Goal: Task Accomplishment & Management: Manage account settings

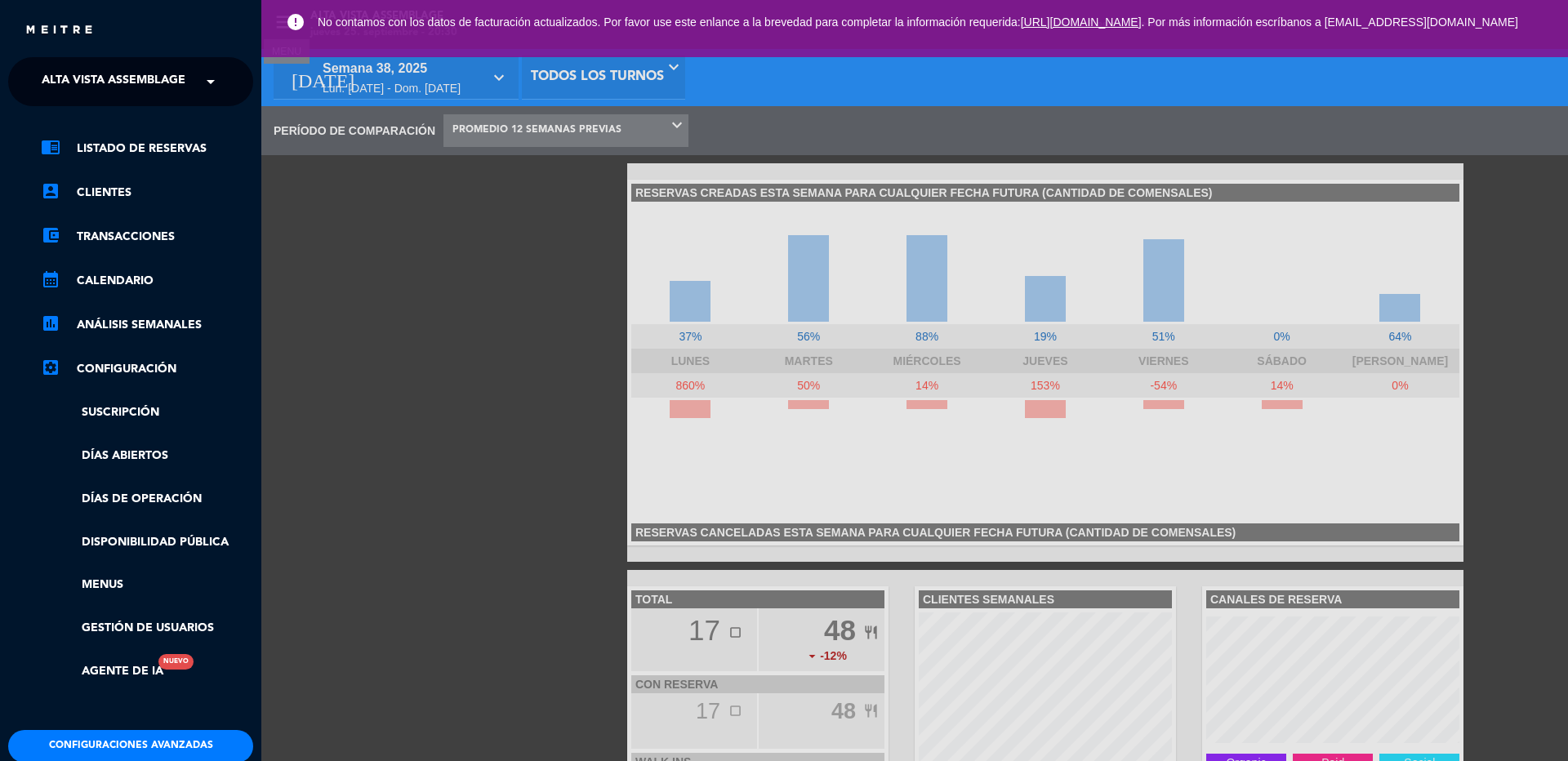
scroll to position [244, 261]
click at [143, 142] on link "chrome_reader_mode Listado de Reservas" at bounding box center [147, 149] width 212 height 20
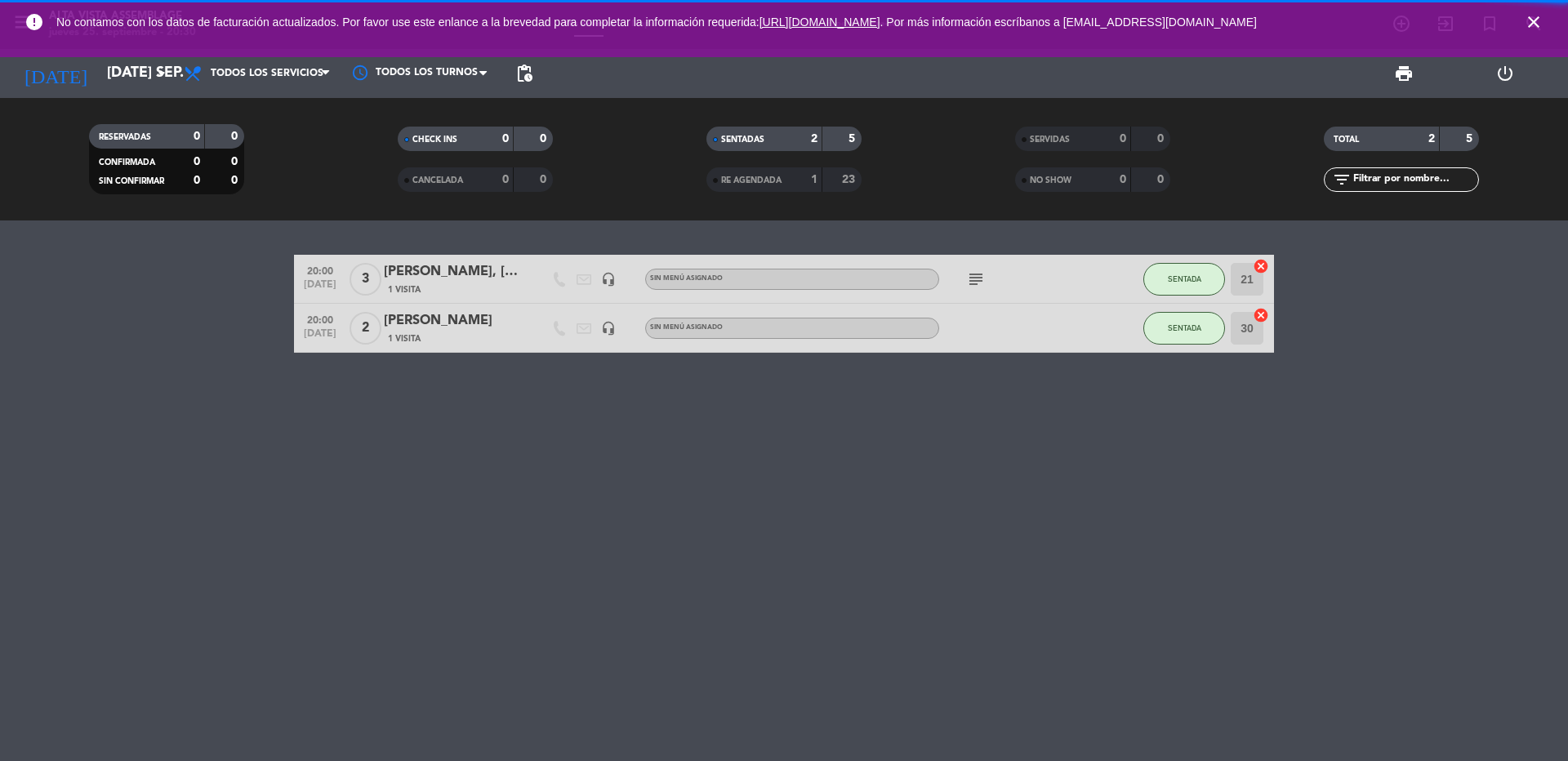
click at [1534, 21] on icon "close" at bounding box center [1533, 22] width 20 height 20
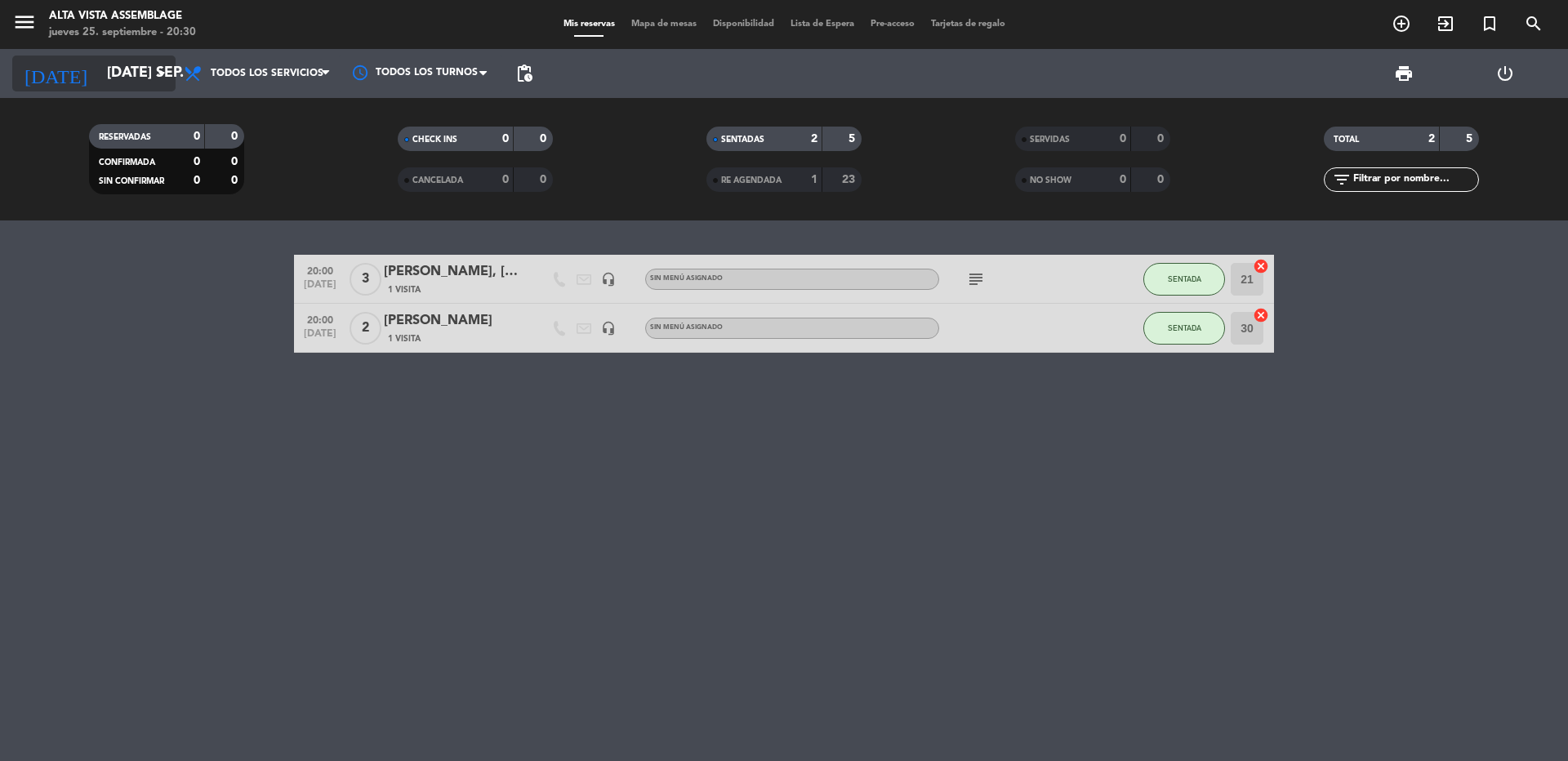
click at [165, 72] on icon "arrow_drop_down" at bounding box center [162, 73] width 20 height 20
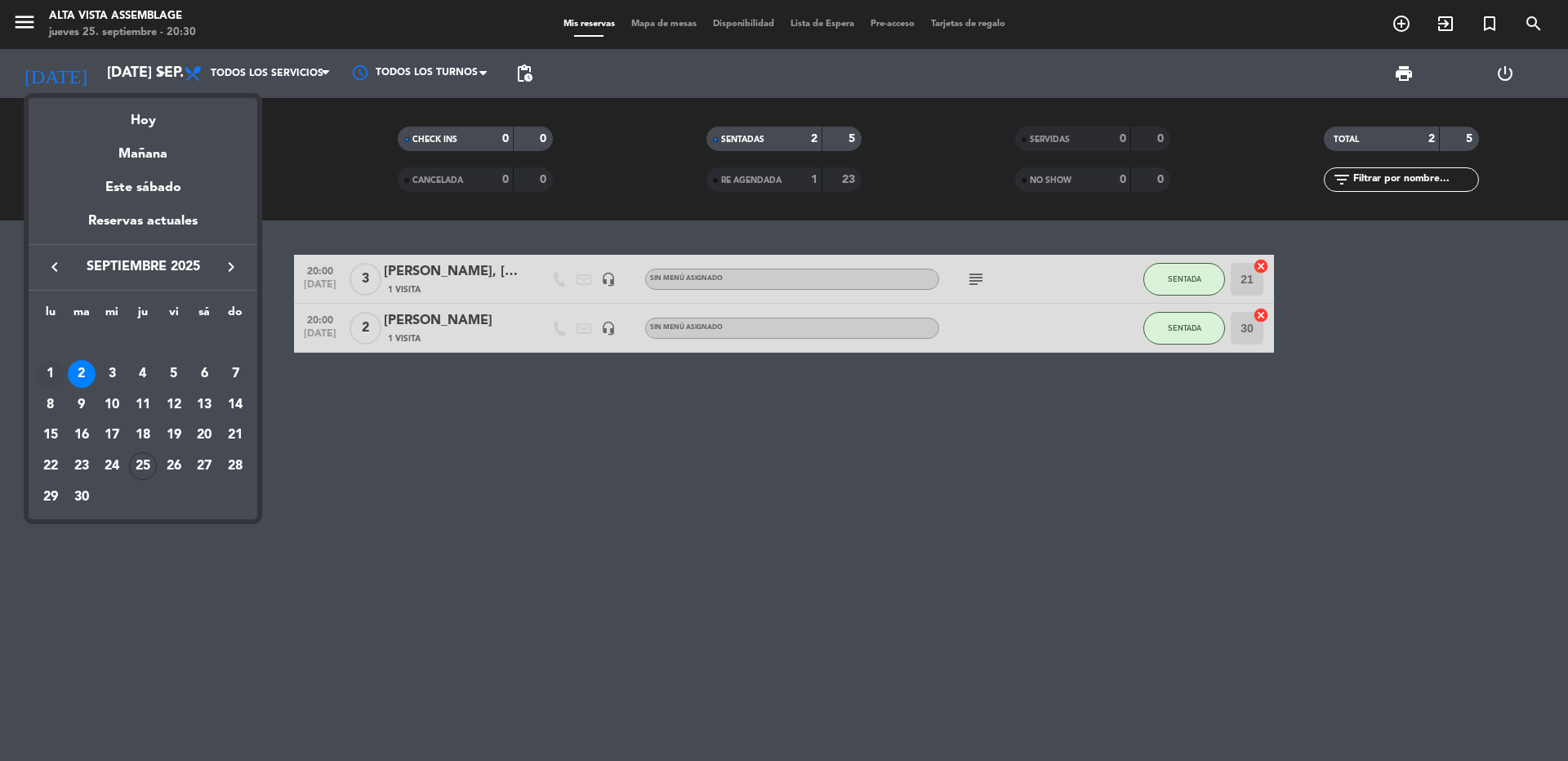
click at [47, 369] on div "1" at bounding box center [50, 374] width 28 height 28
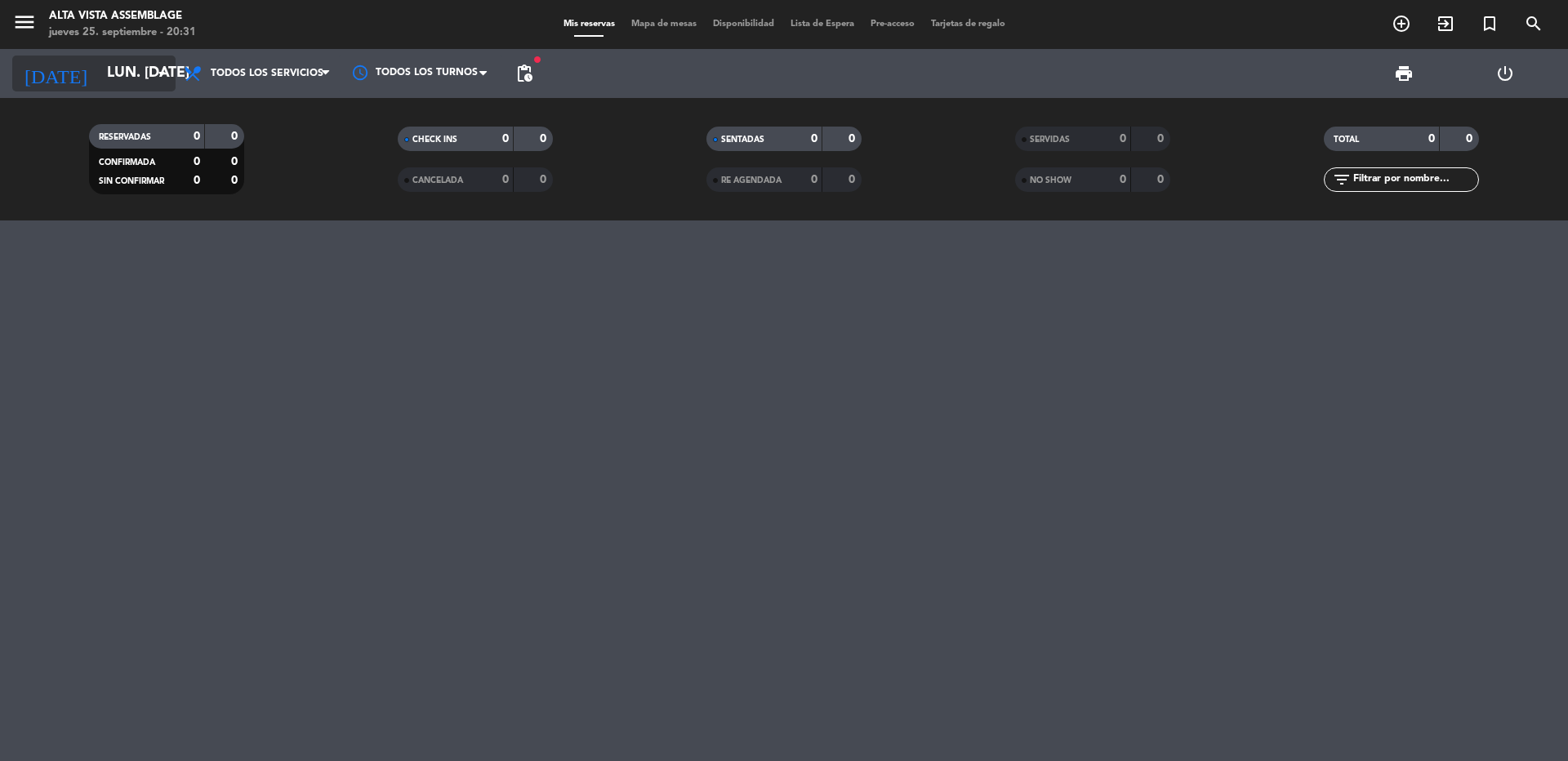
click at [159, 74] on icon "arrow_drop_down" at bounding box center [162, 73] width 20 height 20
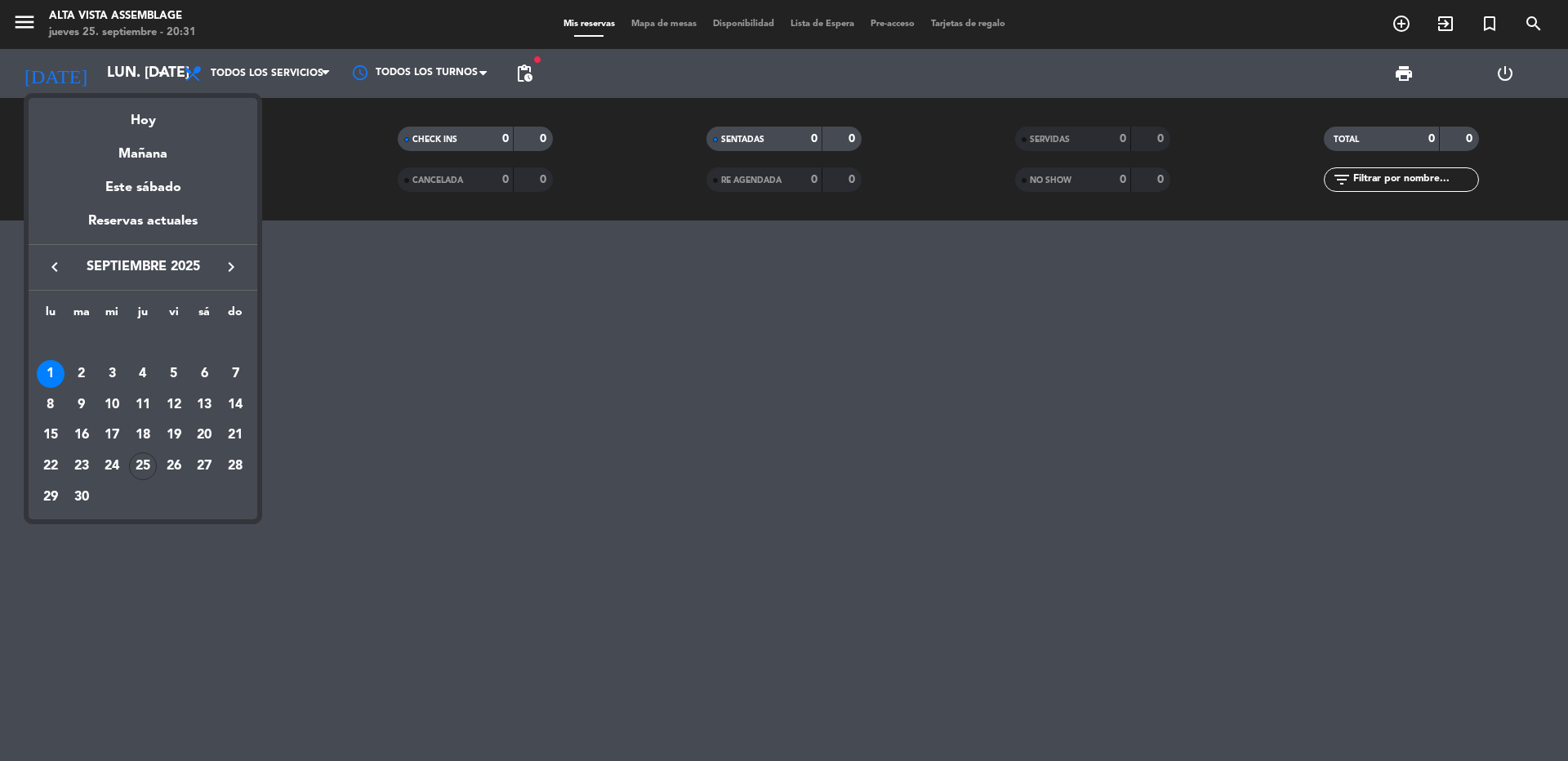
click at [56, 268] on icon "keyboard_arrow_left" at bounding box center [54, 267] width 20 height 20
click at [178, 470] on div "29" at bounding box center [173, 466] width 28 height 28
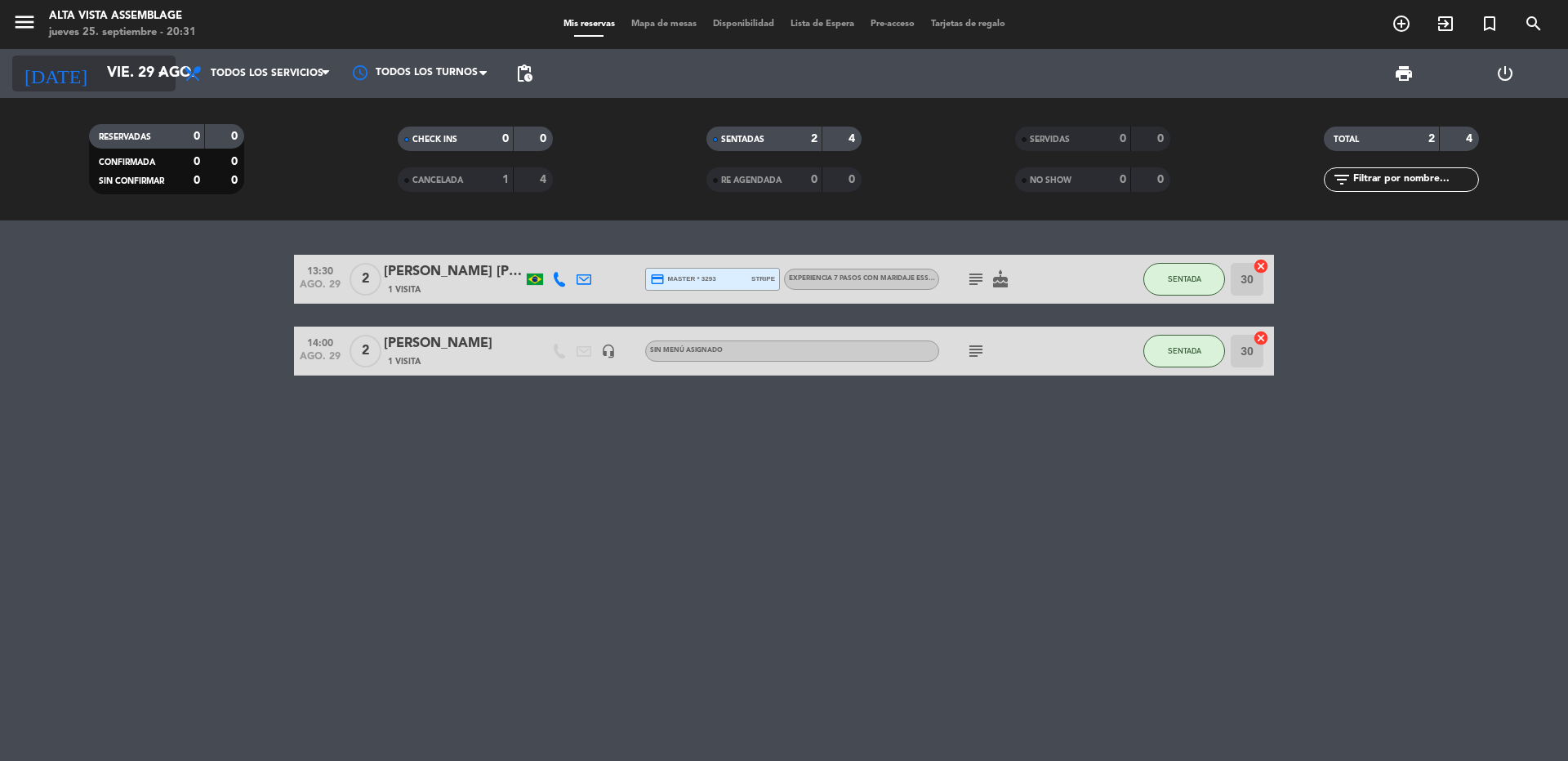
click at [153, 72] on icon "arrow_drop_down" at bounding box center [162, 73] width 20 height 20
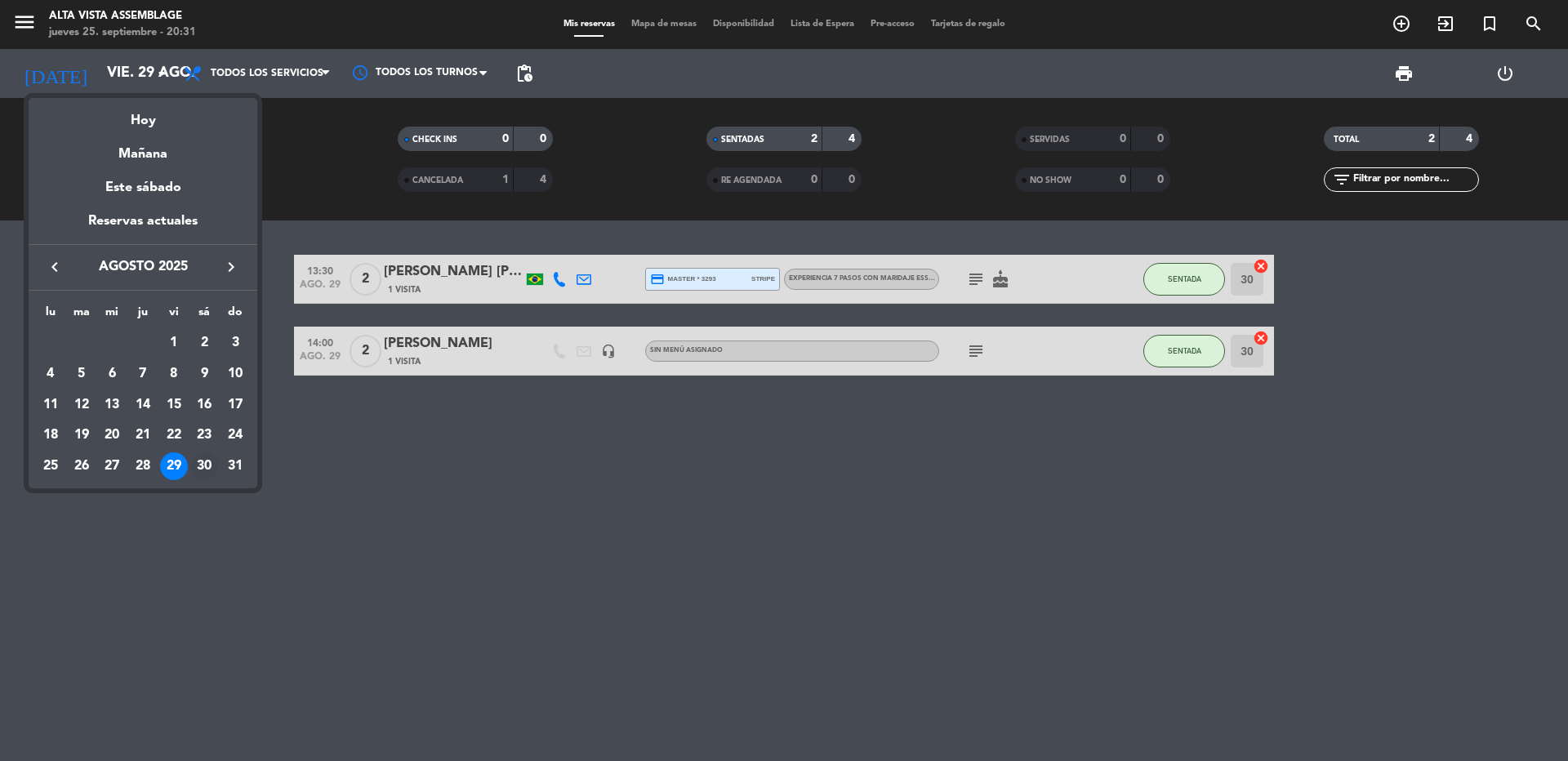
click at [205, 464] on div "30" at bounding box center [203, 466] width 28 height 28
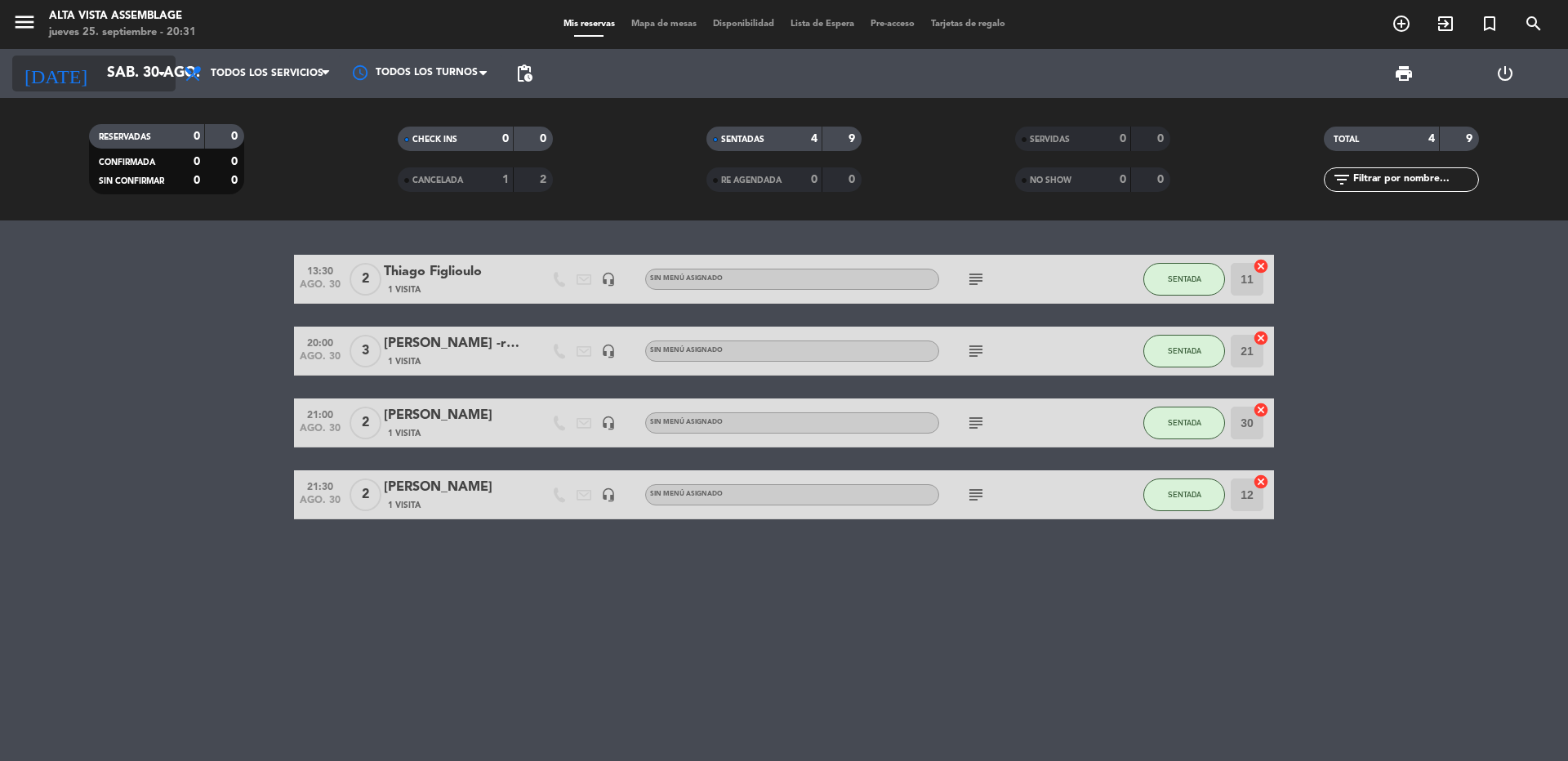
click at [152, 73] on icon "arrow_drop_down" at bounding box center [162, 73] width 20 height 20
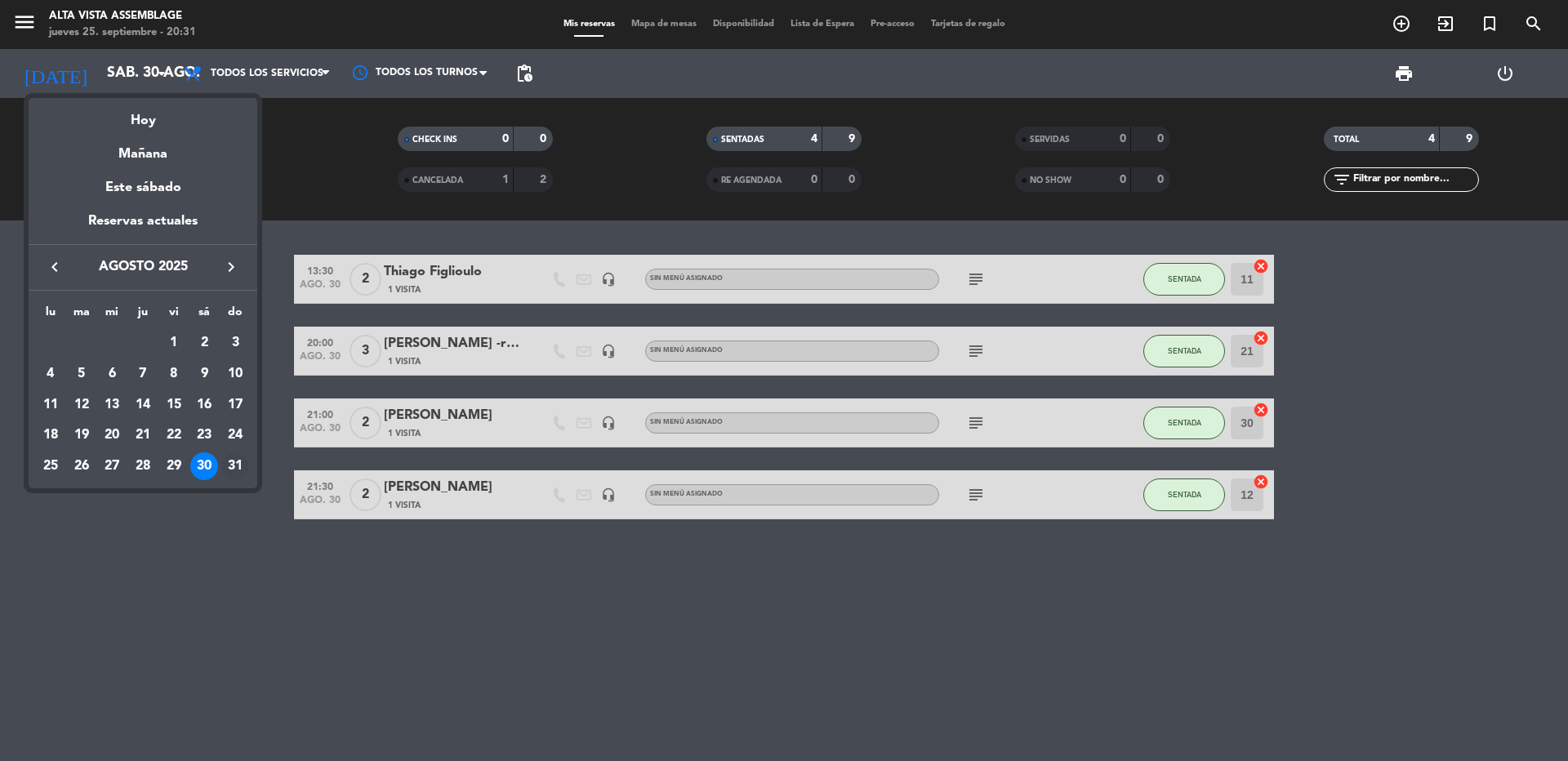
click at [236, 461] on div "31" at bounding box center [235, 466] width 28 height 28
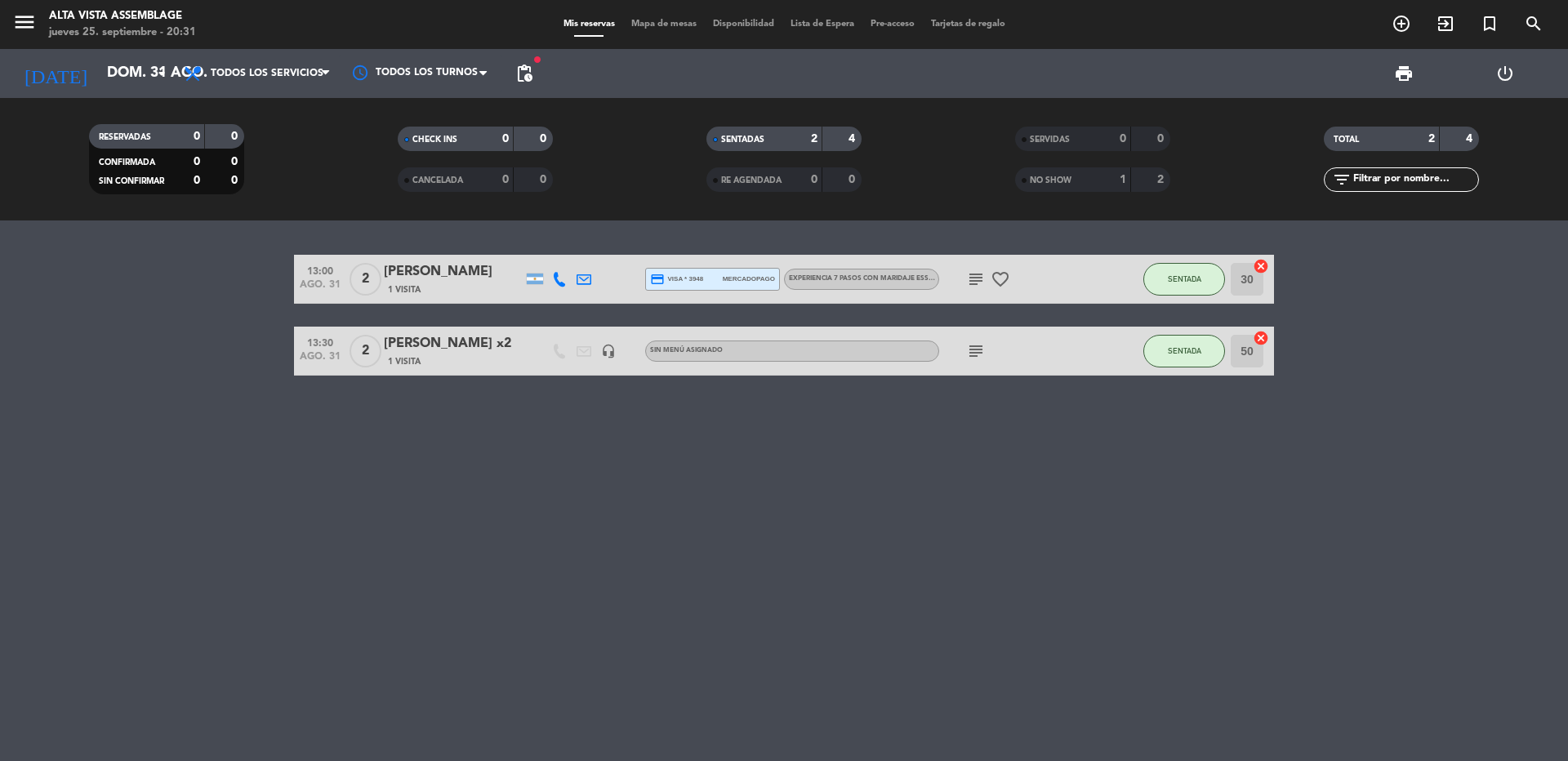
click at [1052, 177] on span "NO SHOW" at bounding box center [1050, 180] width 42 height 8
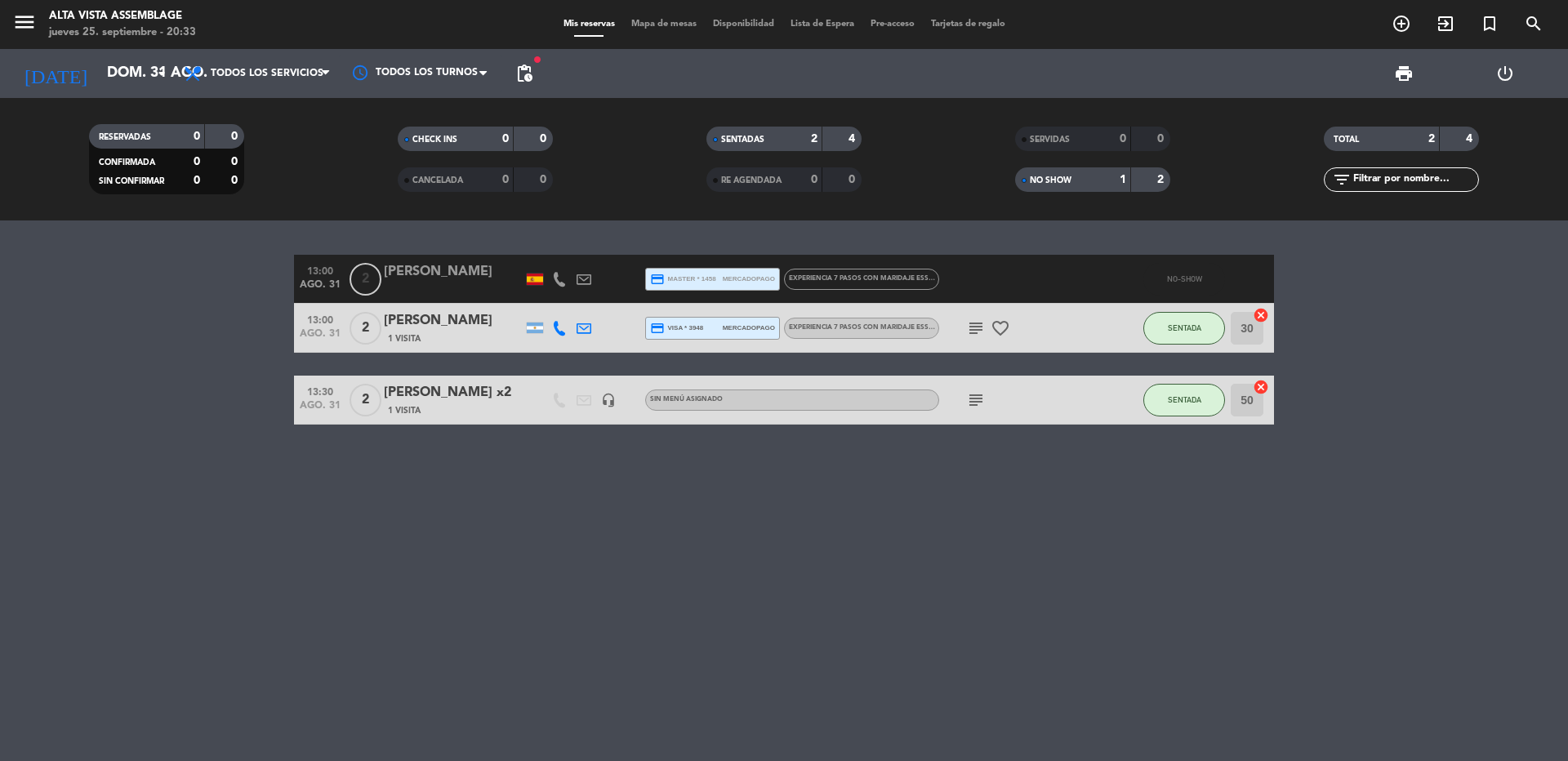
click at [444, 264] on div "[PERSON_NAME]" at bounding box center [453, 272] width 139 height 21
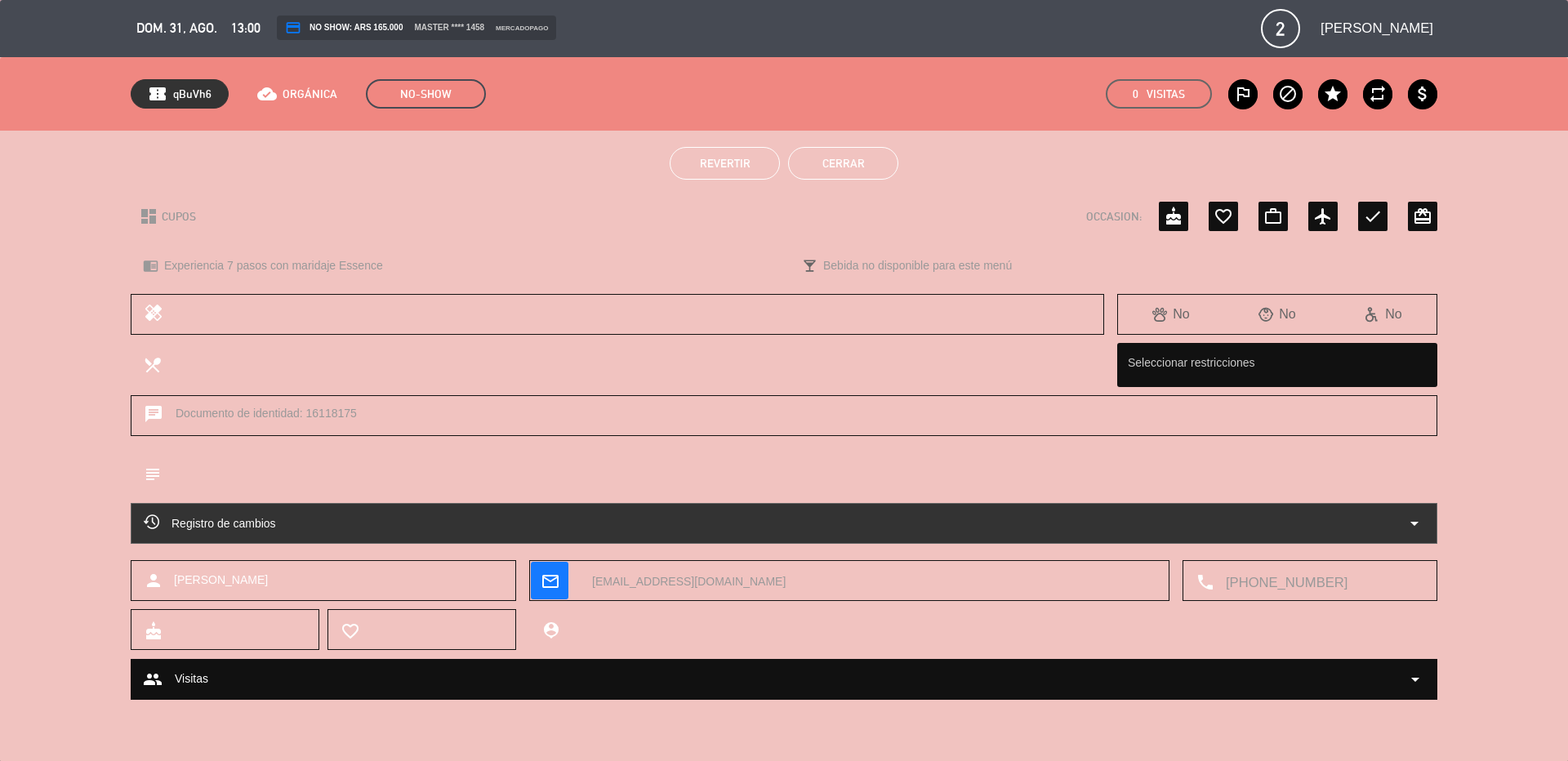
click at [851, 162] on button "Cerrar" at bounding box center [843, 163] width 111 height 33
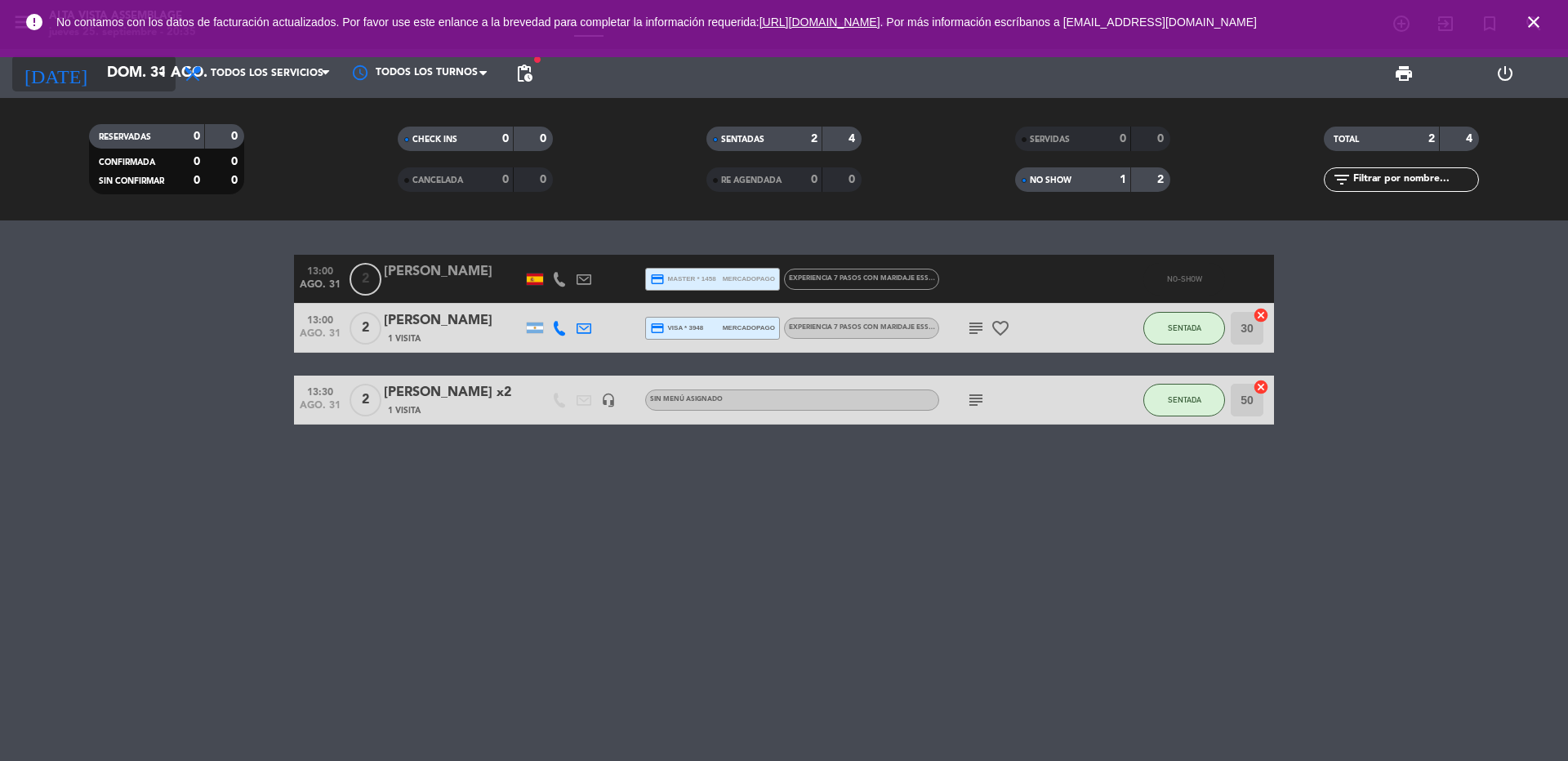
click at [153, 71] on icon "arrow_drop_down" at bounding box center [162, 73] width 20 height 20
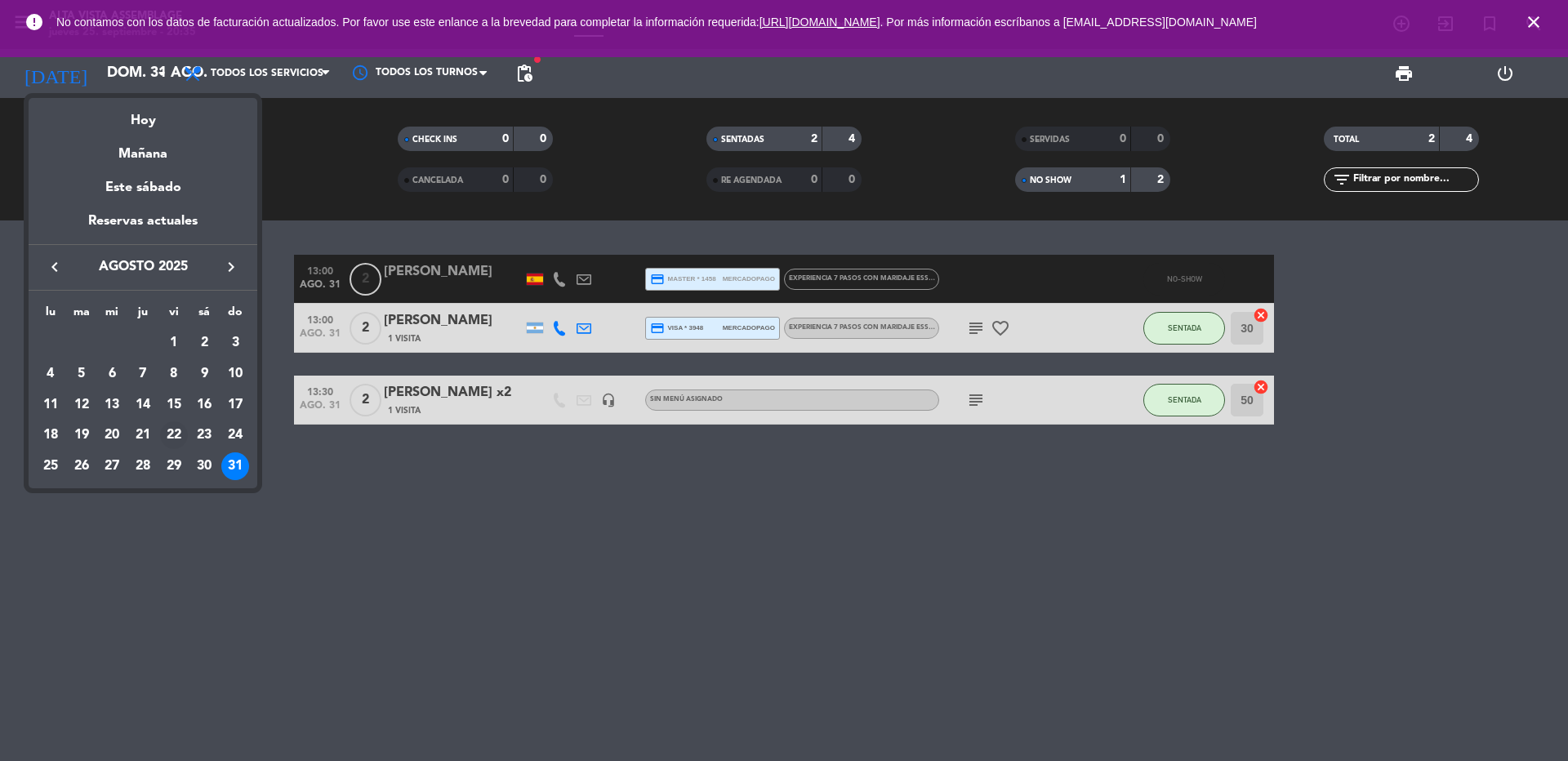
click at [173, 429] on div "22" at bounding box center [173, 434] width 28 height 28
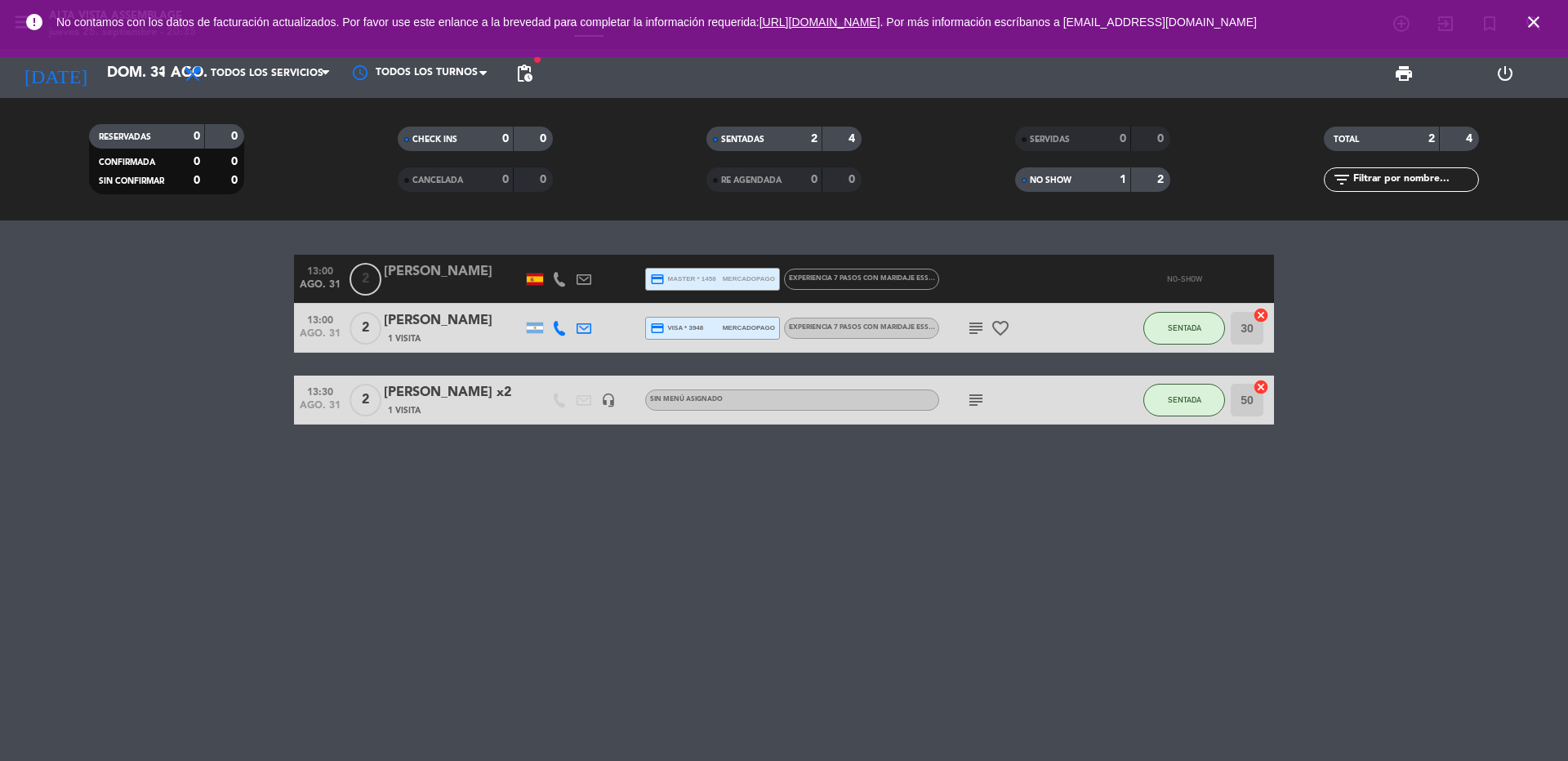
type input "vie. 22 ago."
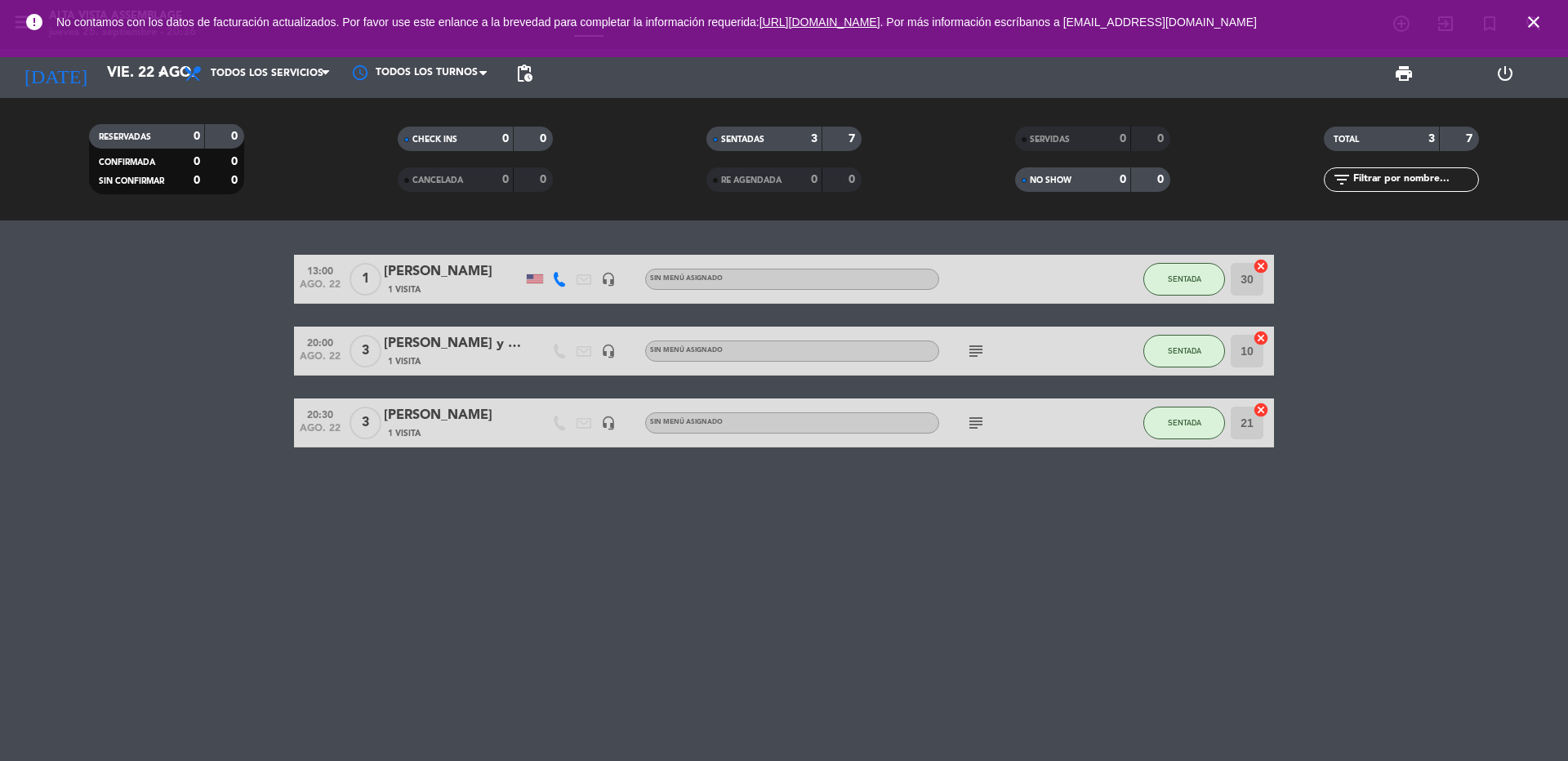
click at [1534, 17] on icon "close" at bounding box center [1533, 22] width 20 height 20
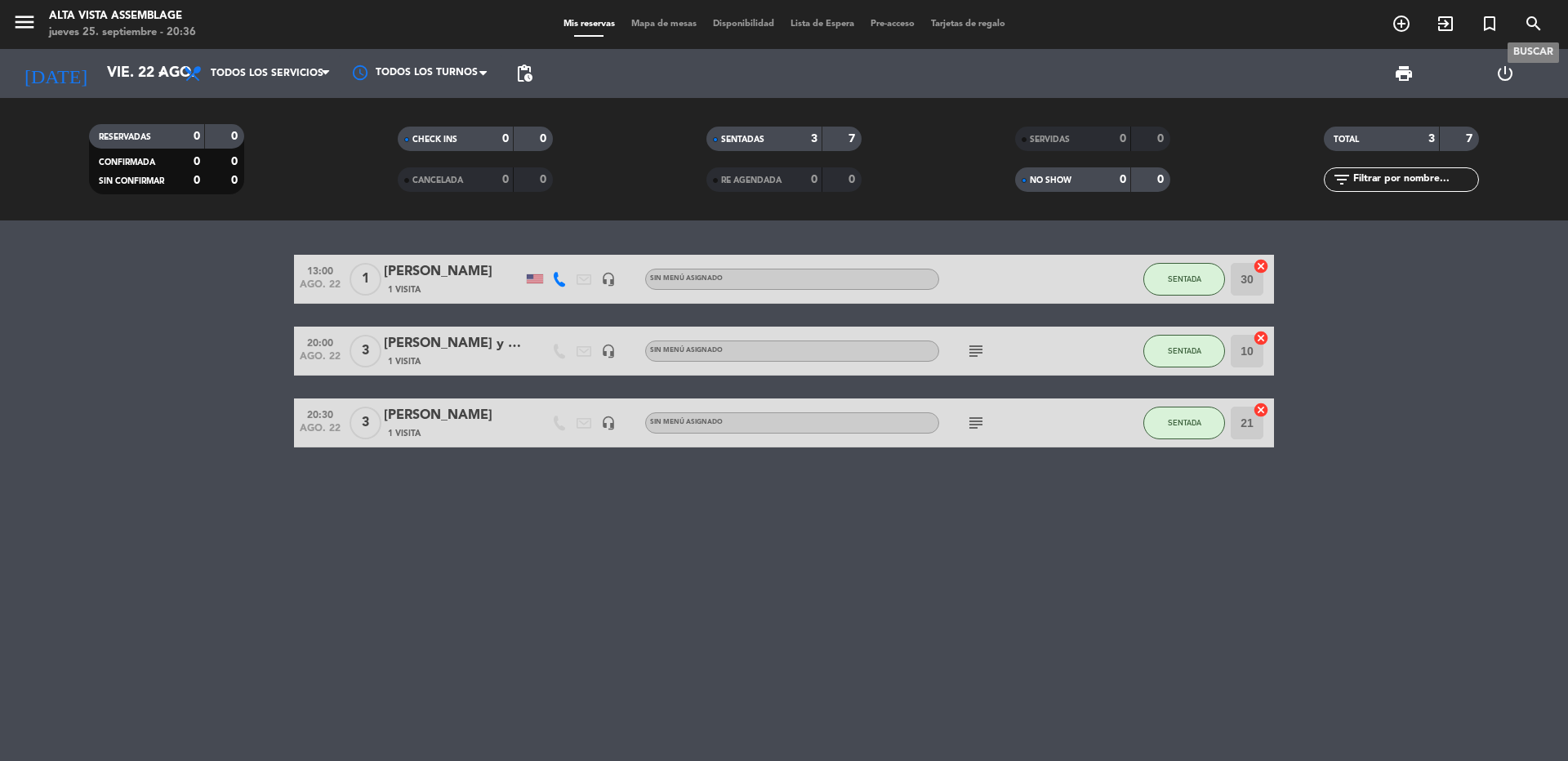
click at [1536, 27] on icon "search" at bounding box center [1533, 24] width 20 height 20
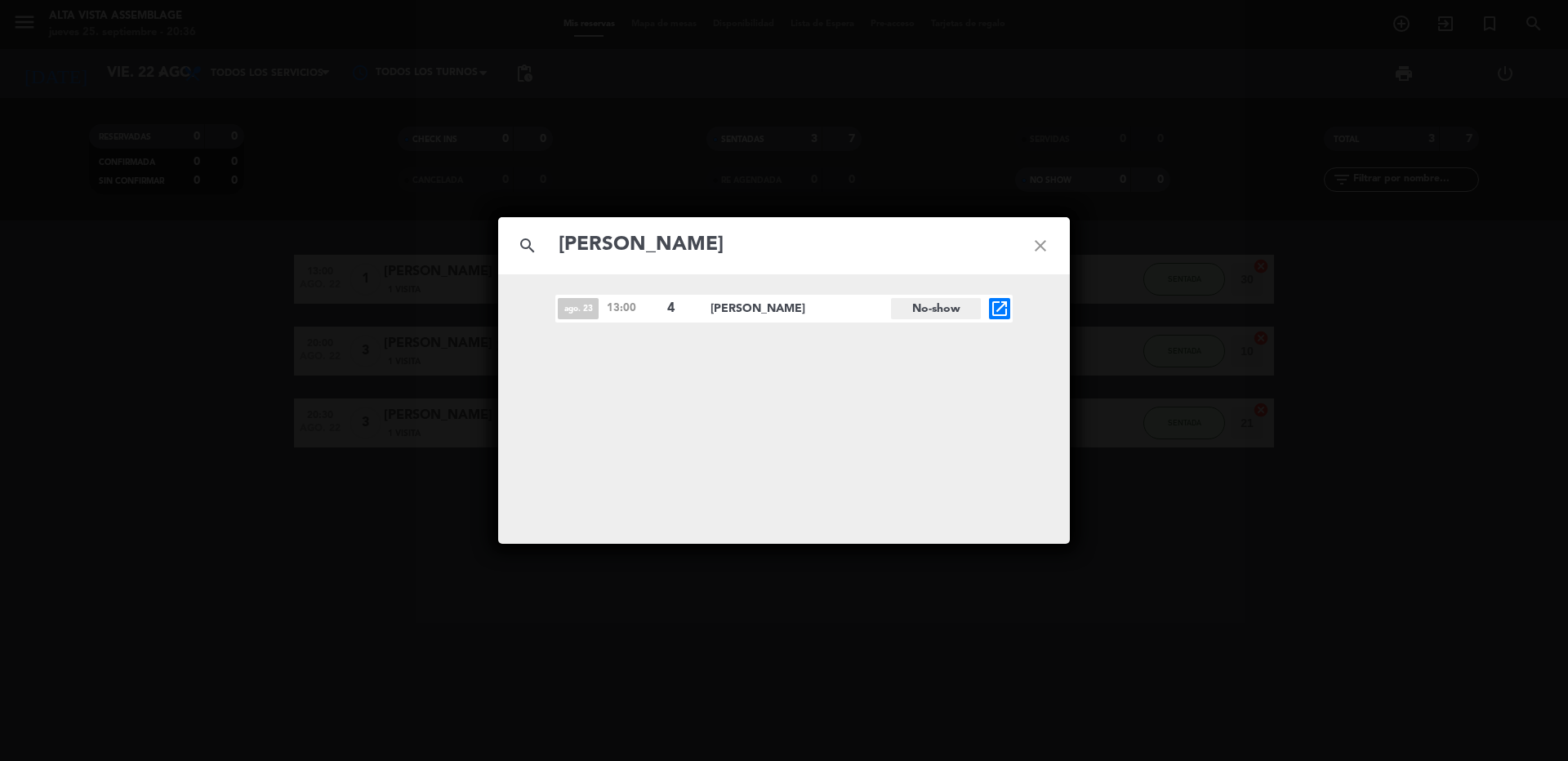
type input "[PERSON_NAME]"
click at [990, 308] on icon "open_in_new" at bounding box center [1000, 309] width 20 height 20
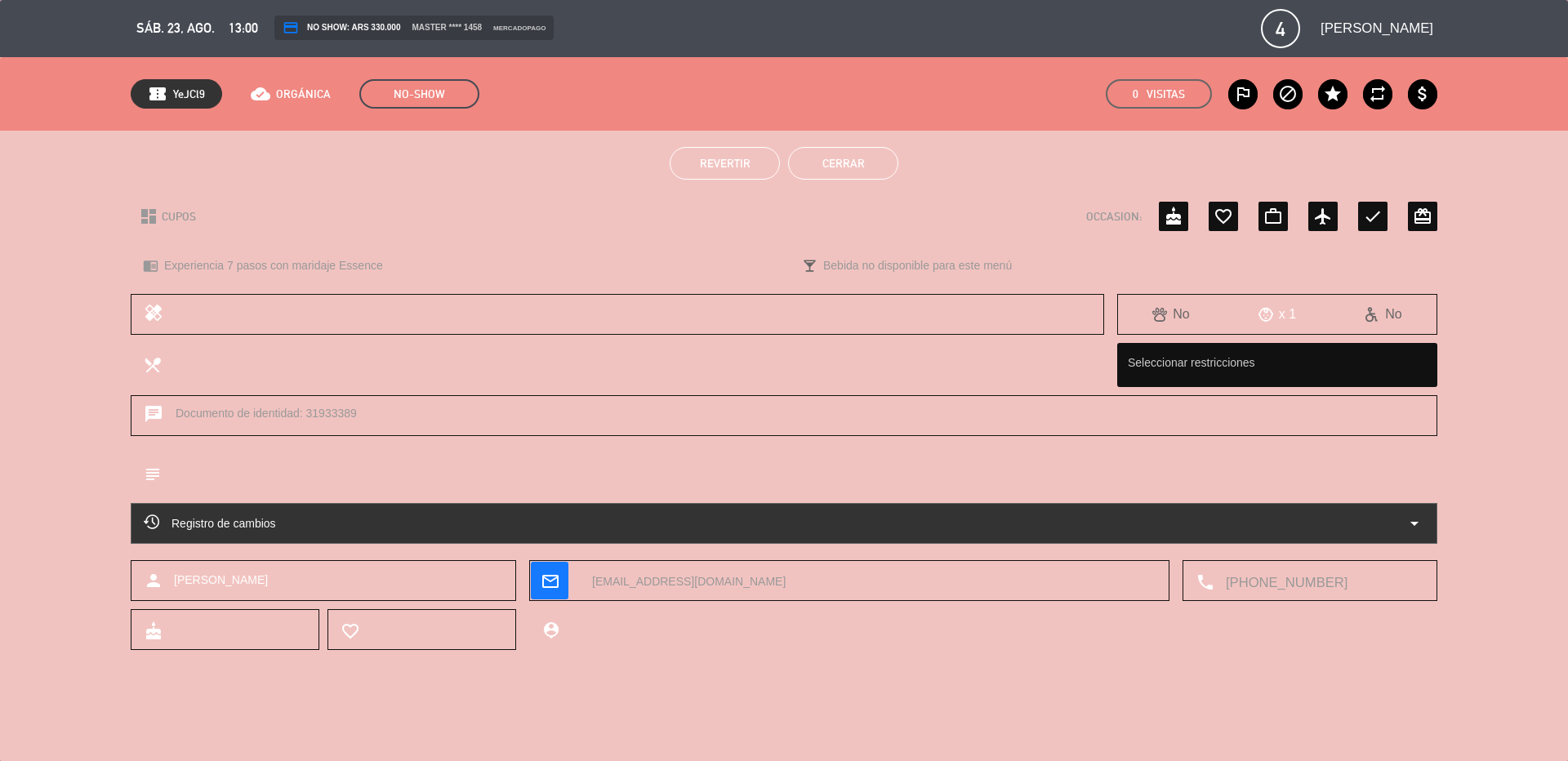
click at [852, 166] on button "Cerrar" at bounding box center [843, 163] width 111 height 33
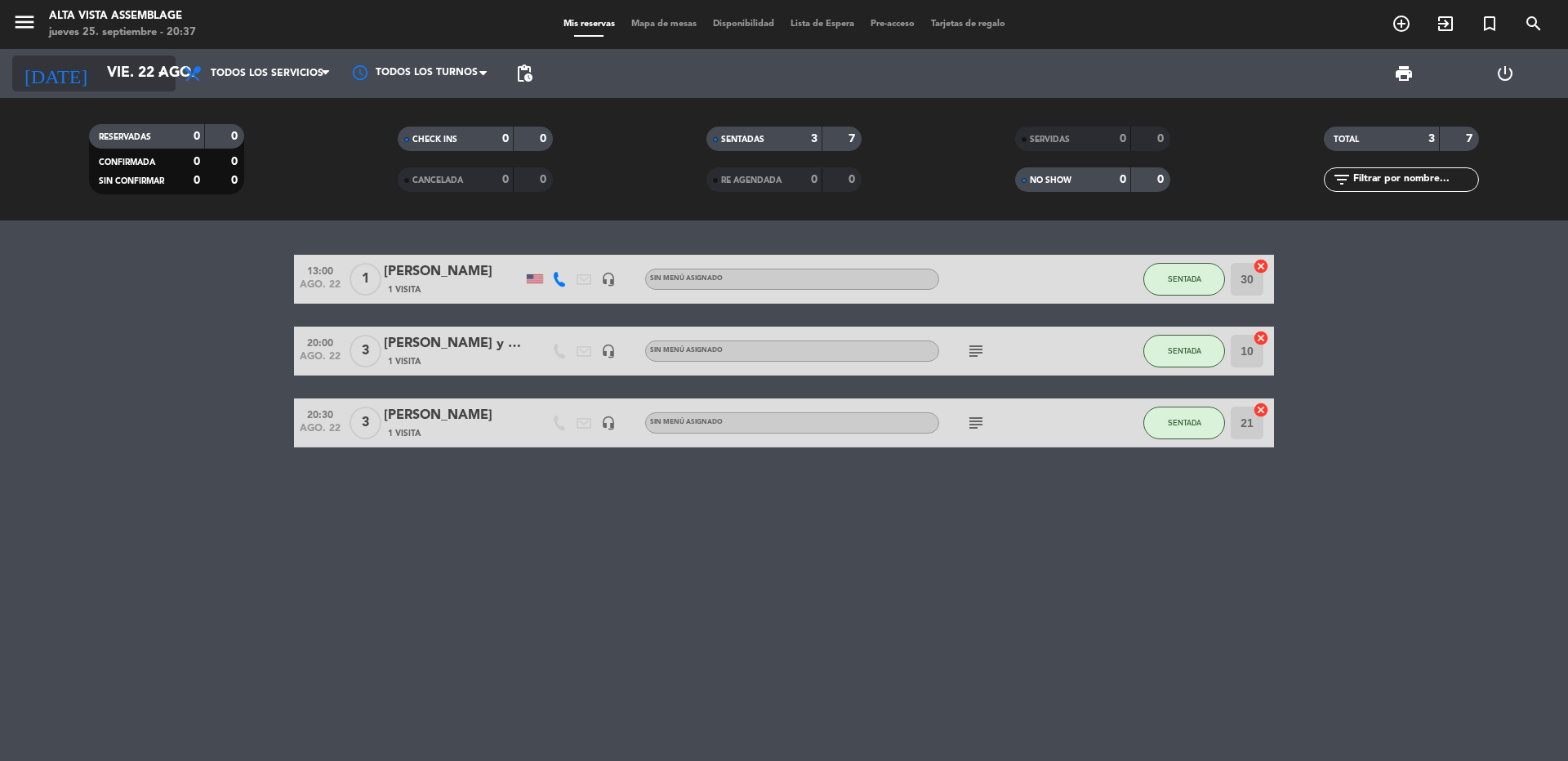
click at [152, 70] on icon "arrow_drop_down" at bounding box center [162, 73] width 20 height 20
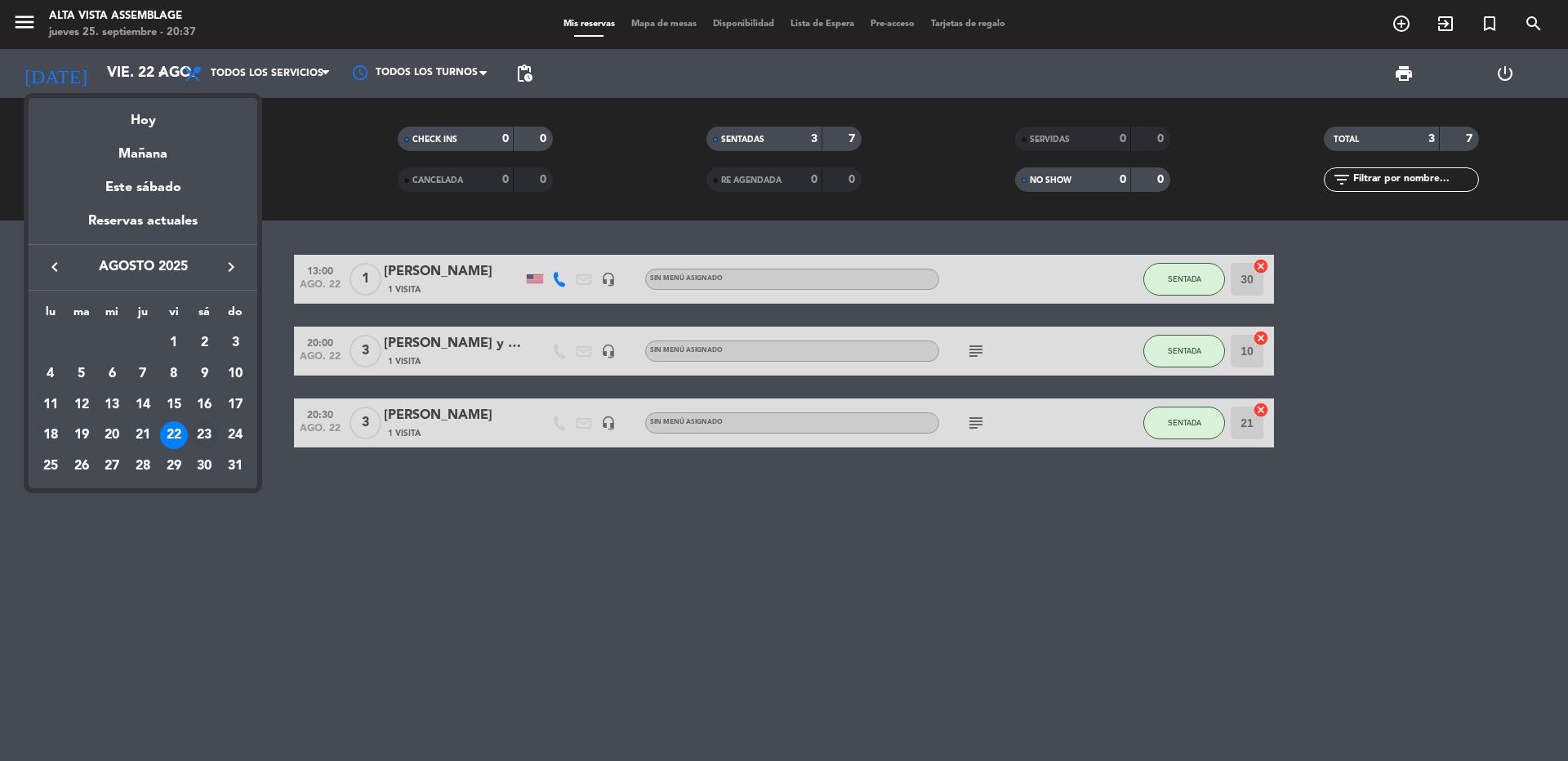
click at [194, 429] on div "23" at bounding box center [203, 434] width 28 height 28
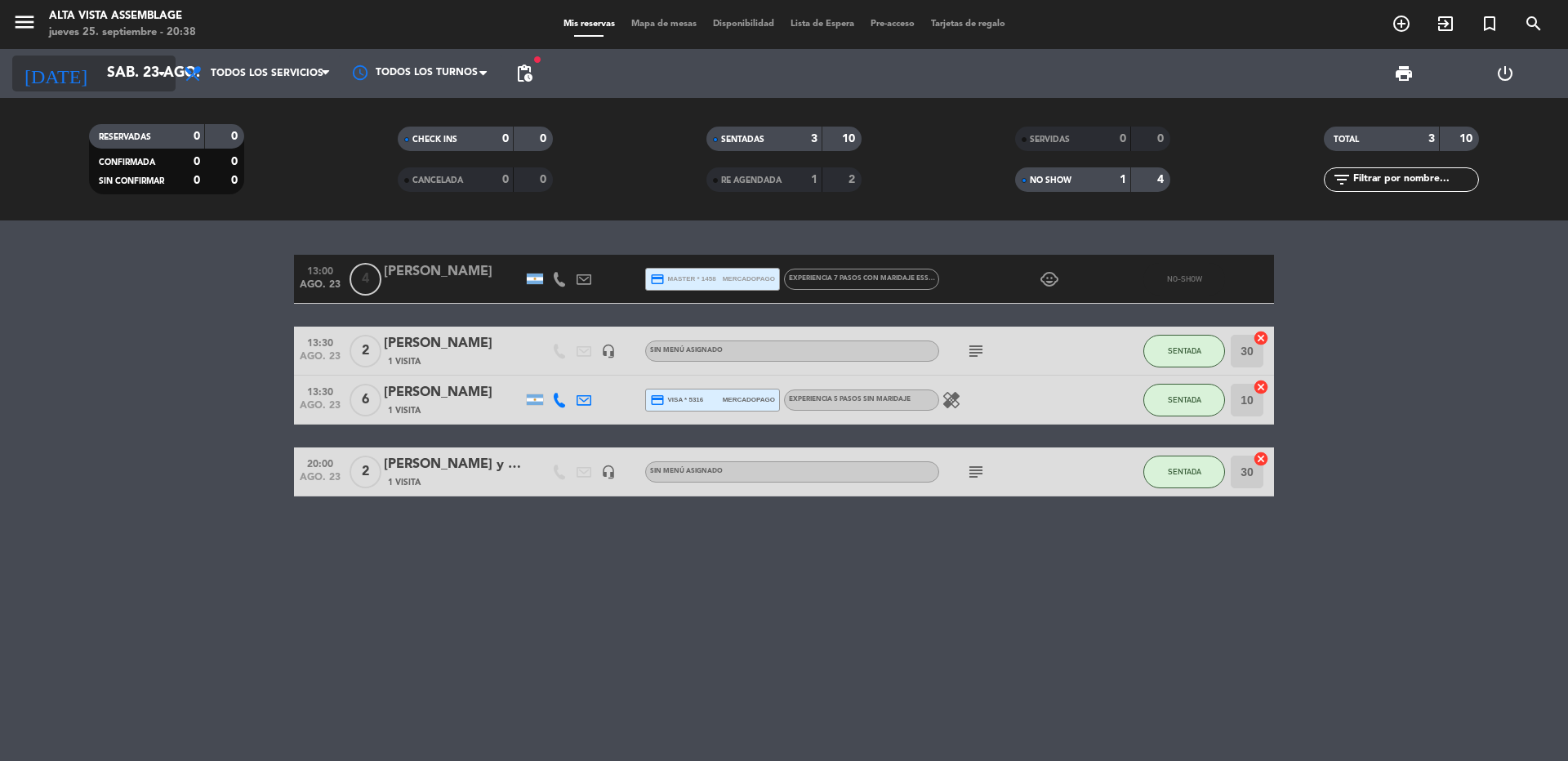
click at [151, 69] on input "sáb. 23 ago." at bounding box center [194, 73] width 189 height 33
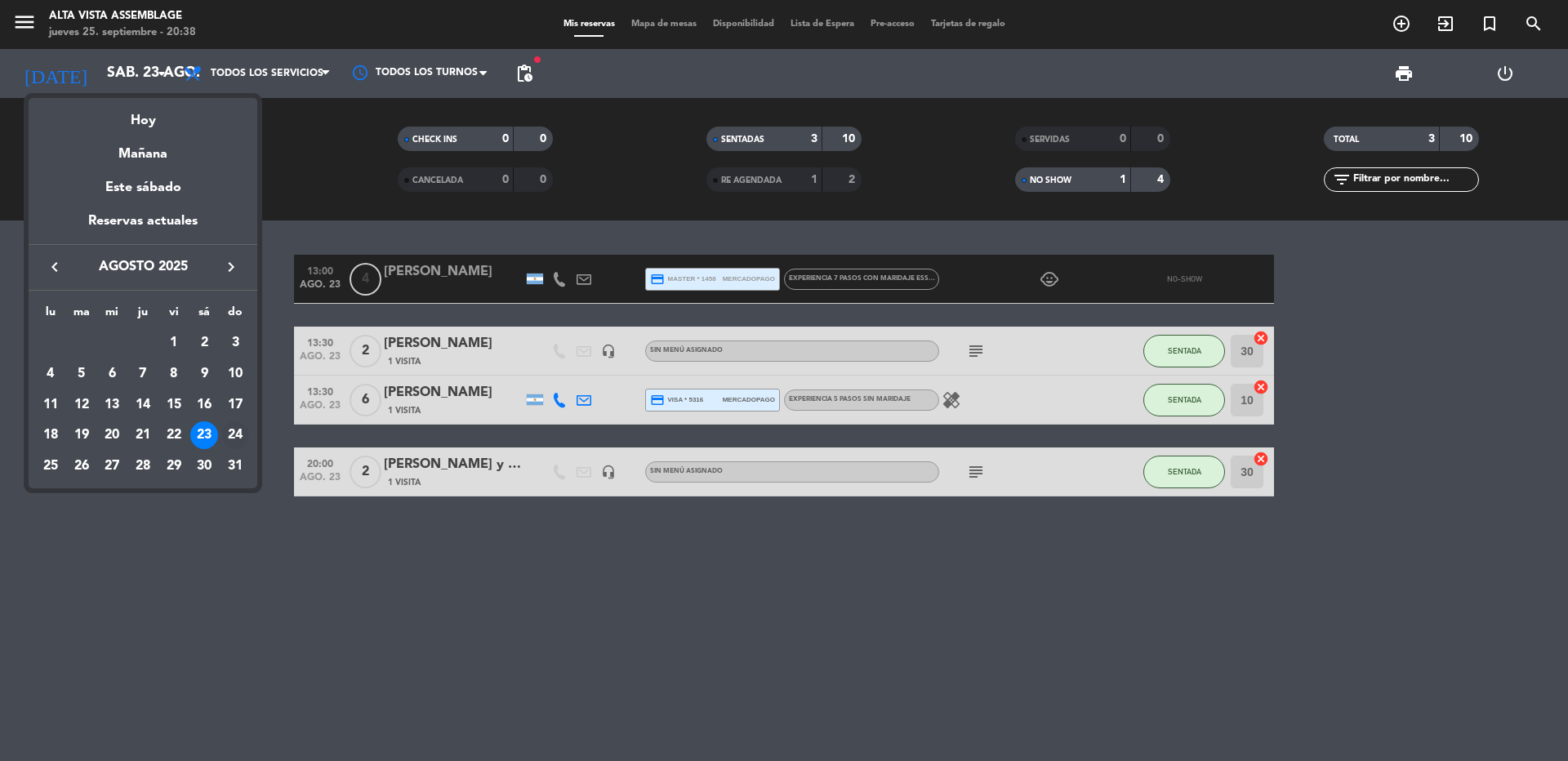
click at [237, 434] on div "24" at bounding box center [235, 434] width 28 height 28
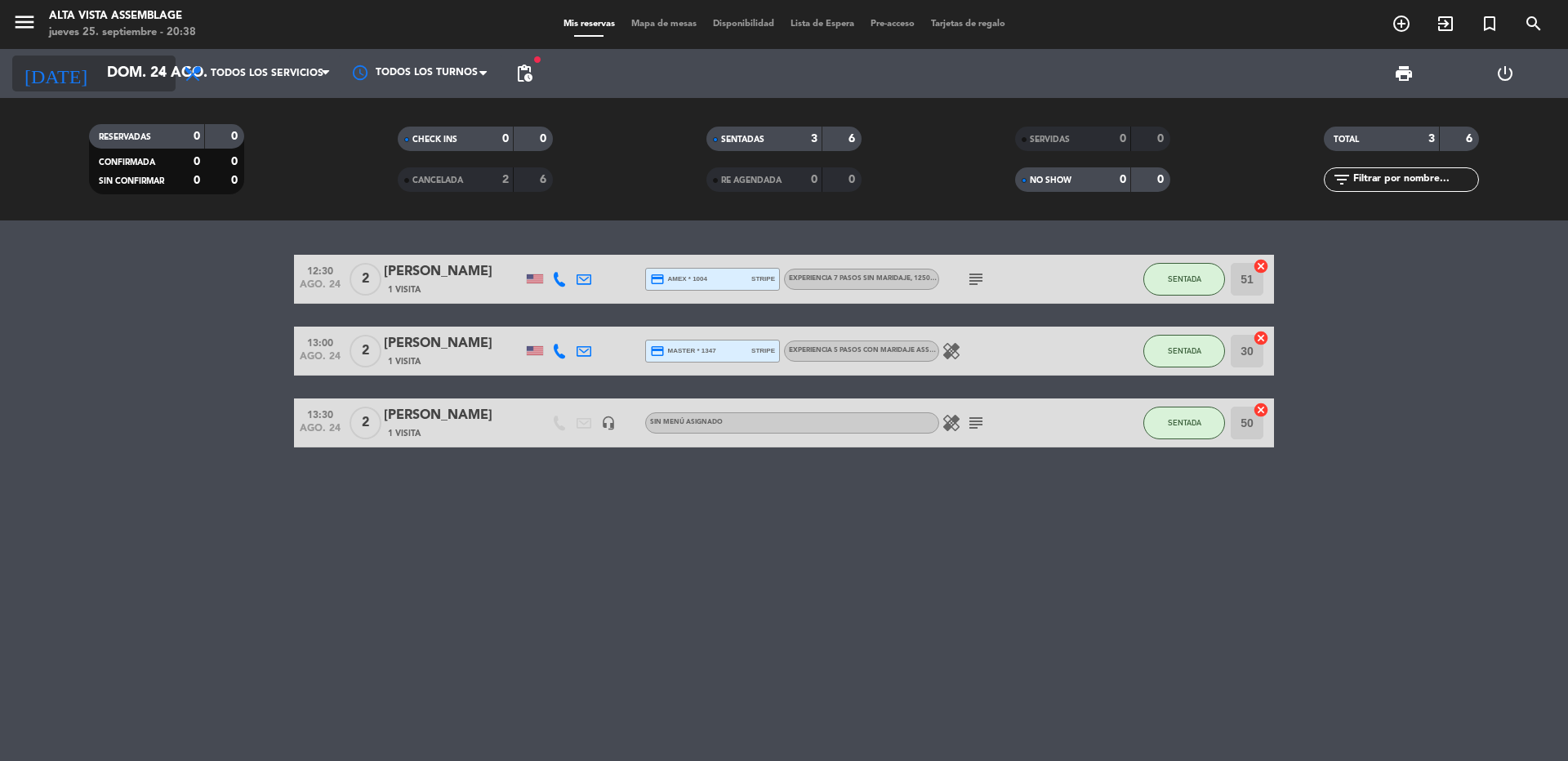
click at [148, 71] on input "dom. 24 ago." at bounding box center [194, 73] width 189 height 33
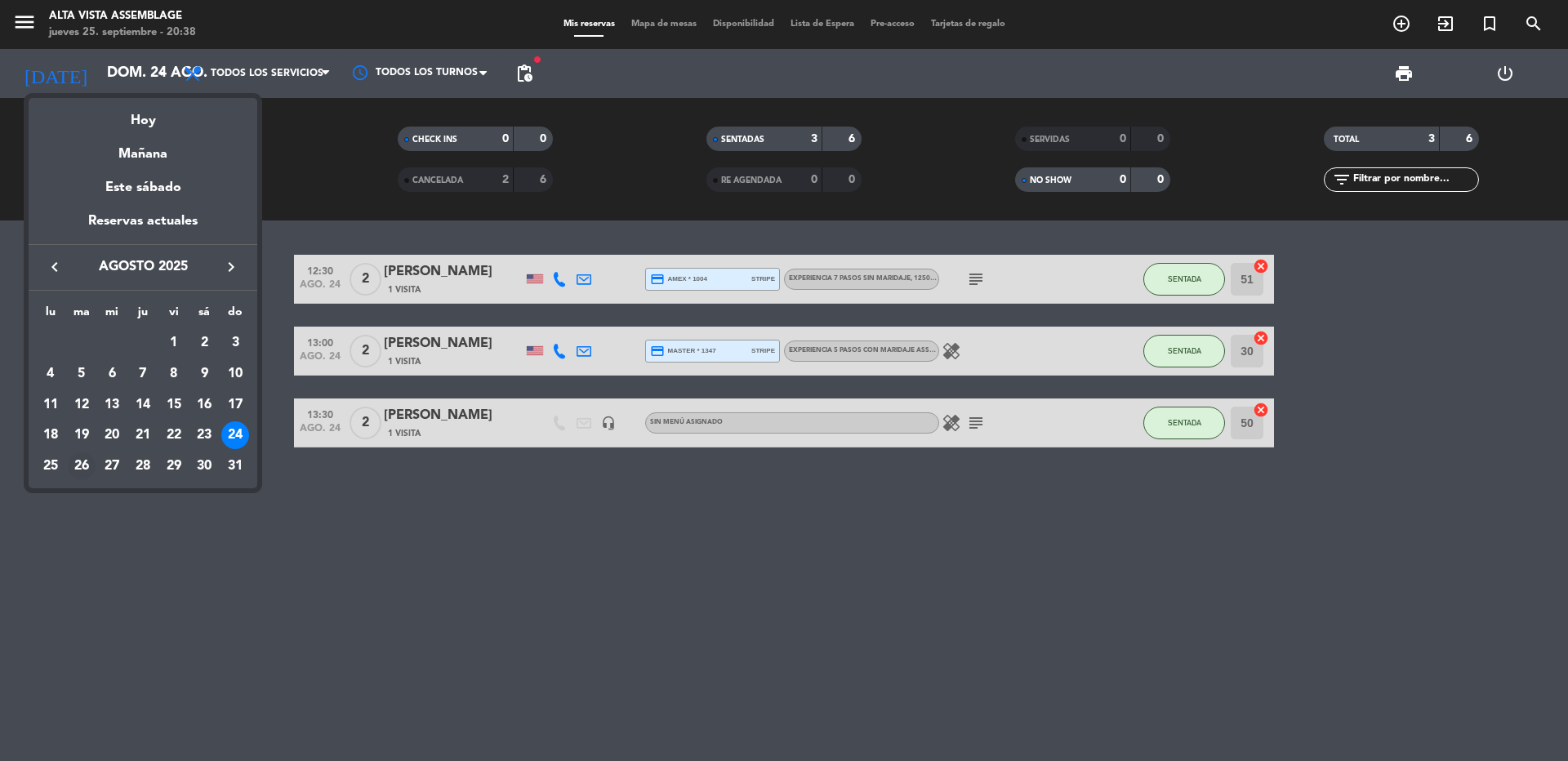
click at [79, 463] on div "26" at bounding box center [81, 466] width 28 height 28
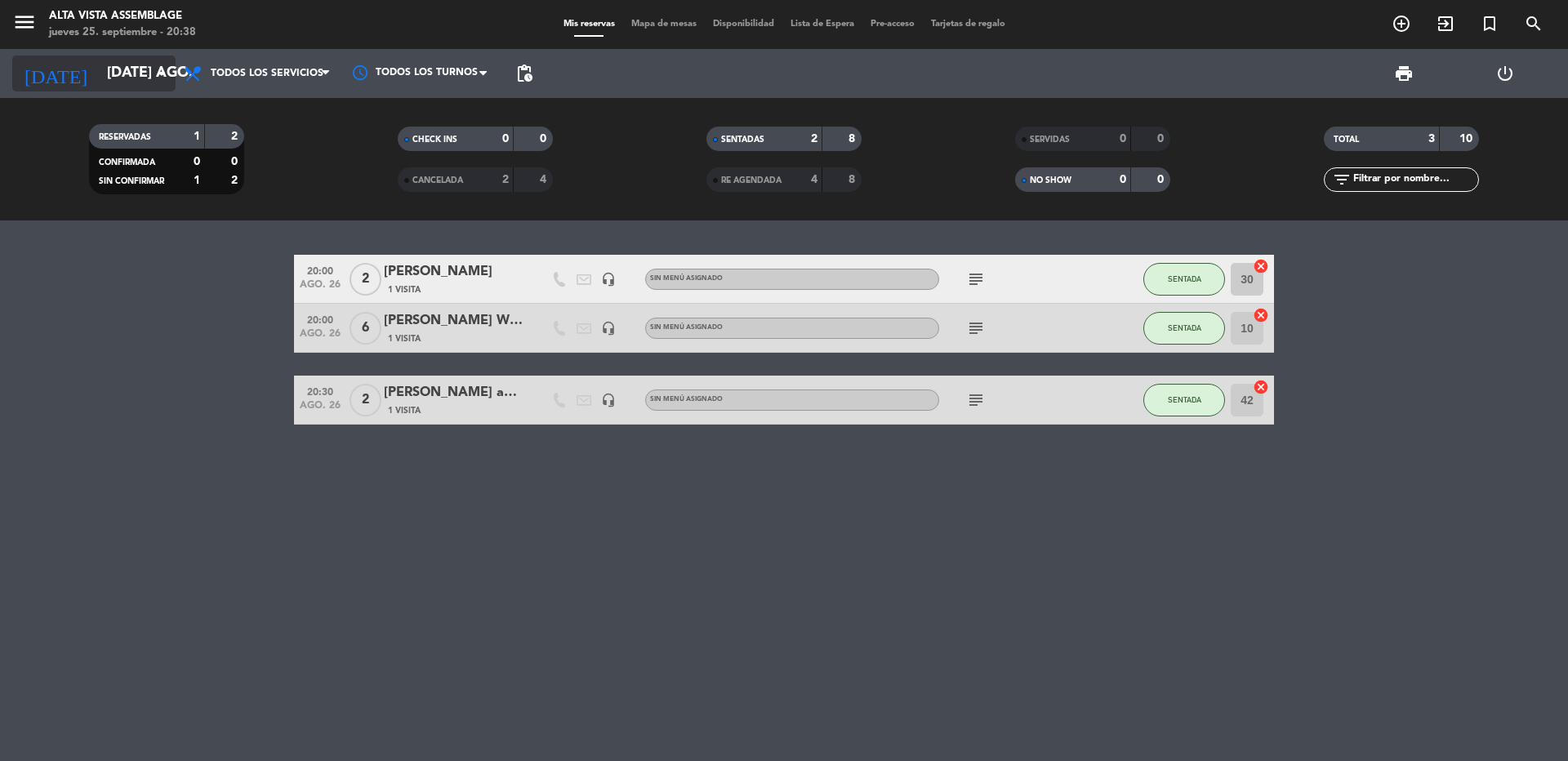
click at [147, 72] on input "[DATE] ago." at bounding box center [194, 73] width 189 height 33
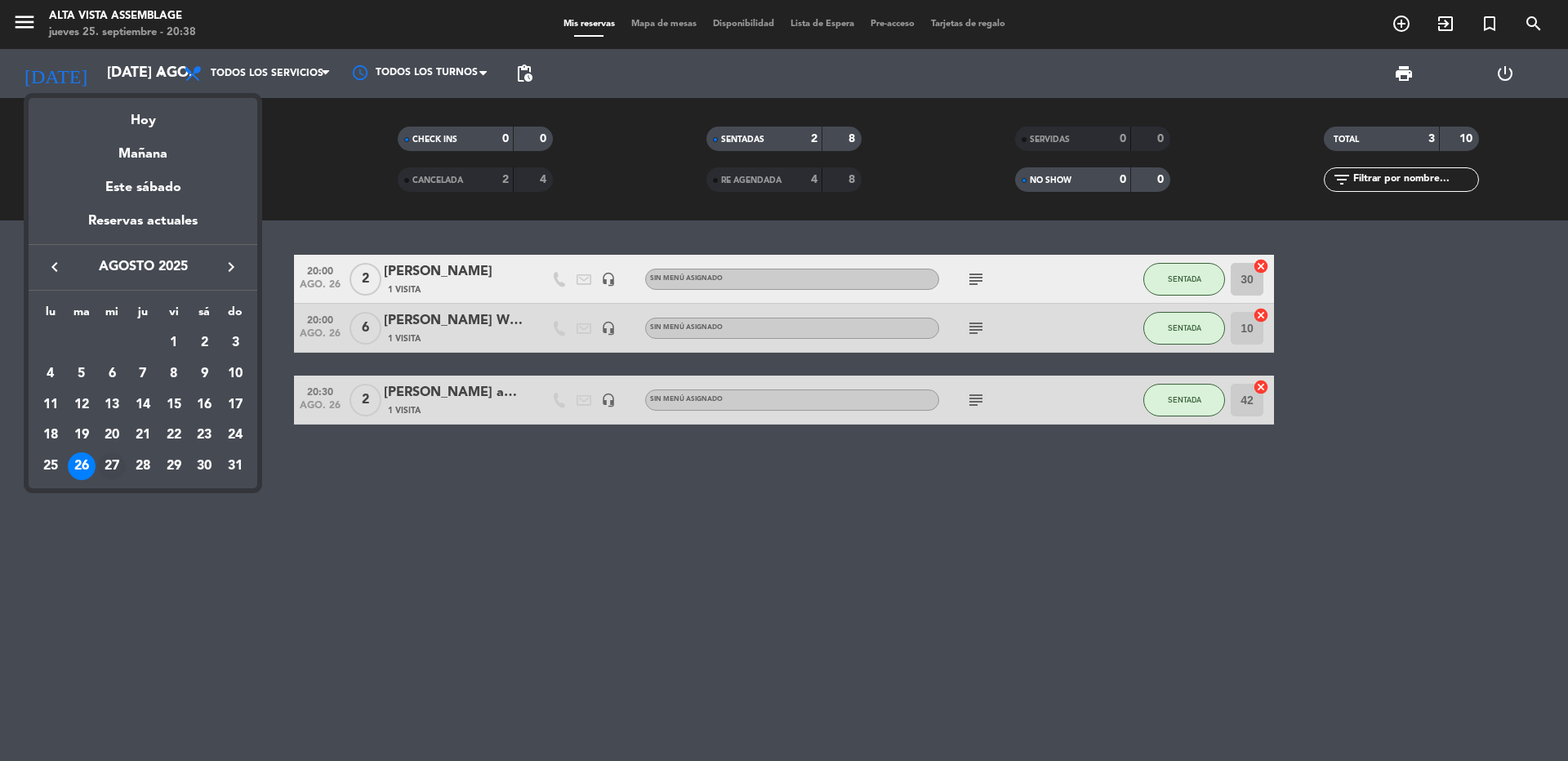
click at [112, 465] on div "27" at bounding box center [112, 466] width 28 height 28
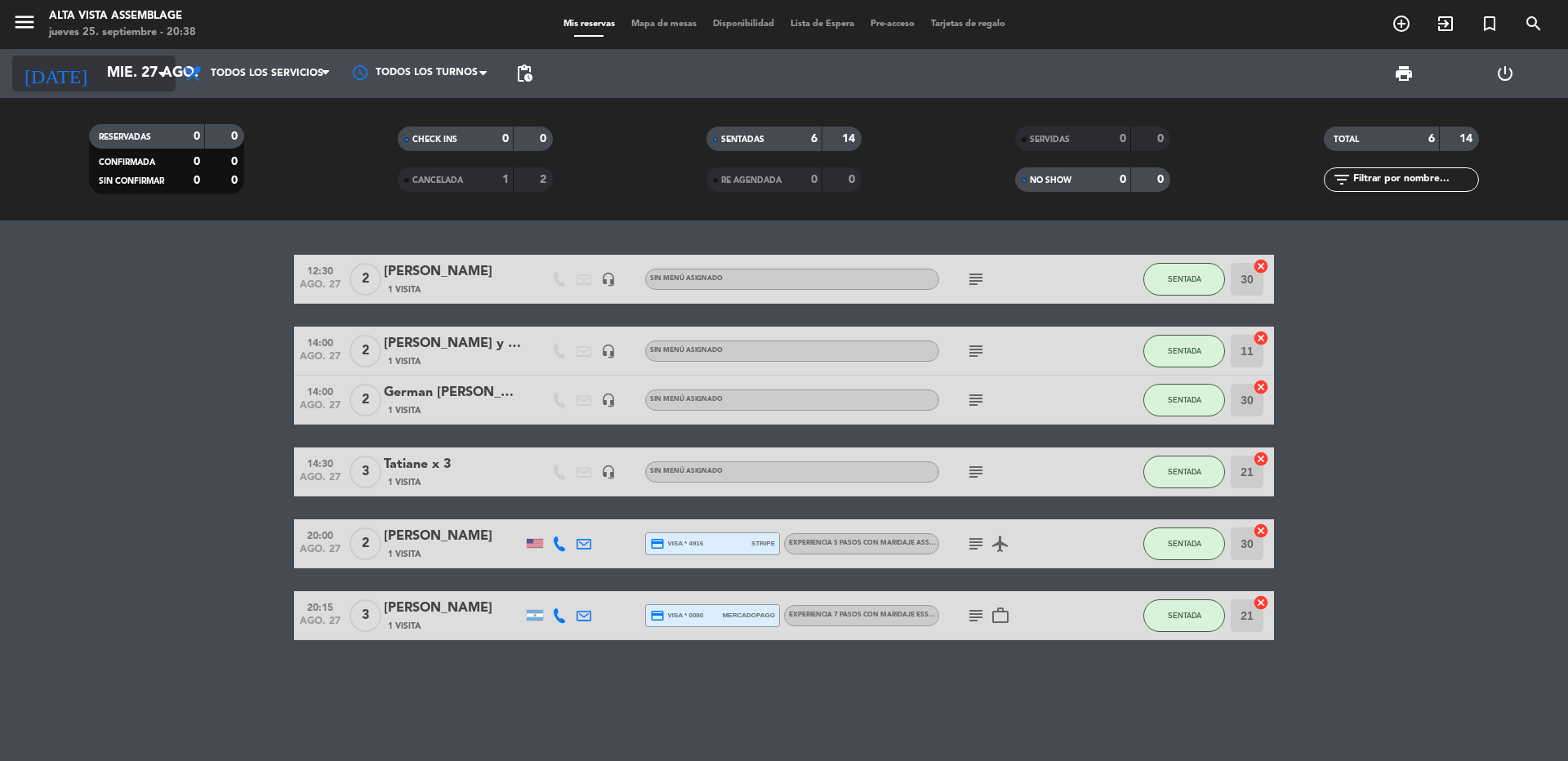
click at [135, 69] on input "mié. 27 ago." at bounding box center [194, 73] width 189 height 33
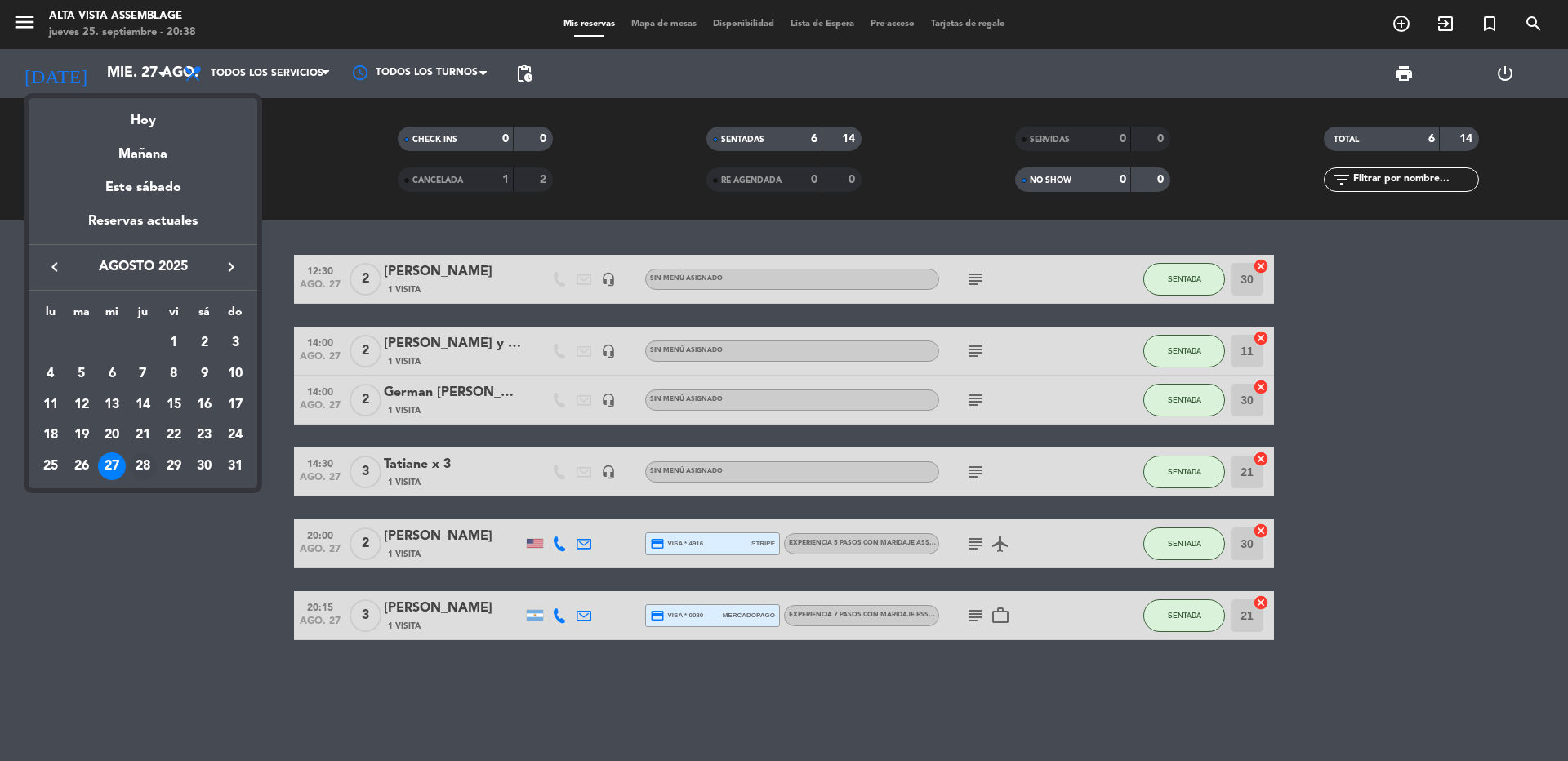
click at [139, 466] on div "28" at bounding box center [143, 466] width 28 height 28
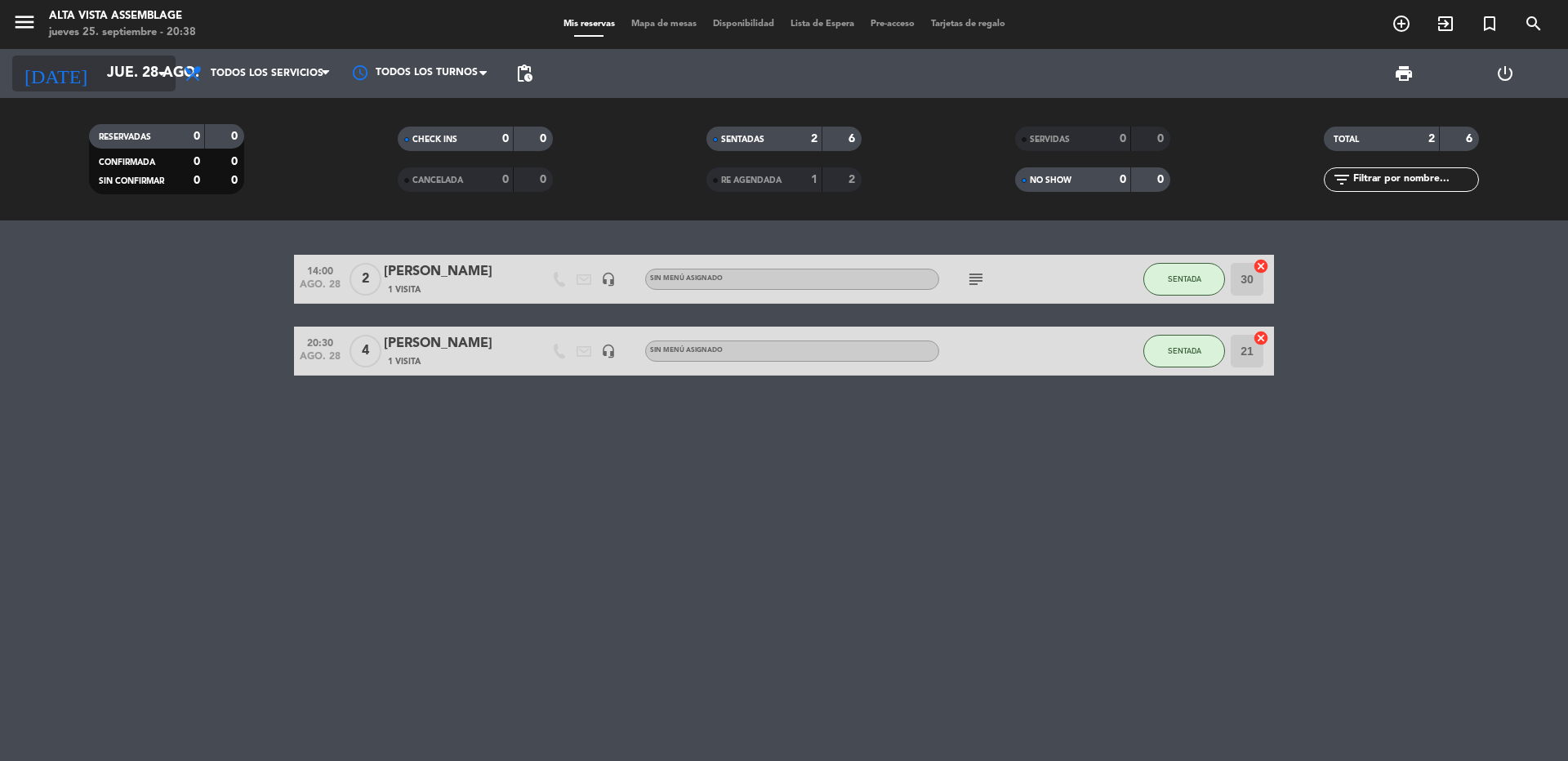
click at [146, 70] on input "jue. 28 ago." at bounding box center [194, 73] width 189 height 33
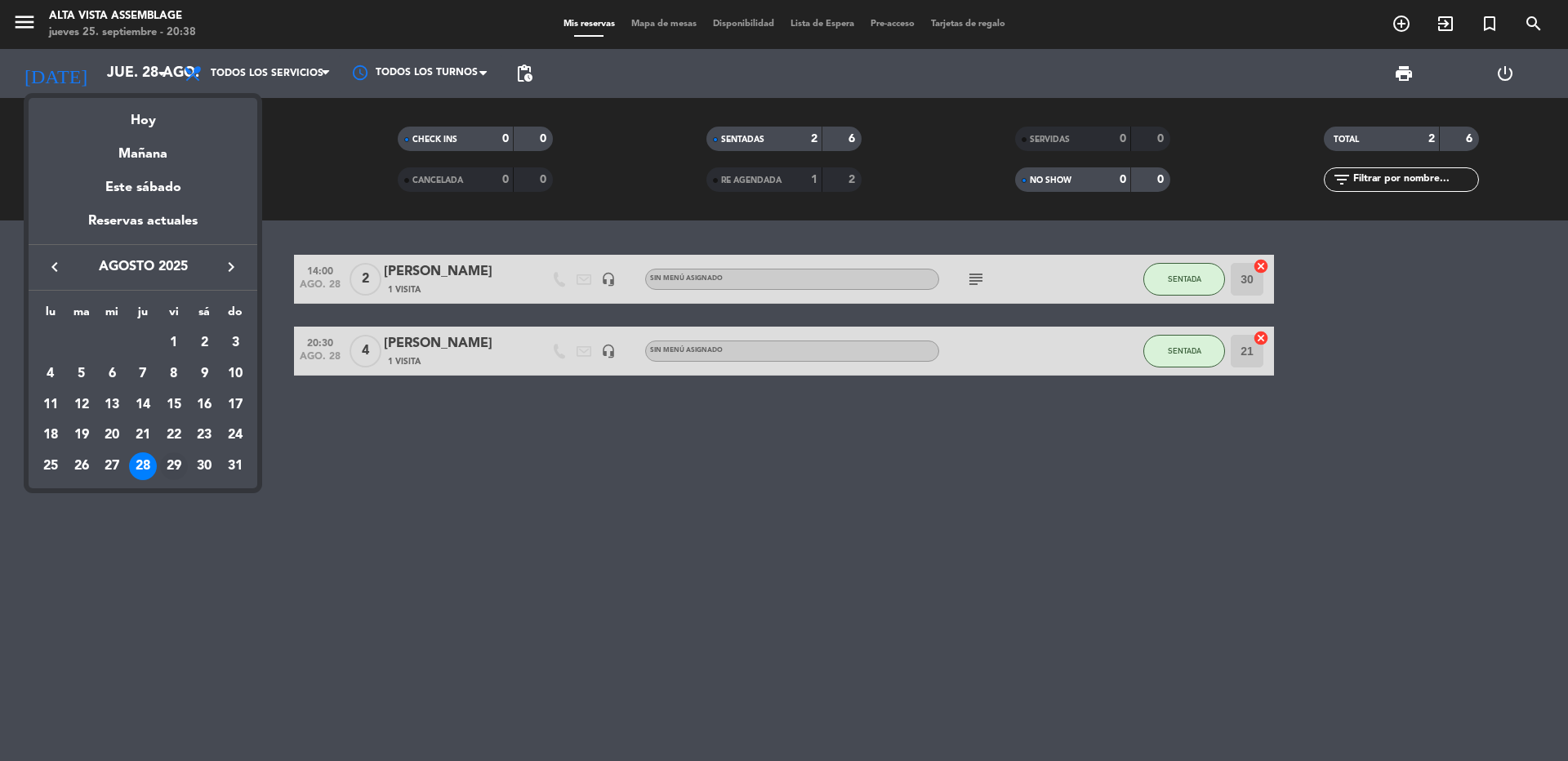
click at [180, 464] on div "29" at bounding box center [173, 466] width 28 height 28
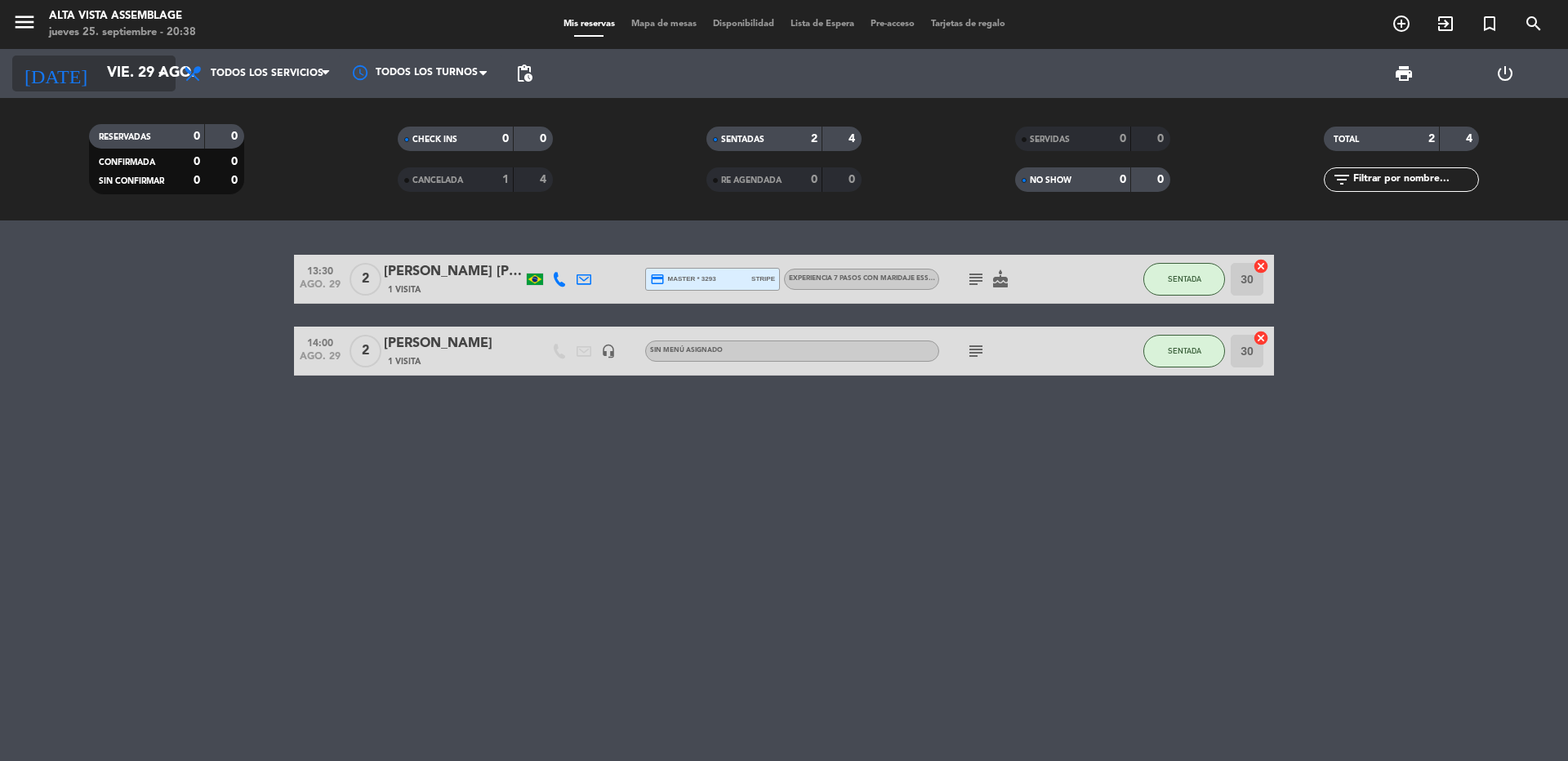
click at [147, 76] on input "vie. 29 ago." at bounding box center [194, 73] width 189 height 33
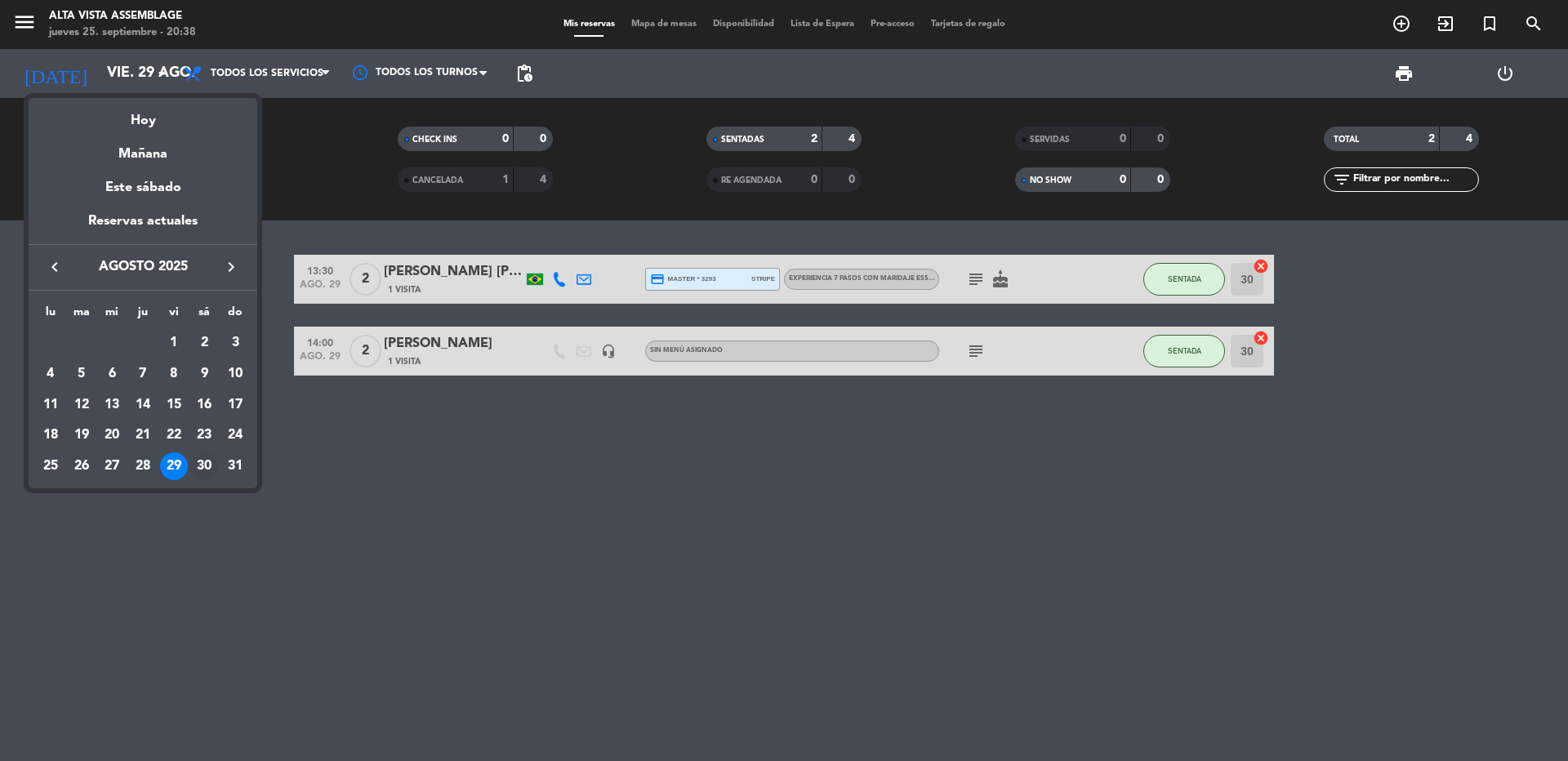
click at [203, 464] on div "30" at bounding box center [203, 466] width 28 height 28
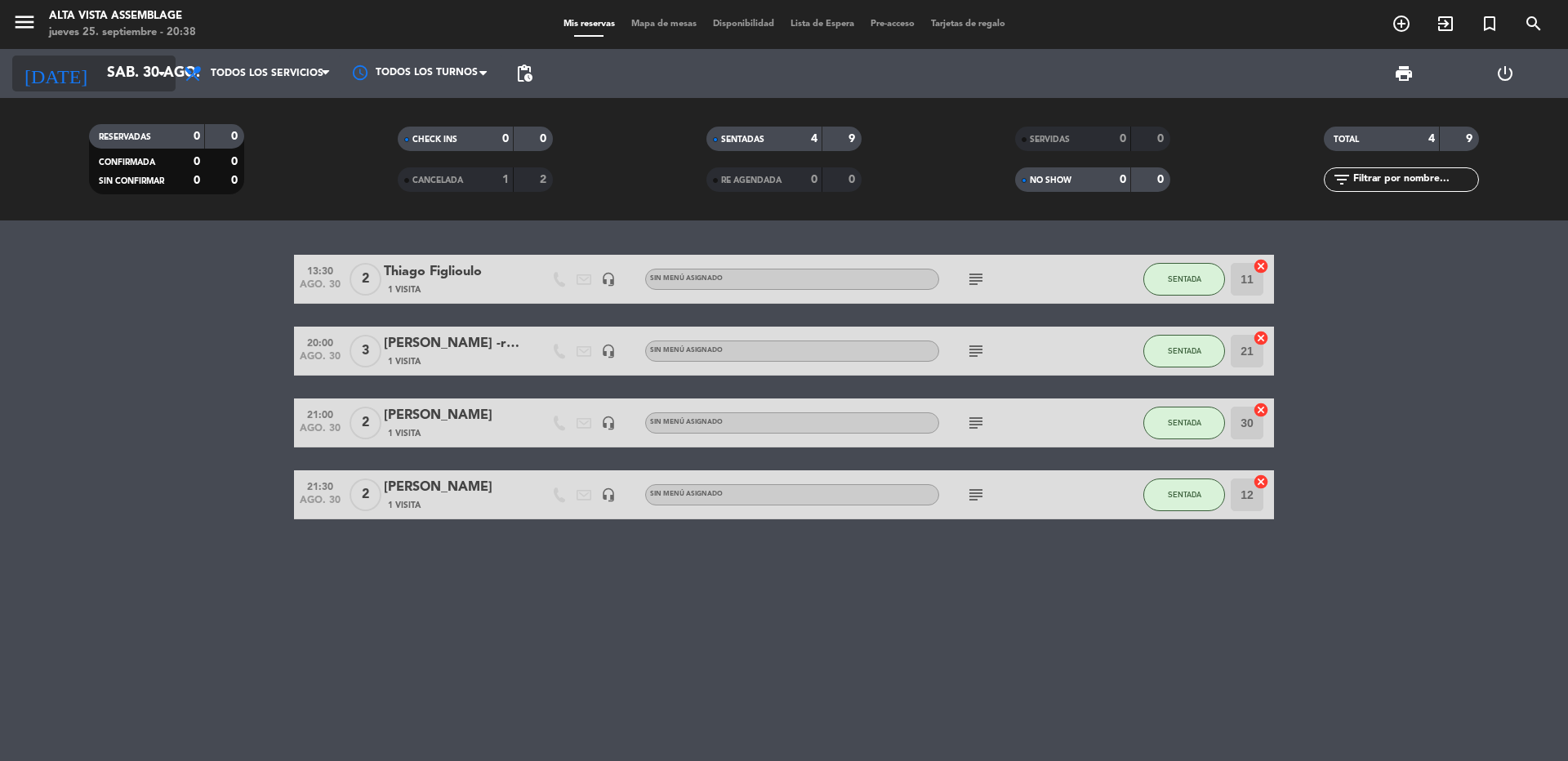
click at [158, 69] on icon "arrow_drop_down" at bounding box center [162, 73] width 20 height 20
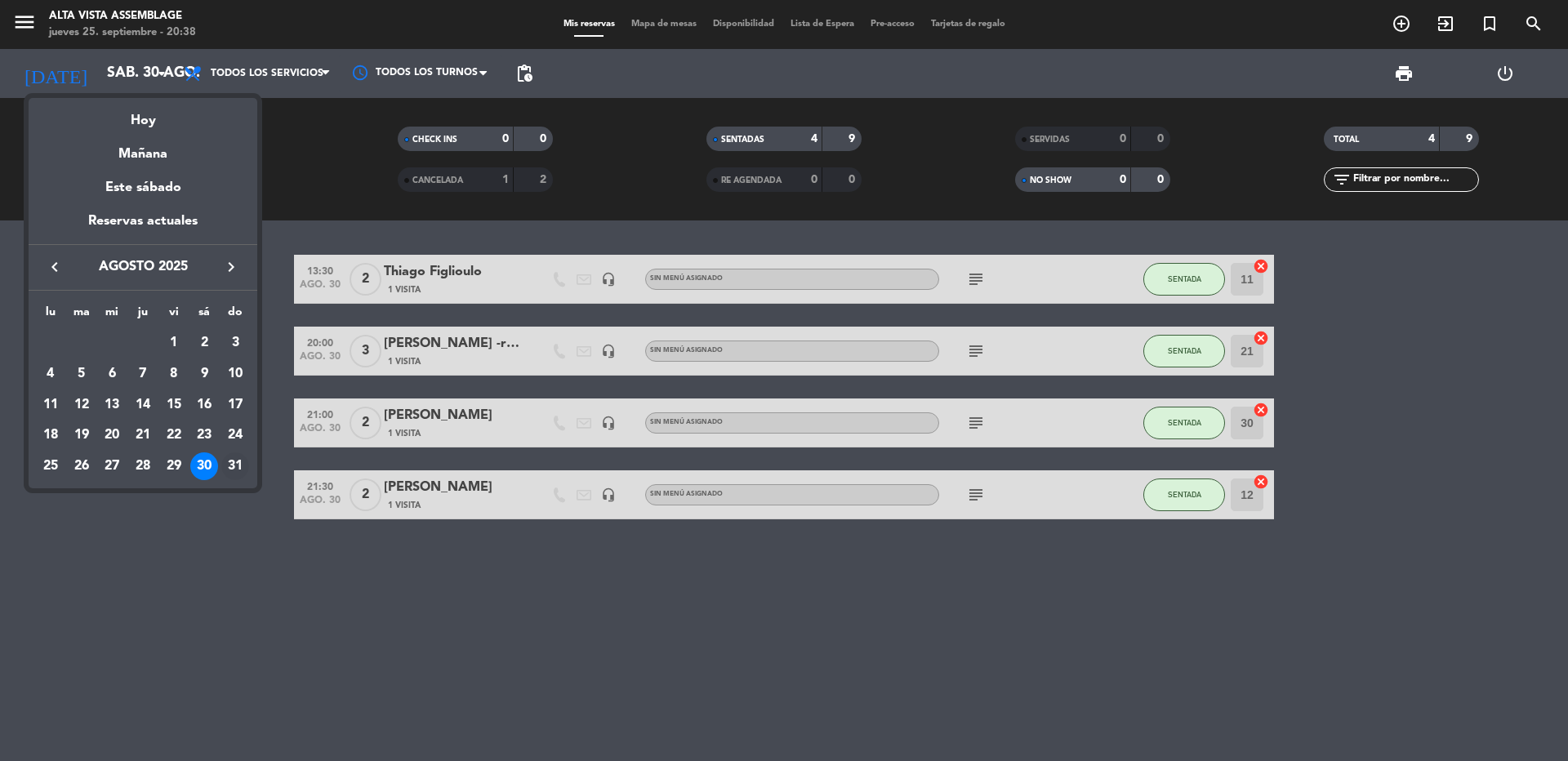
click at [235, 462] on div "31" at bounding box center [235, 466] width 28 height 28
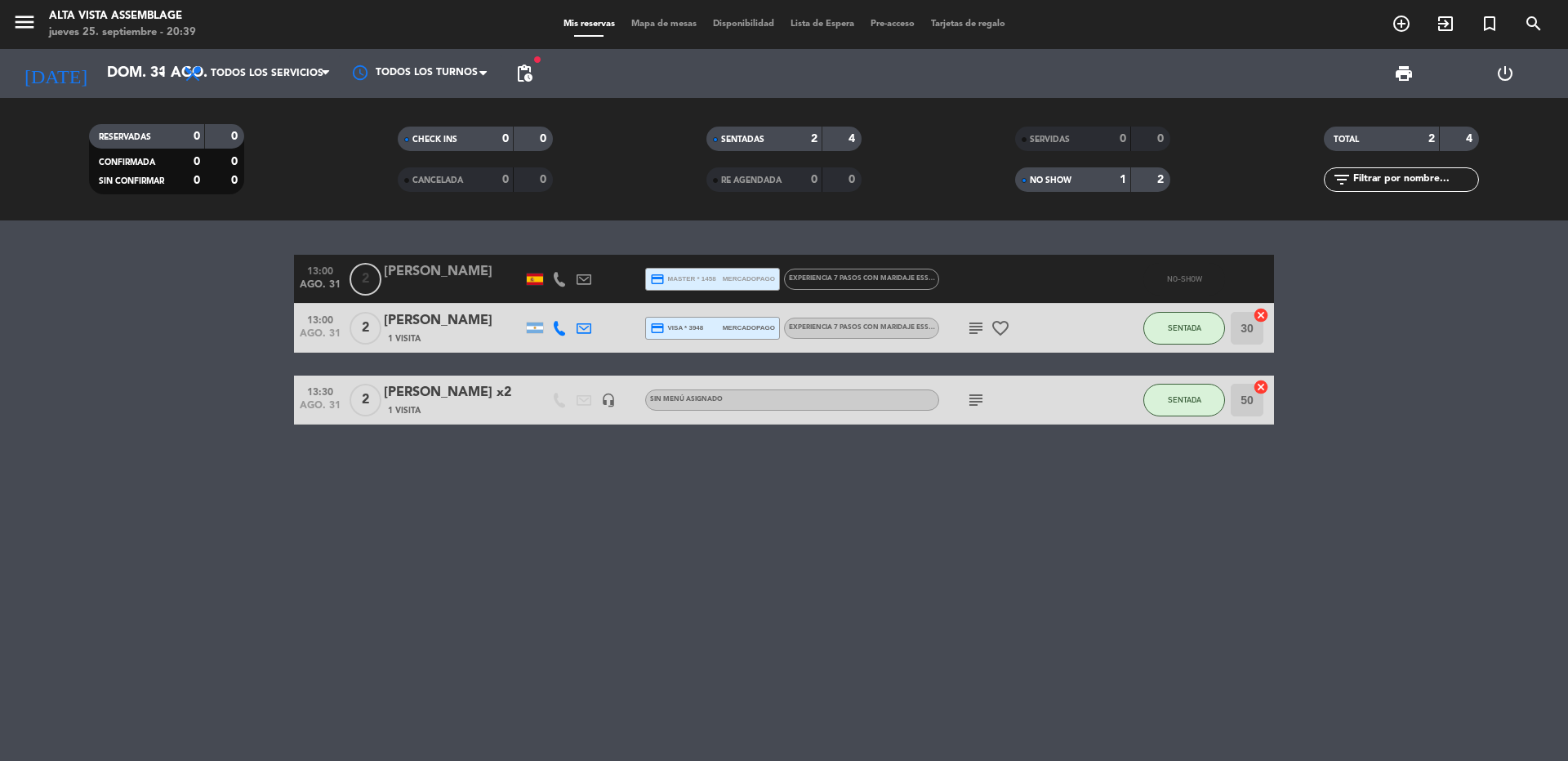
click at [438, 275] on div "[PERSON_NAME]" at bounding box center [453, 272] width 139 height 21
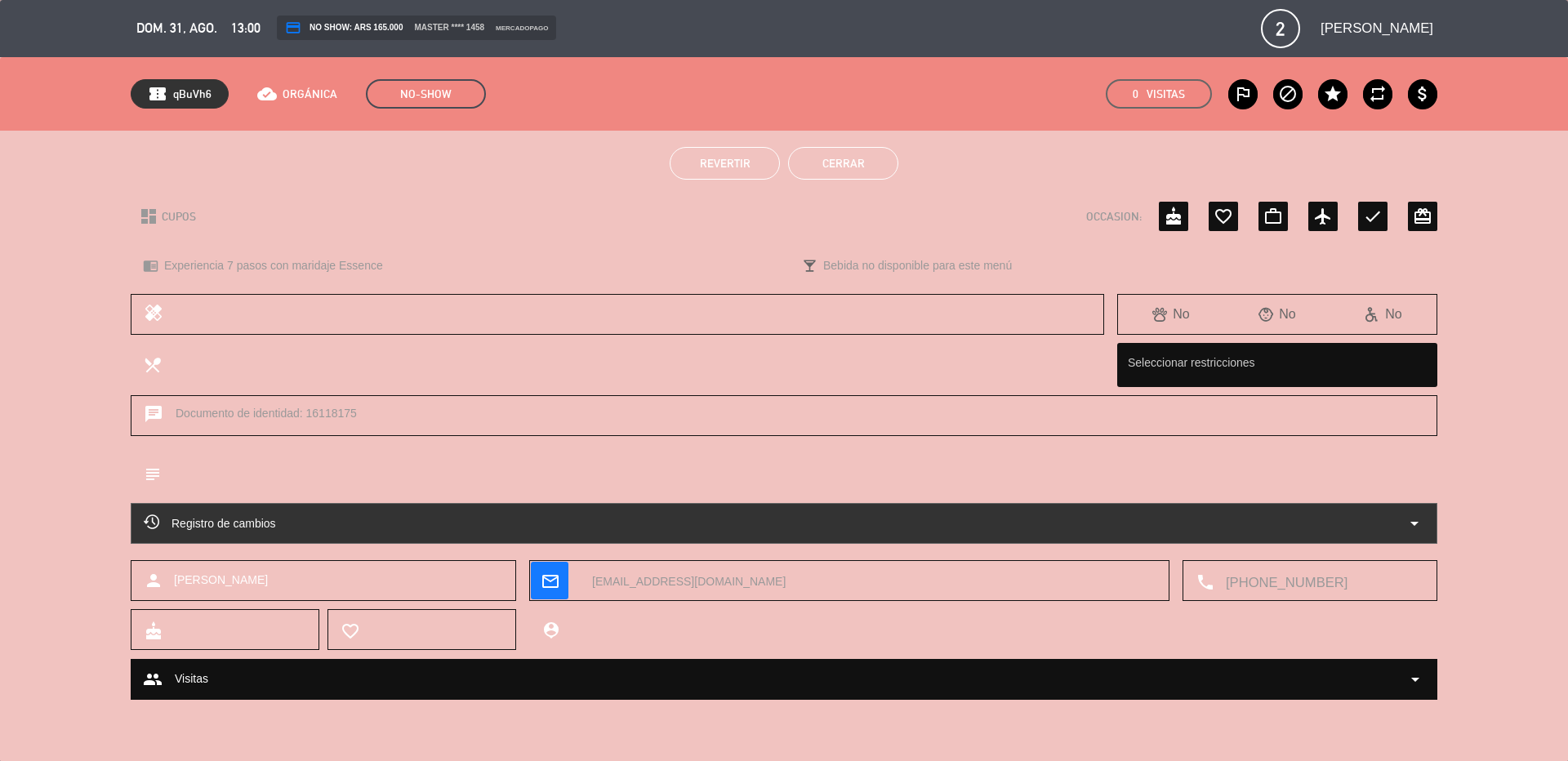
click at [856, 157] on button "Cerrar" at bounding box center [843, 163] width 111 height 33
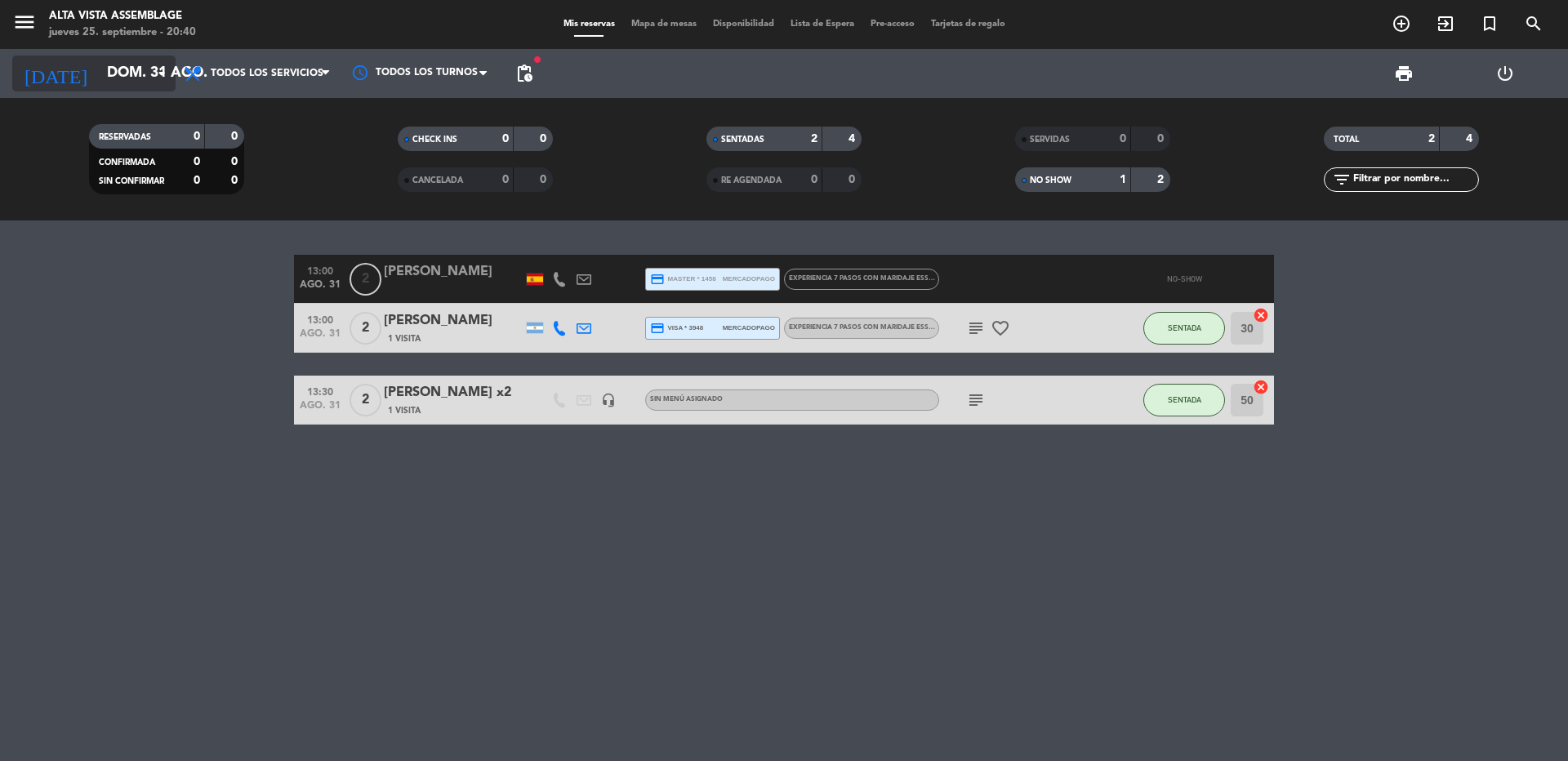
click at [147, 66] on input "dom. 31 ago." at bounding box center [194, 73] width 189 height 33
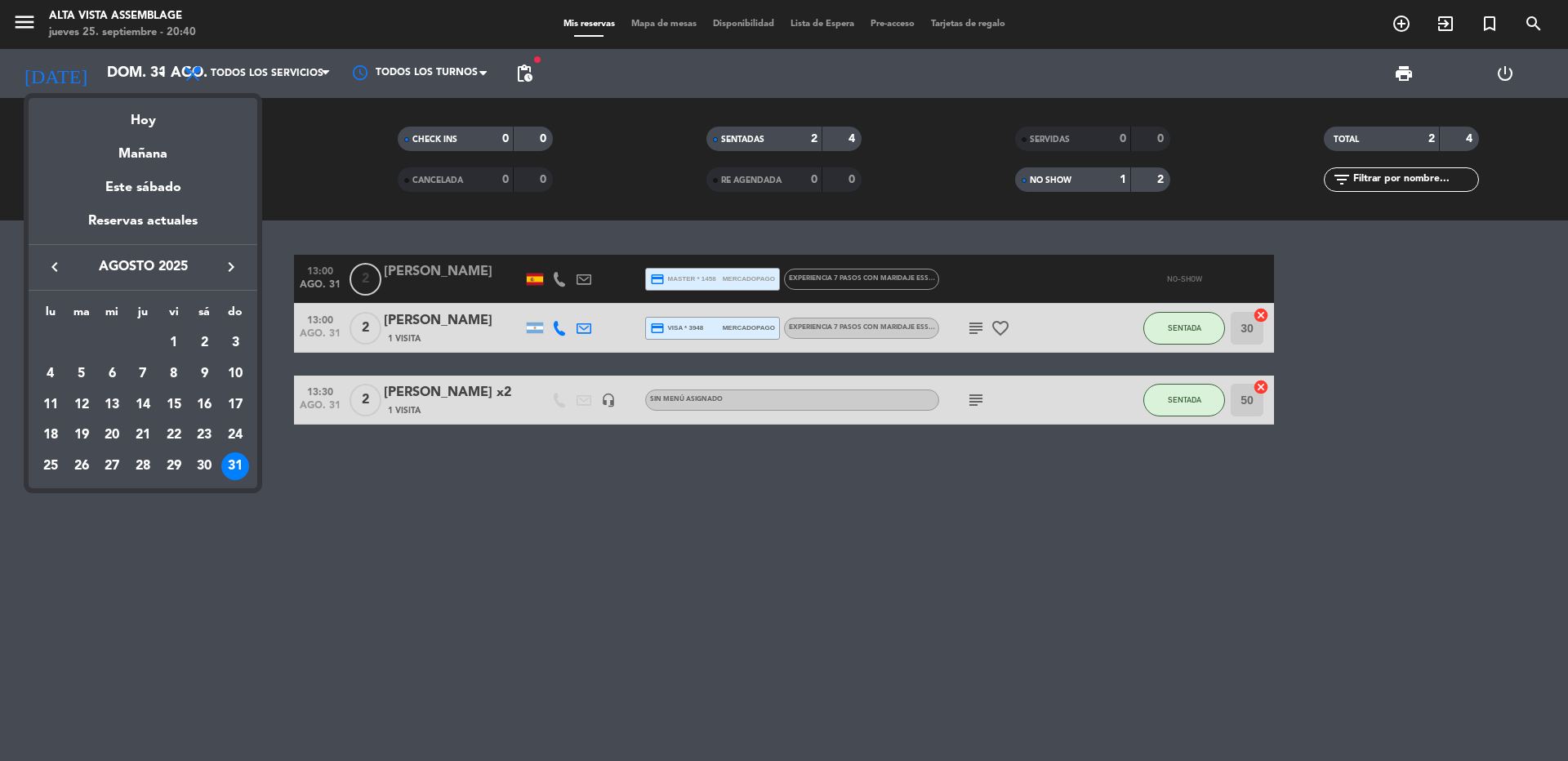
click at [229, 264] on icon "keyboard_arrow_right" at bounding box center [231, 267] width 20 height 20
click at [49, 372] on div "1" at bounding box center [50, 374] width 28 height 28
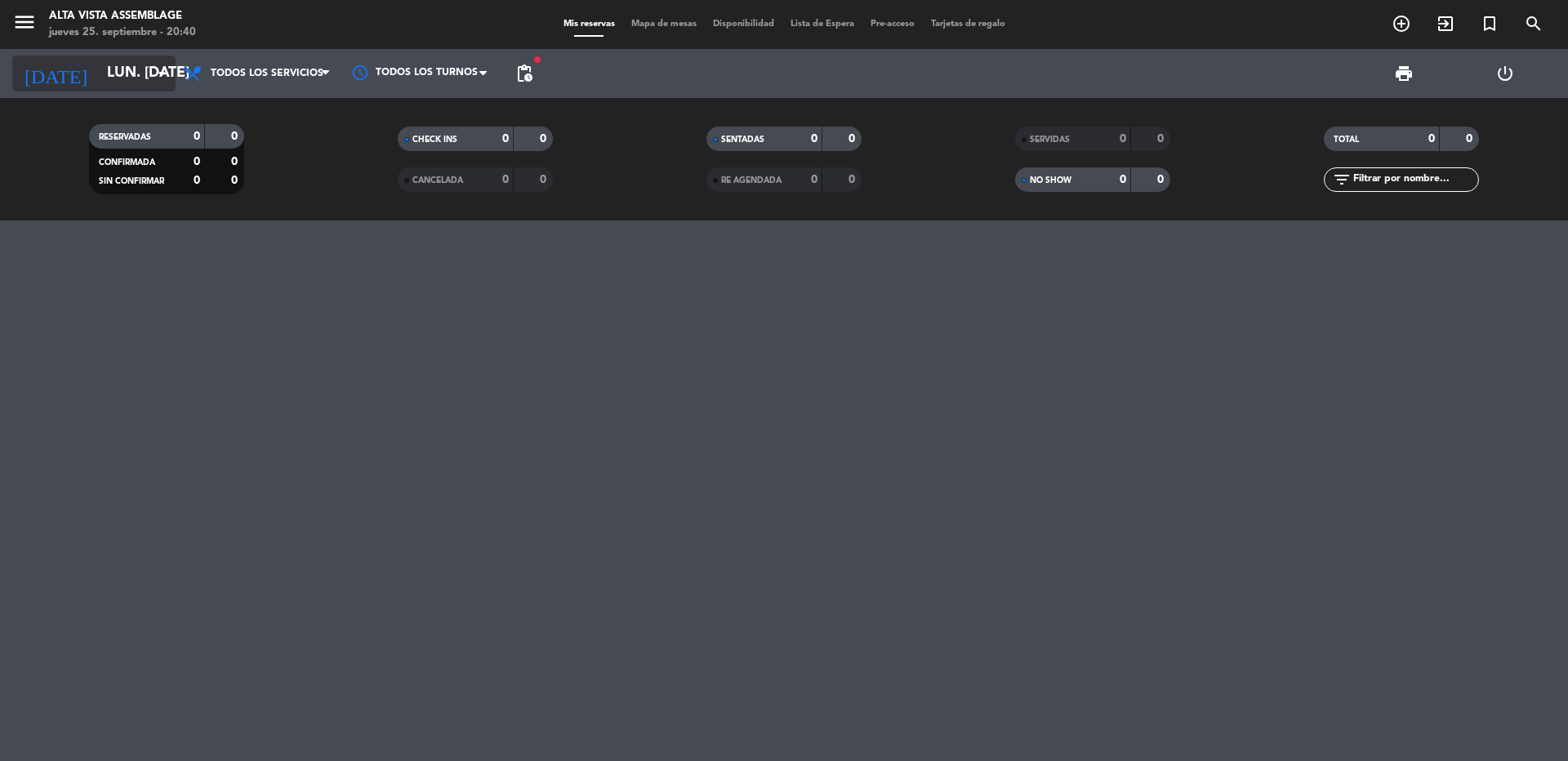
click at [163, 70] on icon "arrow_drop_down" at bounding box center [162, 73] width 20 height 20
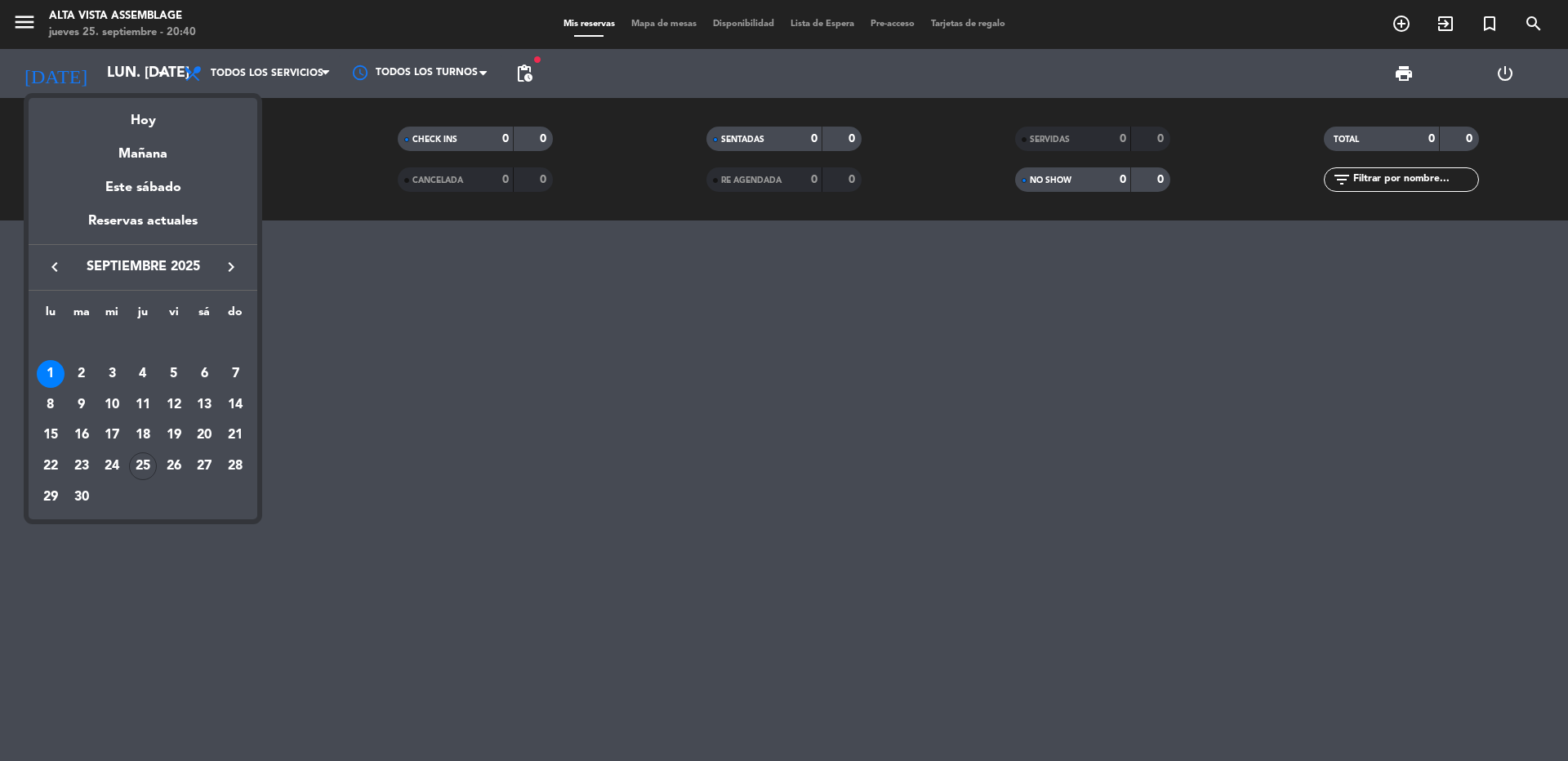
click at [81, 371] on div "2" at bounding box center [81, 374] width 28 height 28
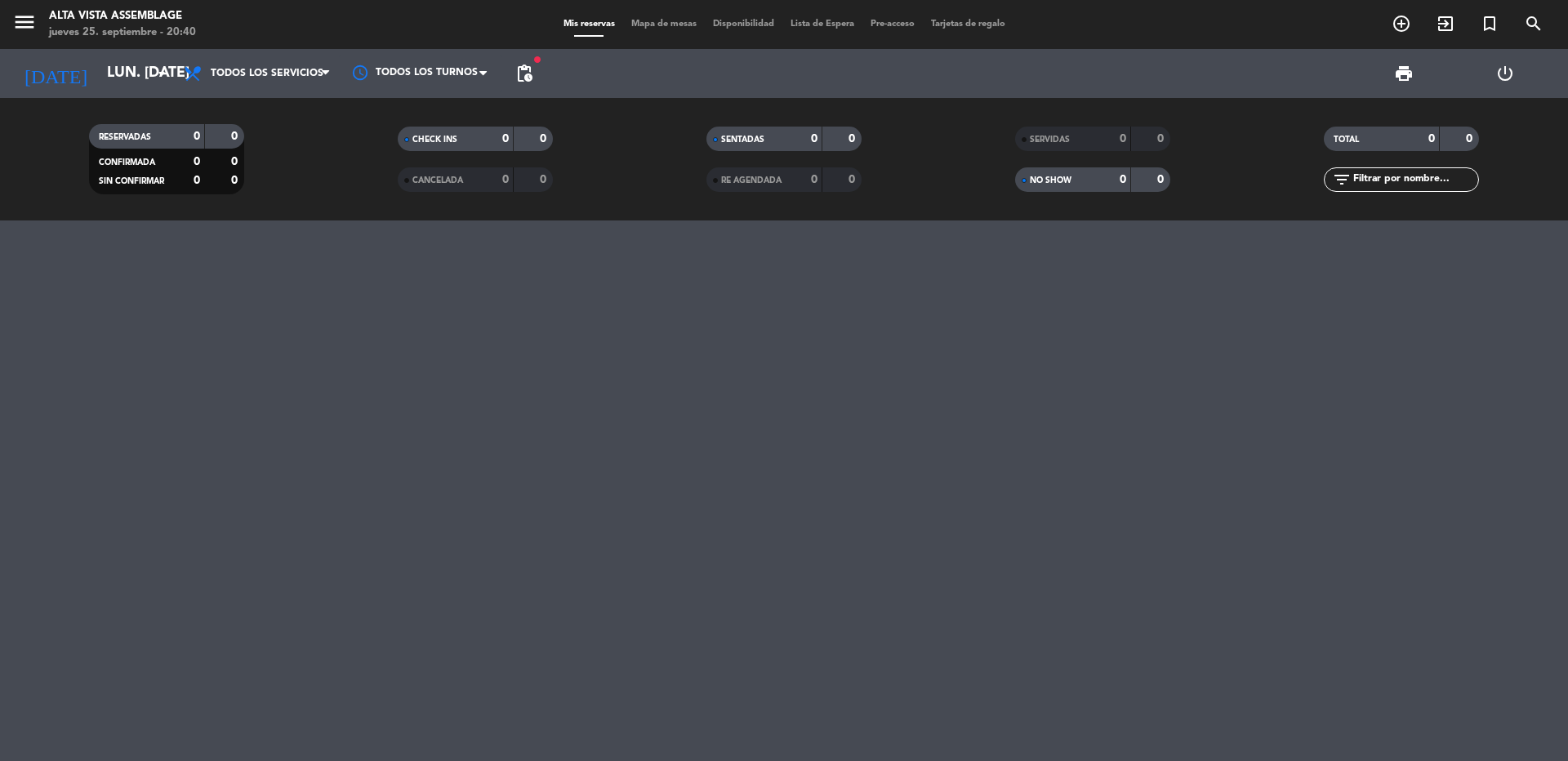
type input "[DATE] sep."
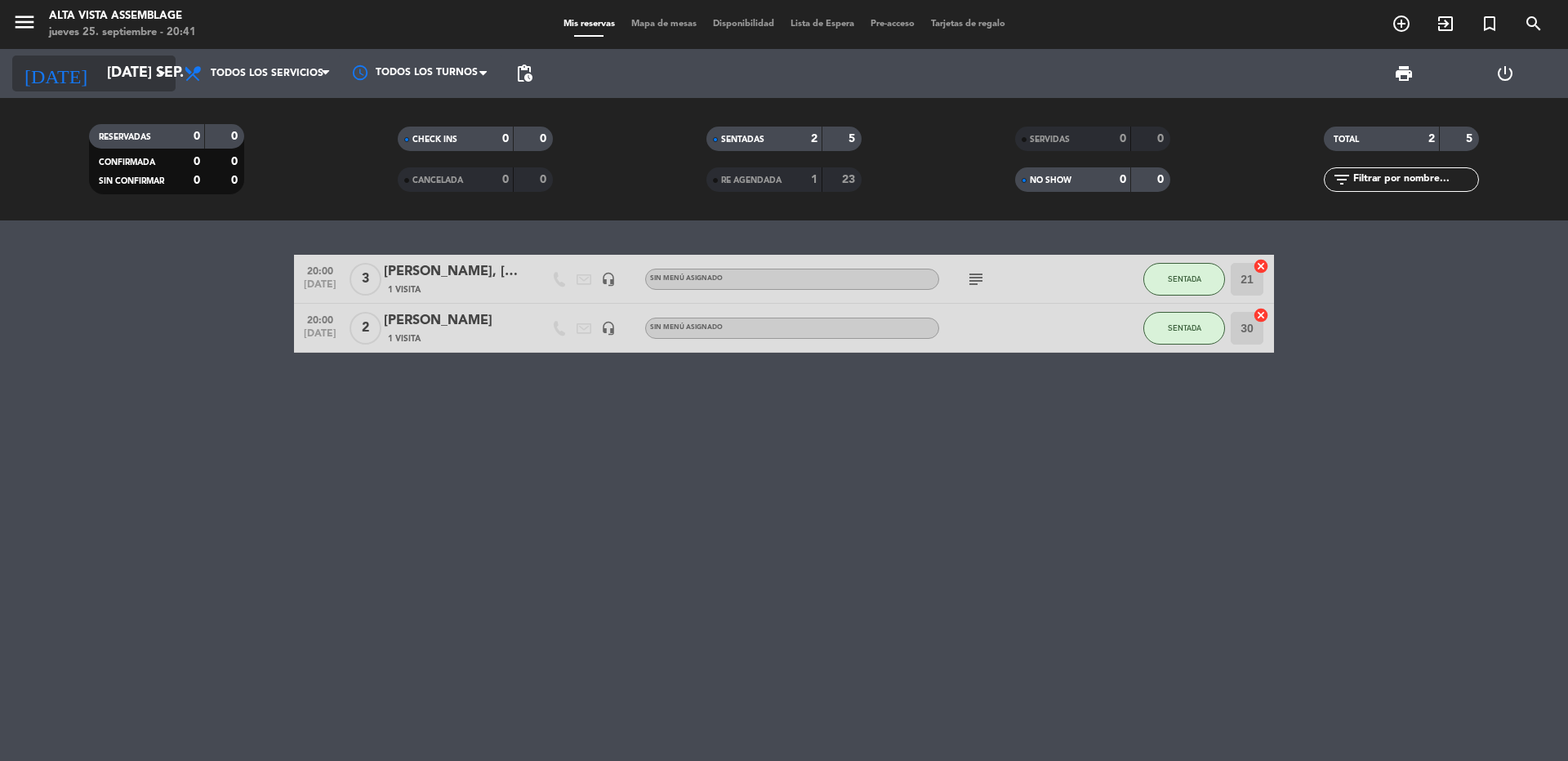
click at [163, 70] on icon "arrow_drop_down" at bounding box center [162, 73] width 20 height 20
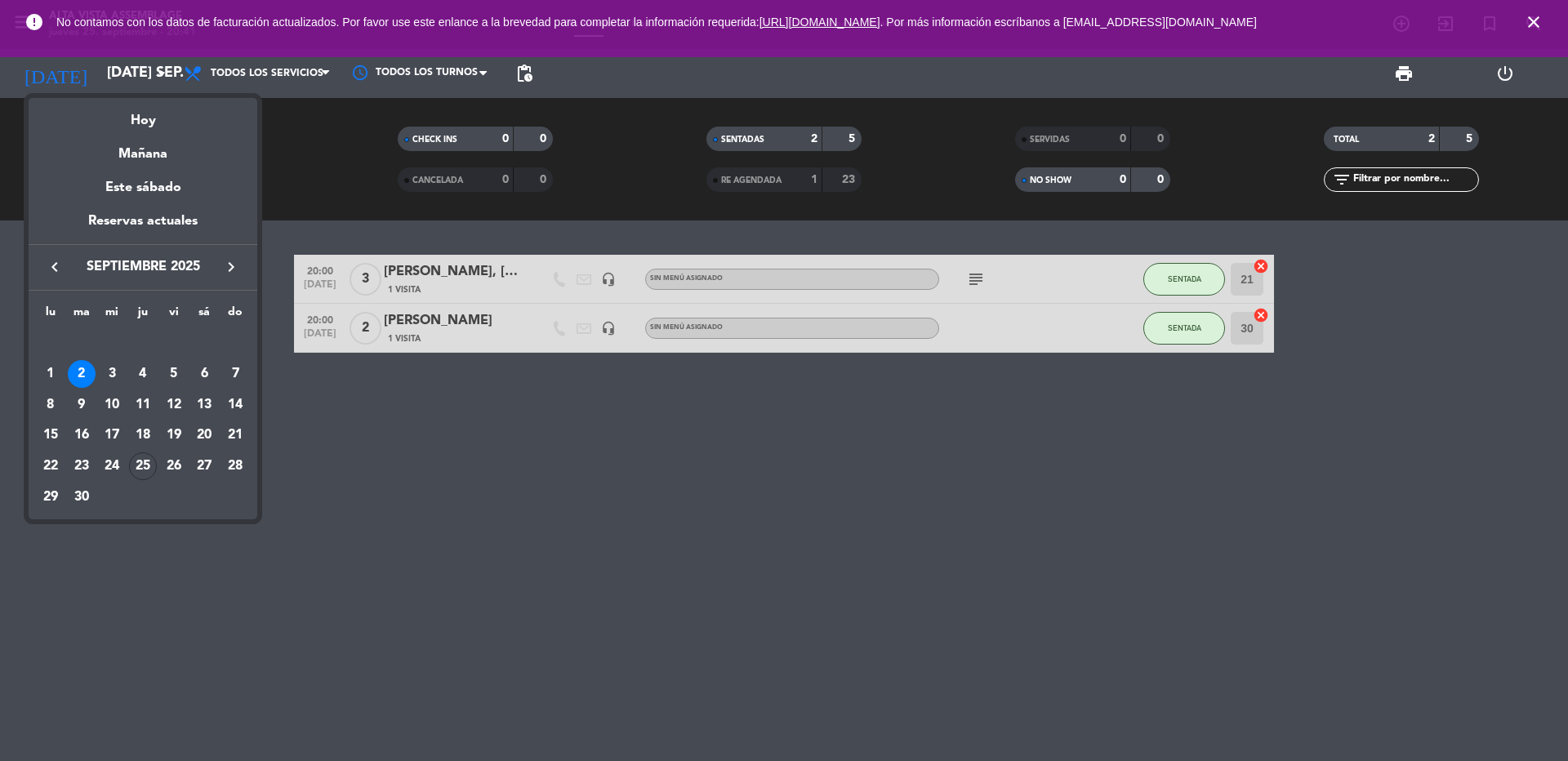
click at [78, 374] on div "2" at bounding box center [81, 374] width 28 height 28
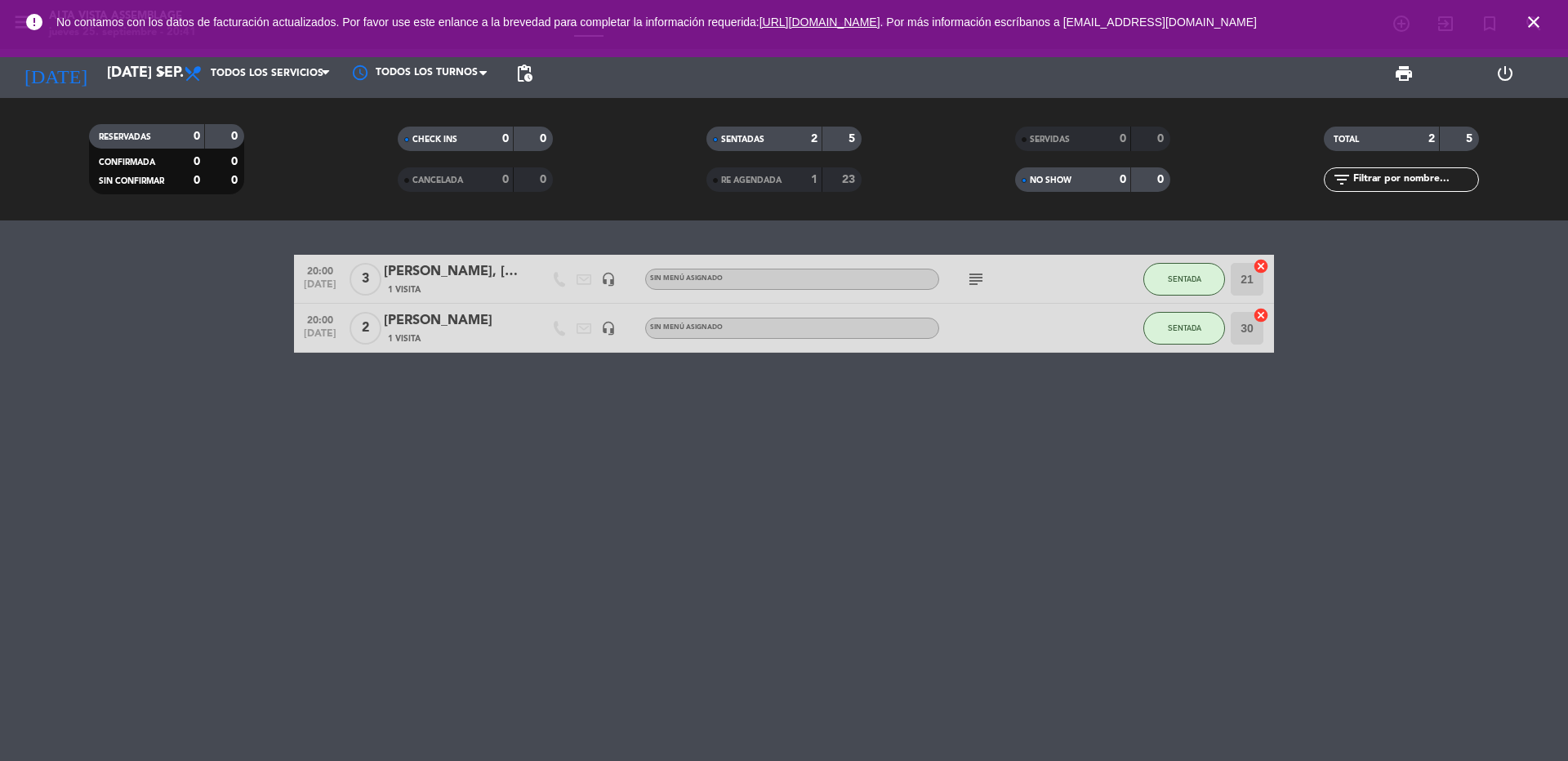
click at [419, 270] on div "[PERSON_NAME], [PERSON_NAME]" at bounding box center [453, 272] width 139 height 21
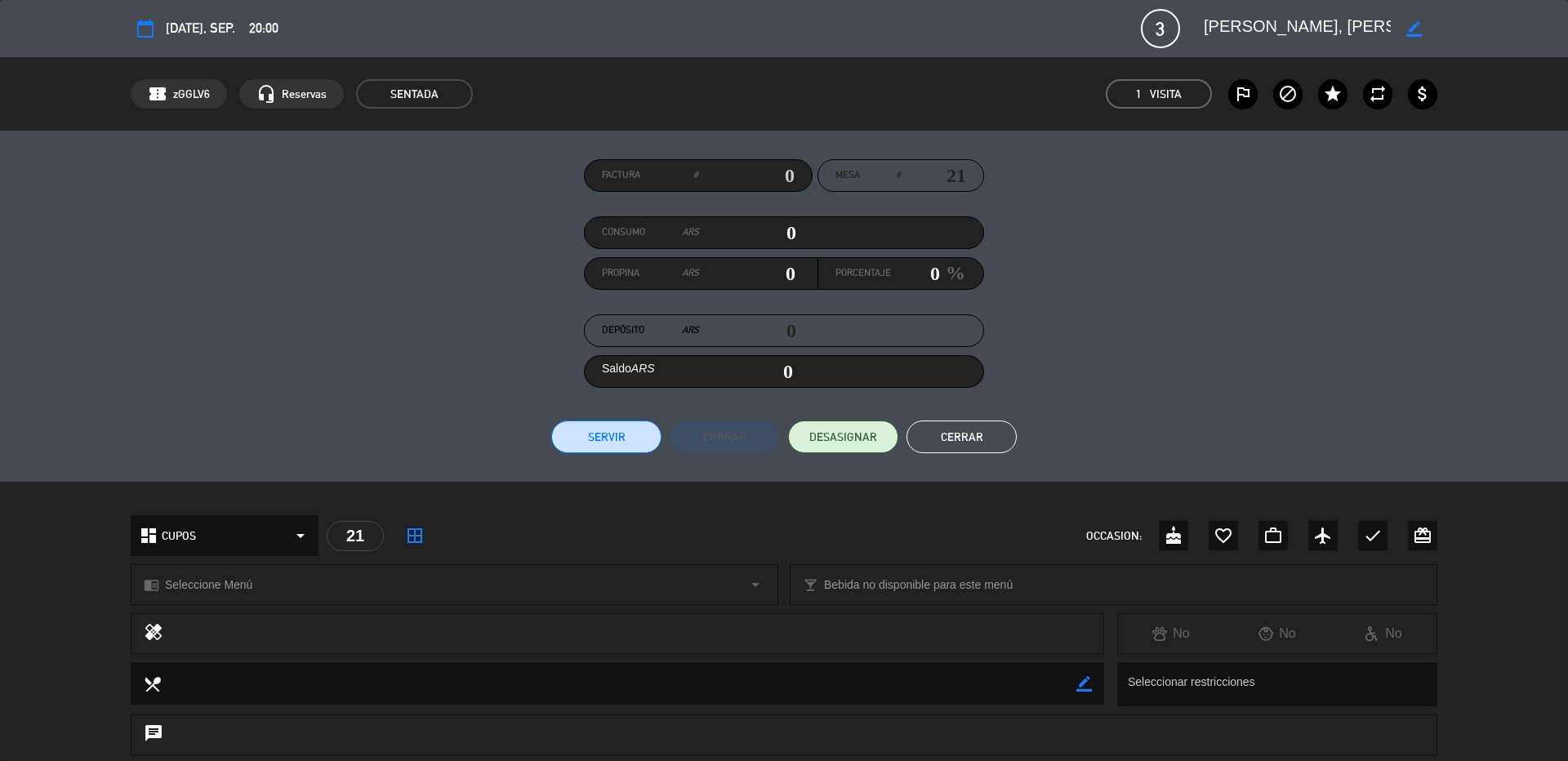
click at [941, 437] on button "Cerrar" at bounding box center [962, 436] width 111 height 33
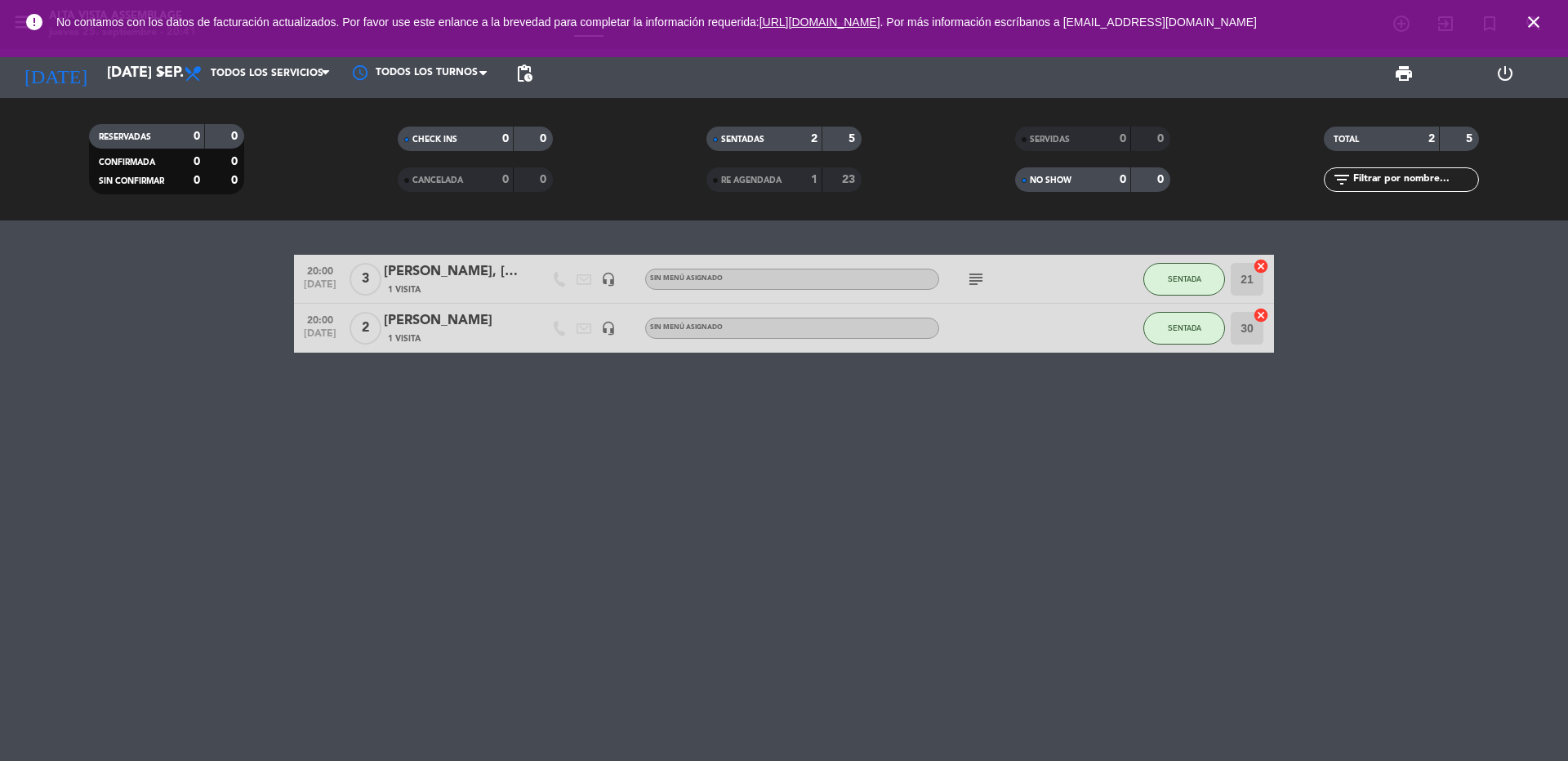
click at [443, 317] on div "[PERSON_NAME]" at bounding box center [453, 321] width 139 height 21
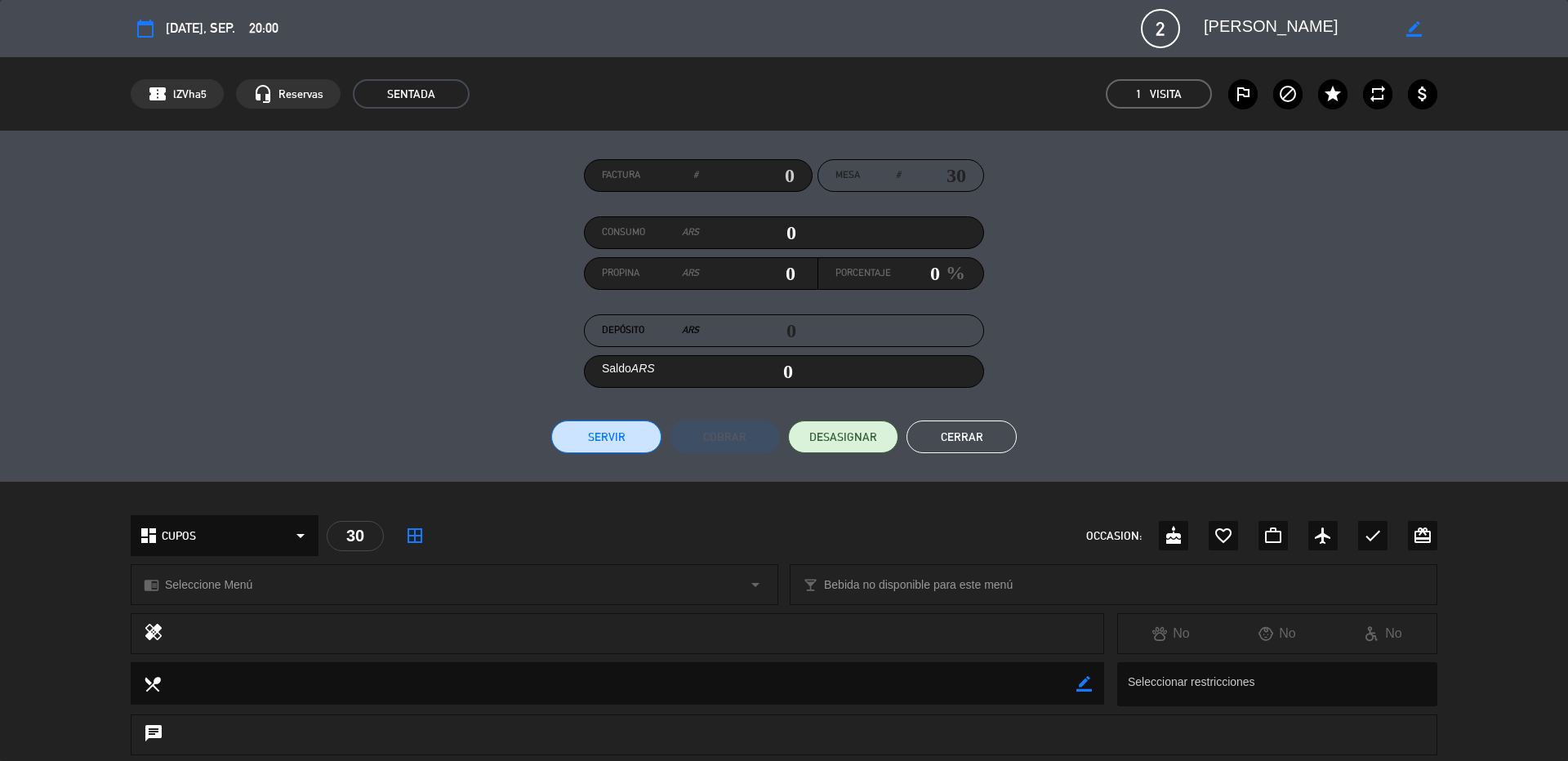
click at [983, 437] on button "Cerrar" at bounding box center [962, 436] width 111 height 33
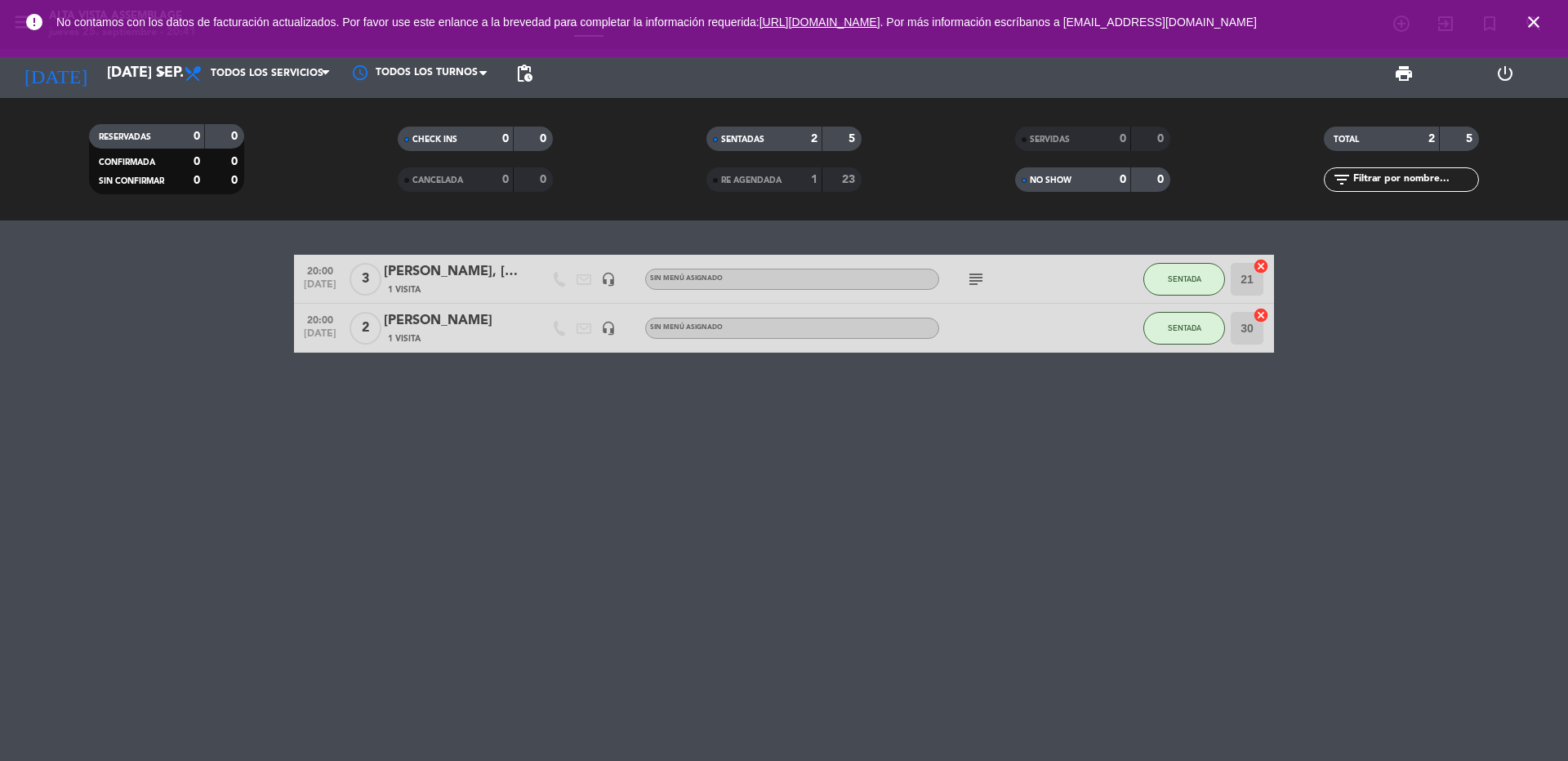
click at [1539, 20] on icon "close" at bounding box center [1533, 22] width 20 height 20
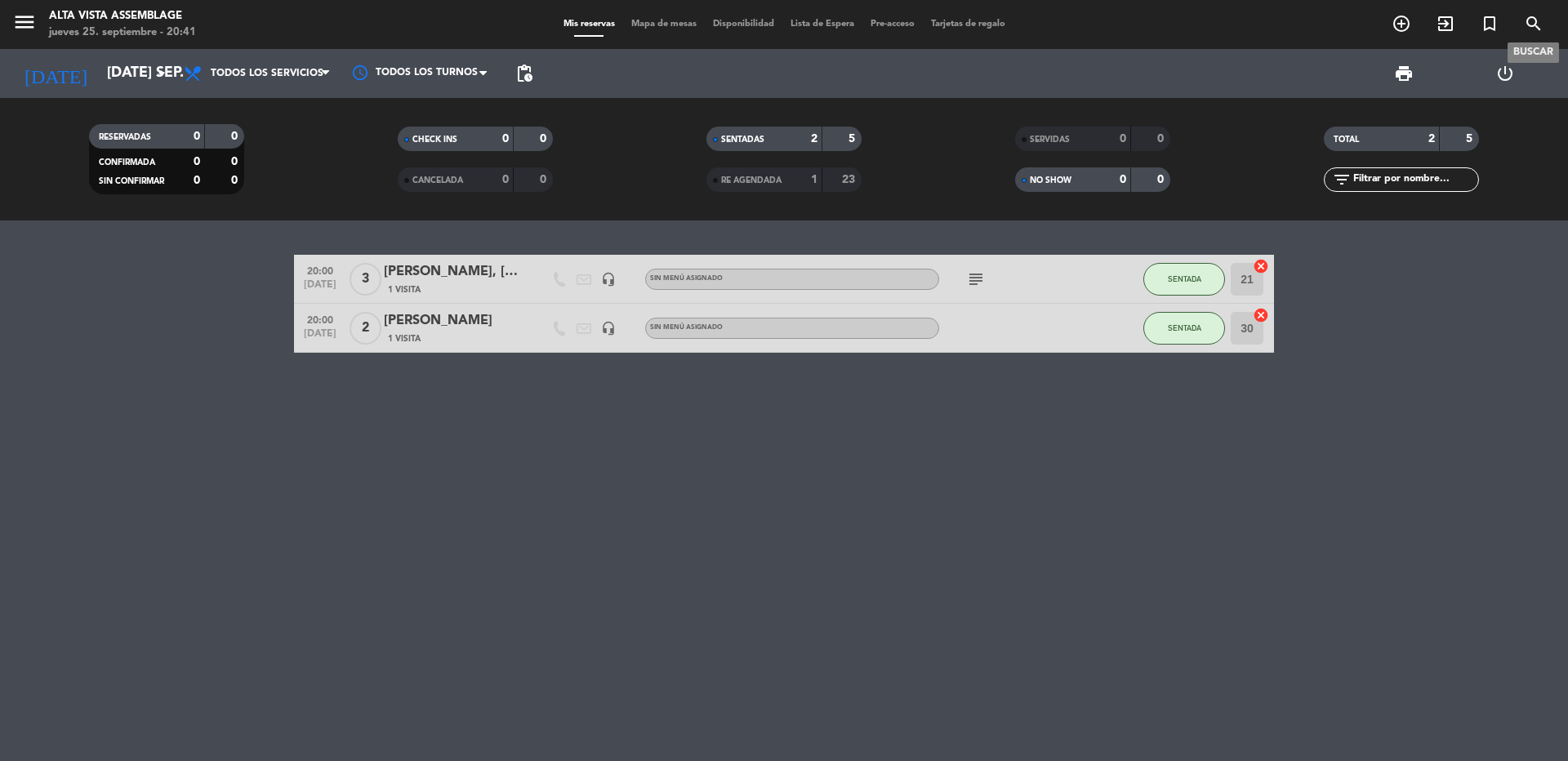
click at [1534, 24] on icon "search" at bounding box center [1533, 24] width 20 height 20
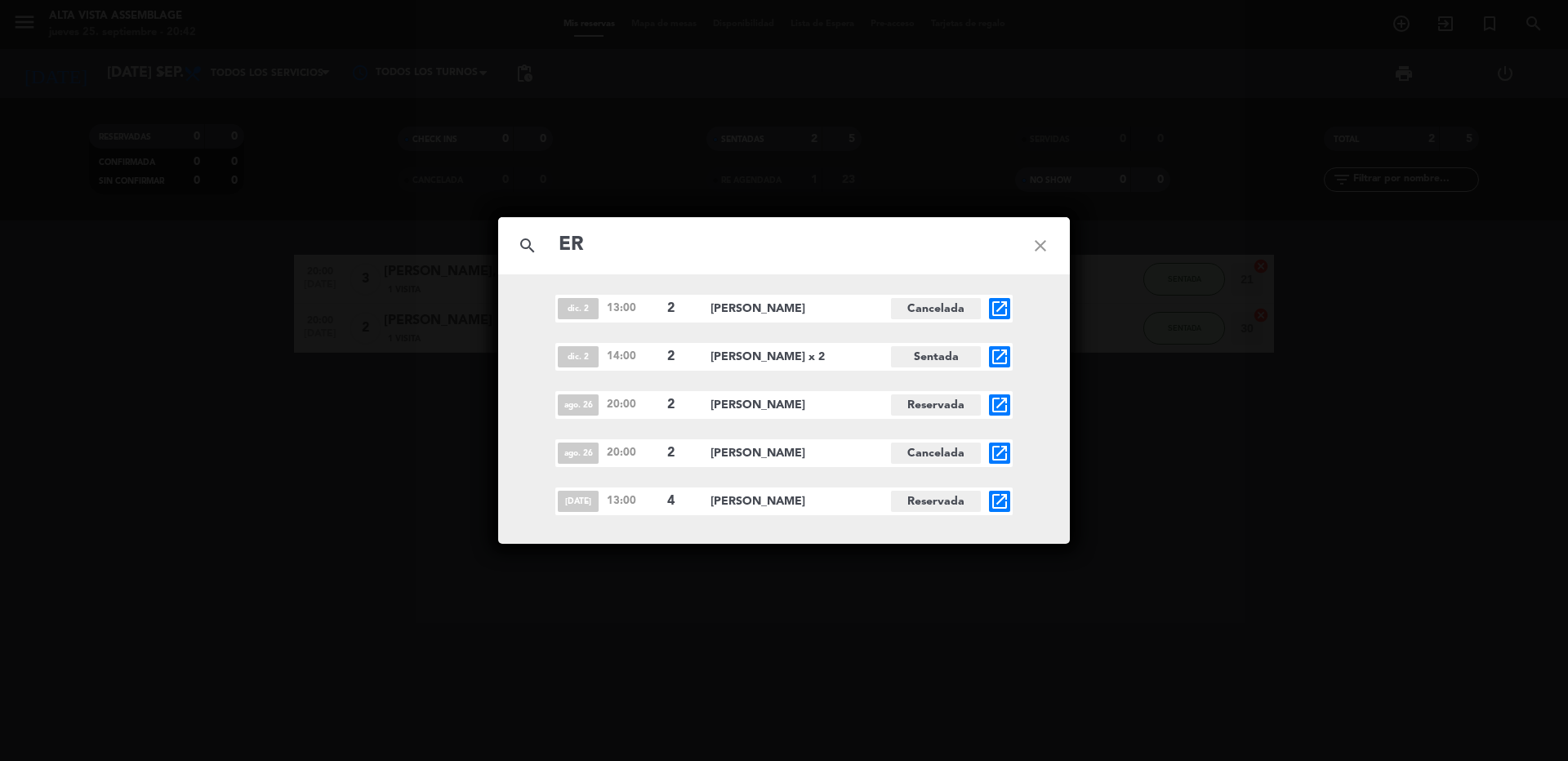
type input "E"
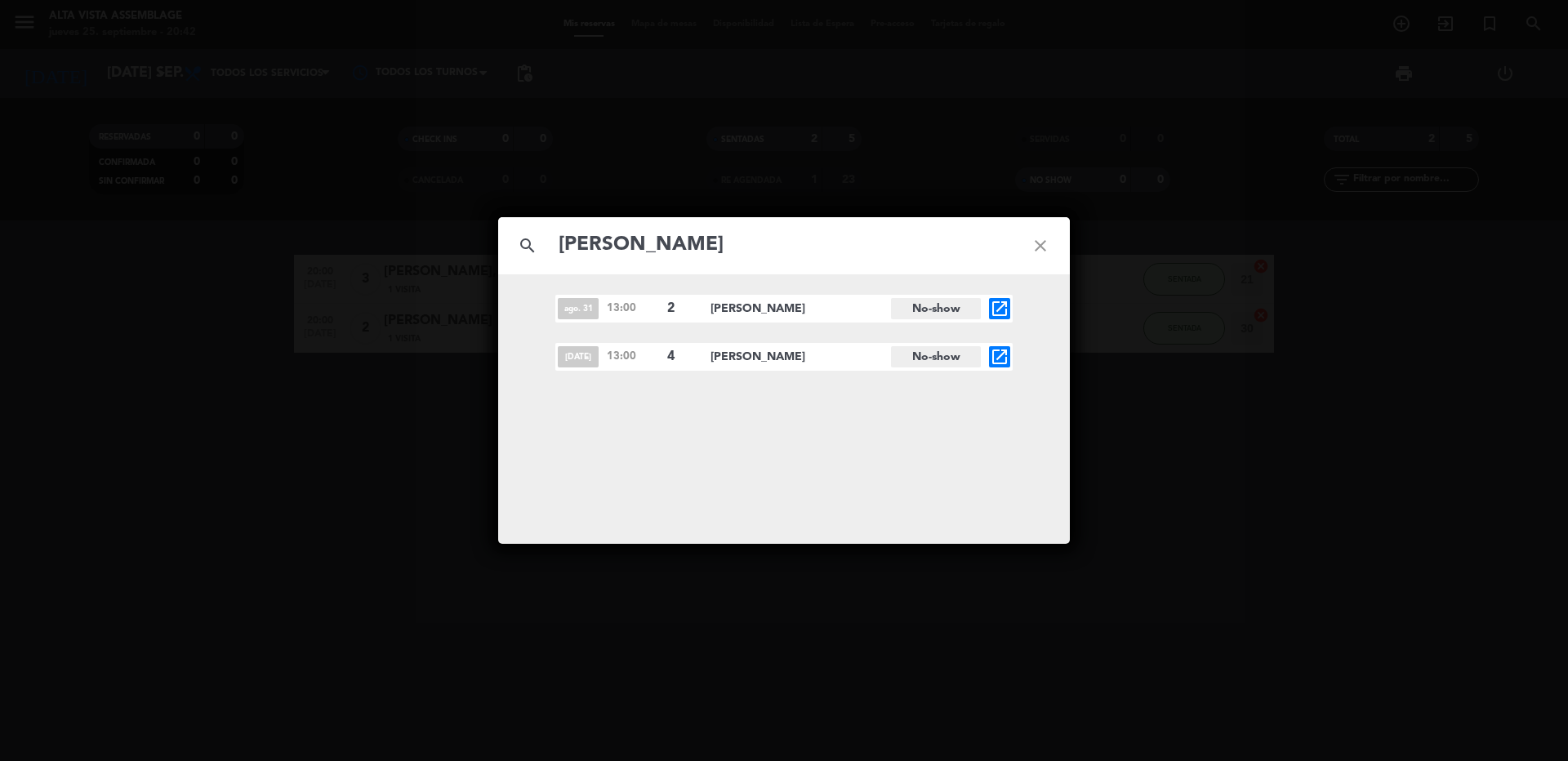
type input "[PERSON_NAME]"
click at [991, 351] on icon "open_in_new" at bounding box center [1000, 357] width 20 height 20
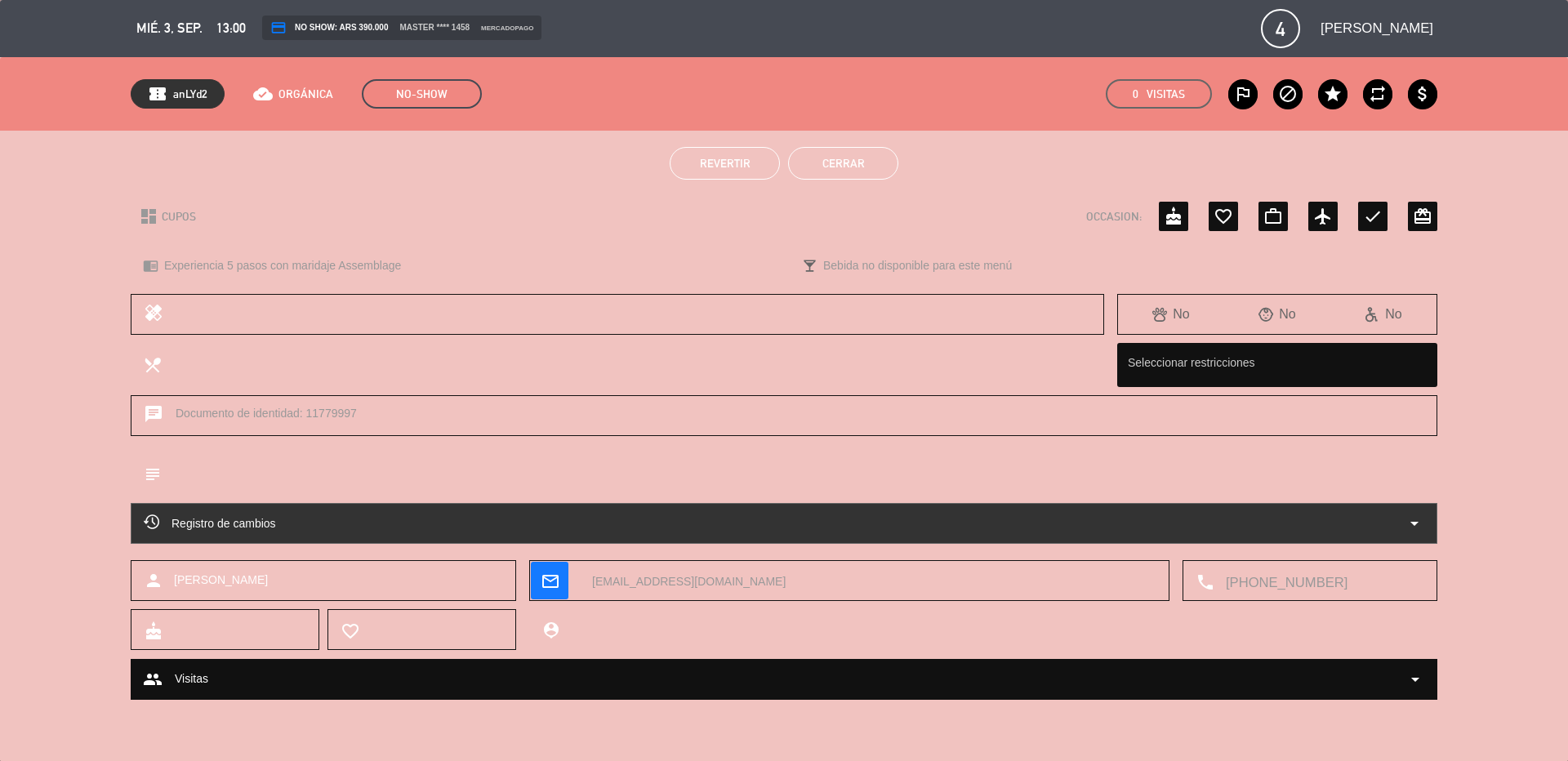
click at [850, 161] on button "Cerrar" at bounding box center [843, 163] width 111 height 33
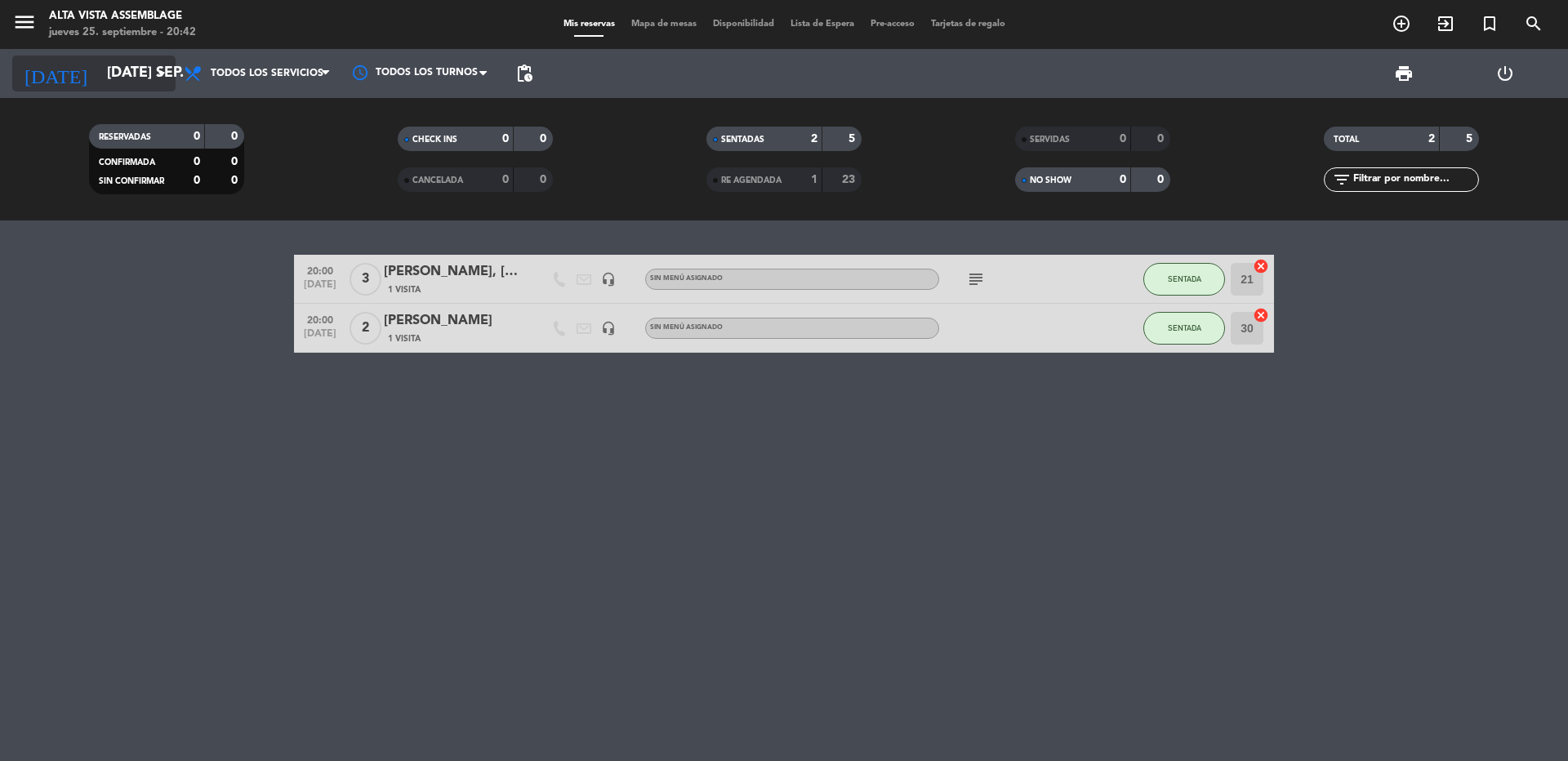
click at [127, 63] on input "[DATE] sep." at bounding box center [194, 73] width 189 height 33
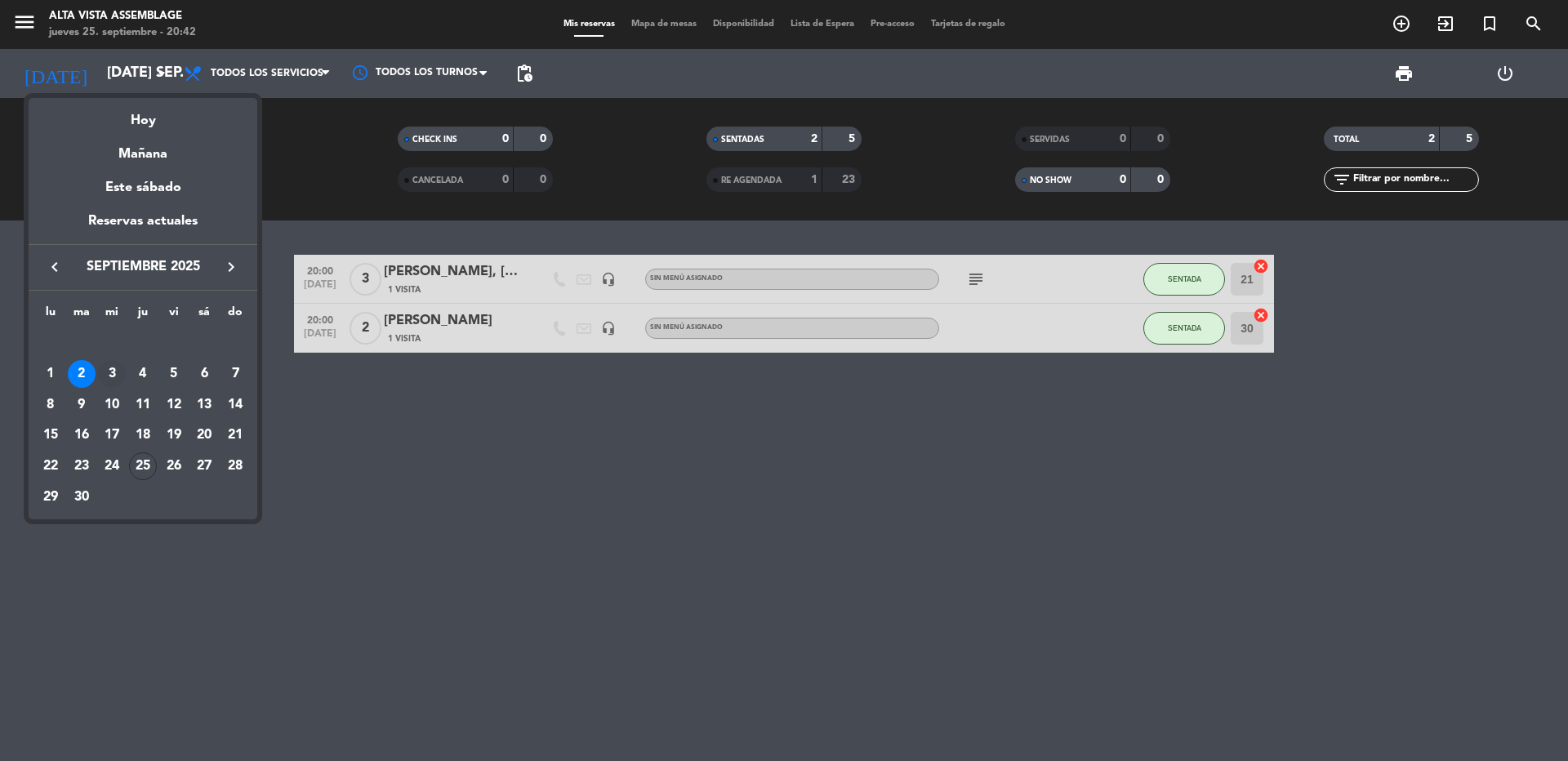
click at [108, 372] on div "3" at bounding box center [112, 374] width 28 height 28
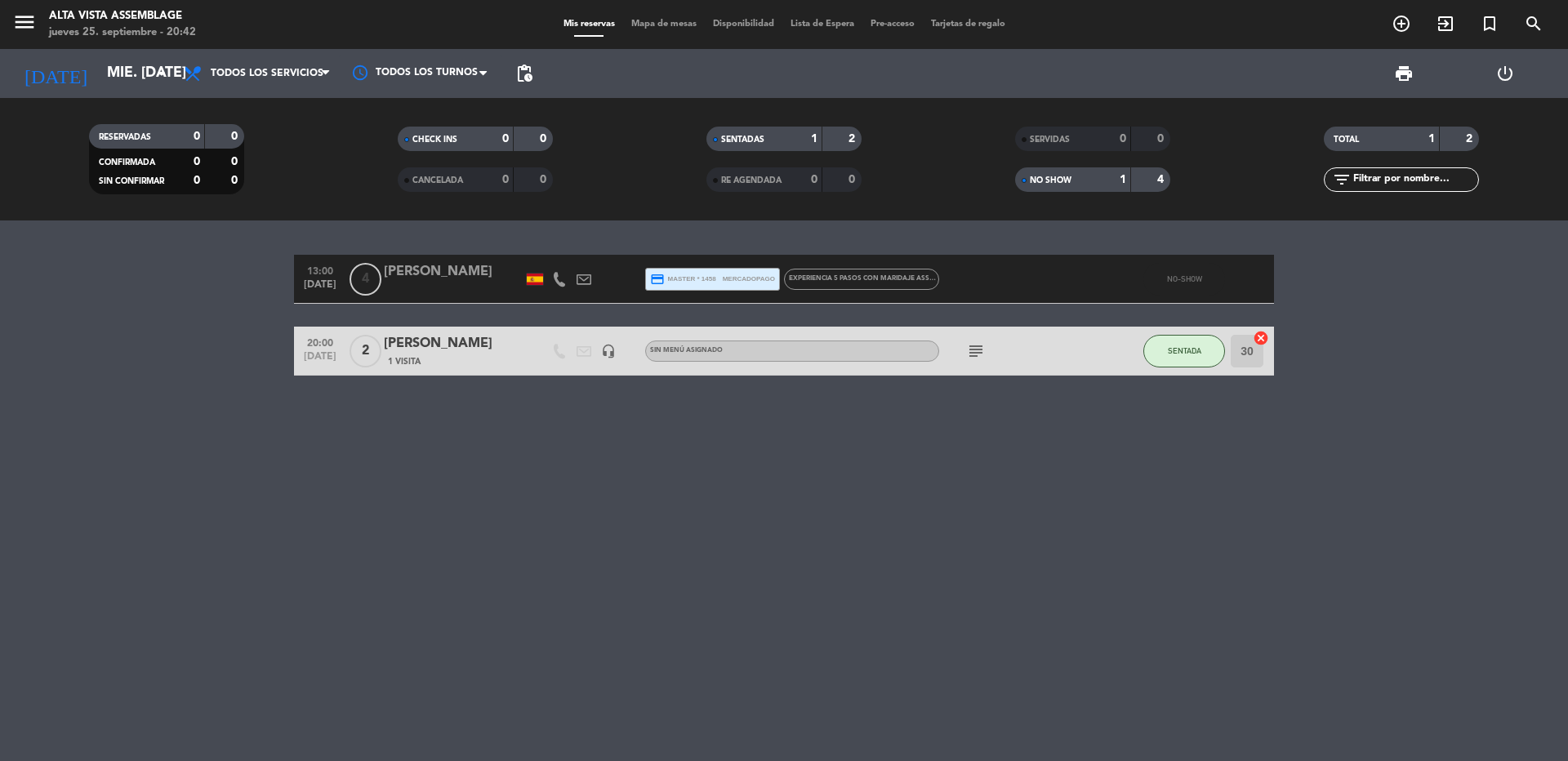
click at [444, 271] on div "[PERSON_NAME]" at bounding box center [453, 272] width 139 height 21
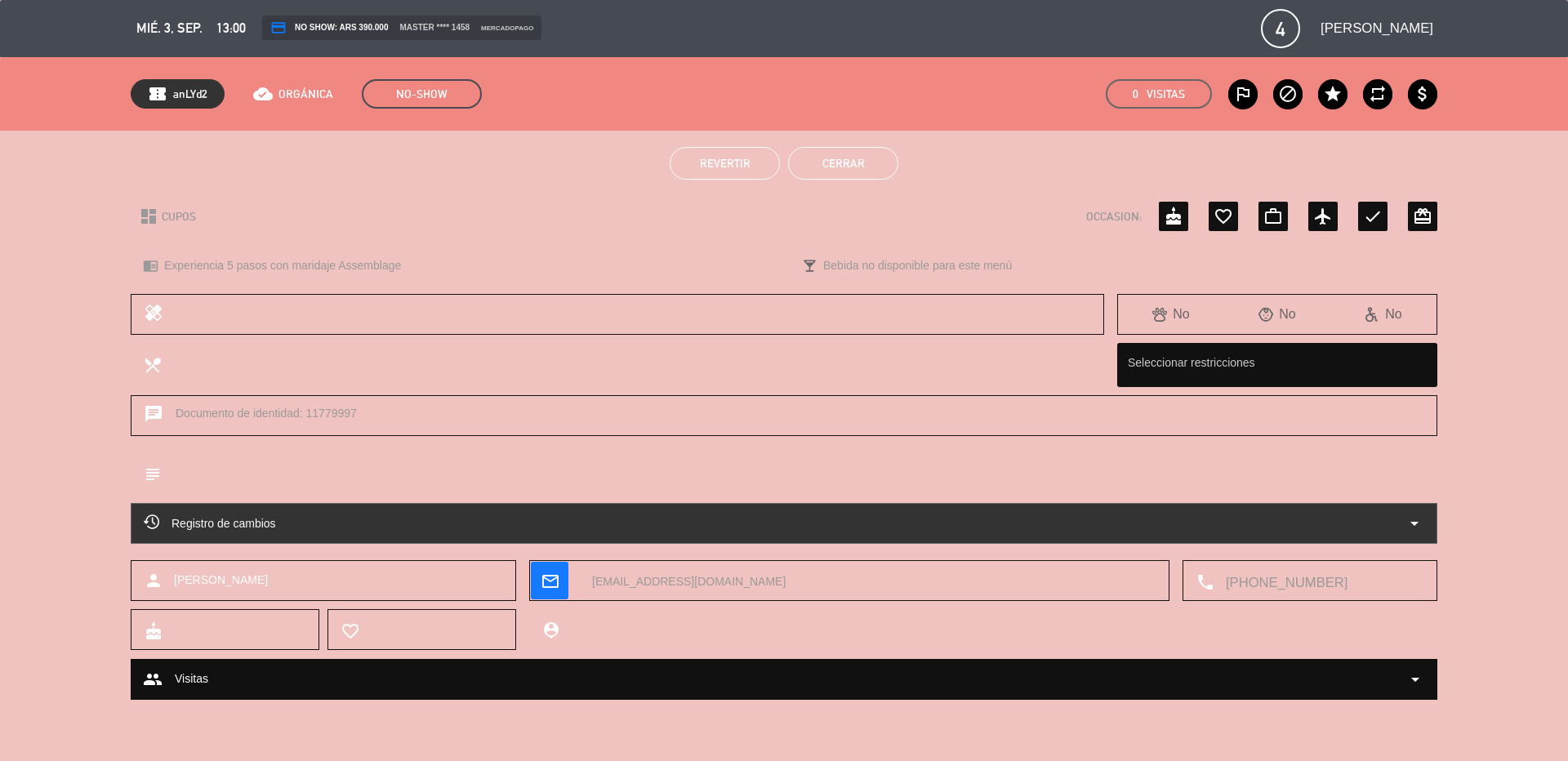
click at [845, 168] on button "Cerrar" at bounding box center [843, 163] width 111 height 33
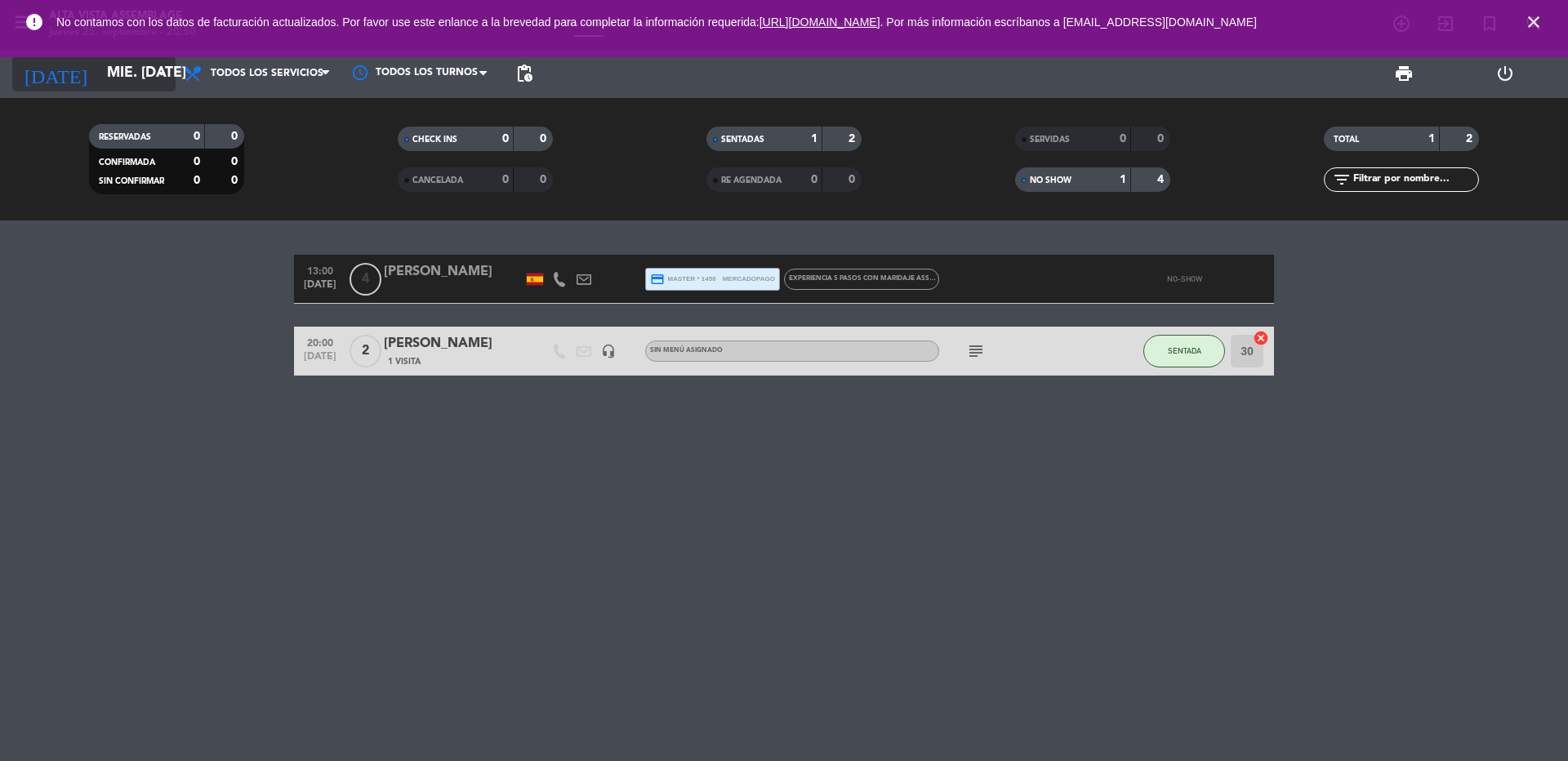
click at [161, 76] on icon "arrow_drop_down" at bounding box center [162, 73] width 20 height 20
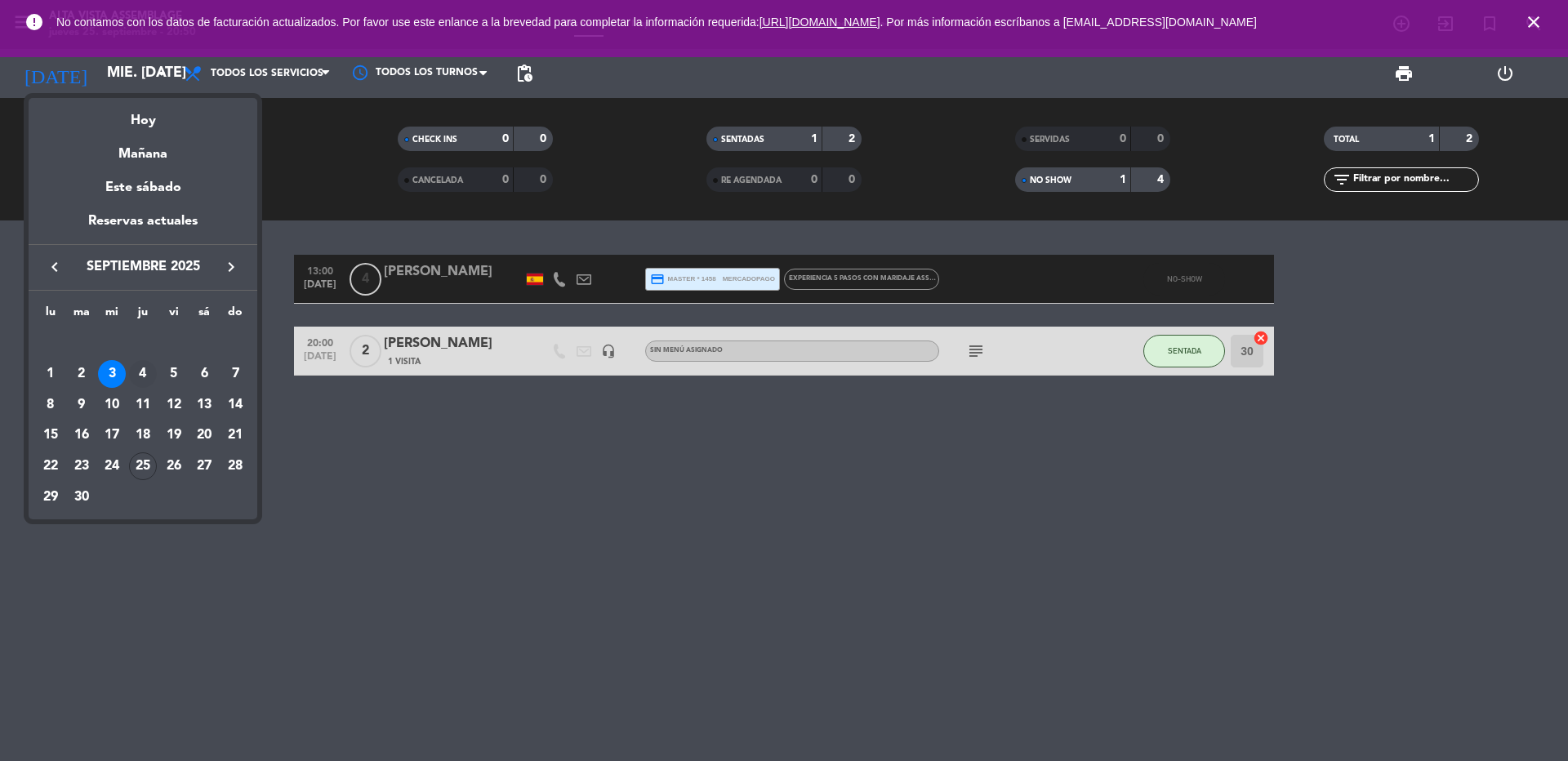
click at [141, 383] on div "4" at bounding box center [143, 374] width 28 height 28
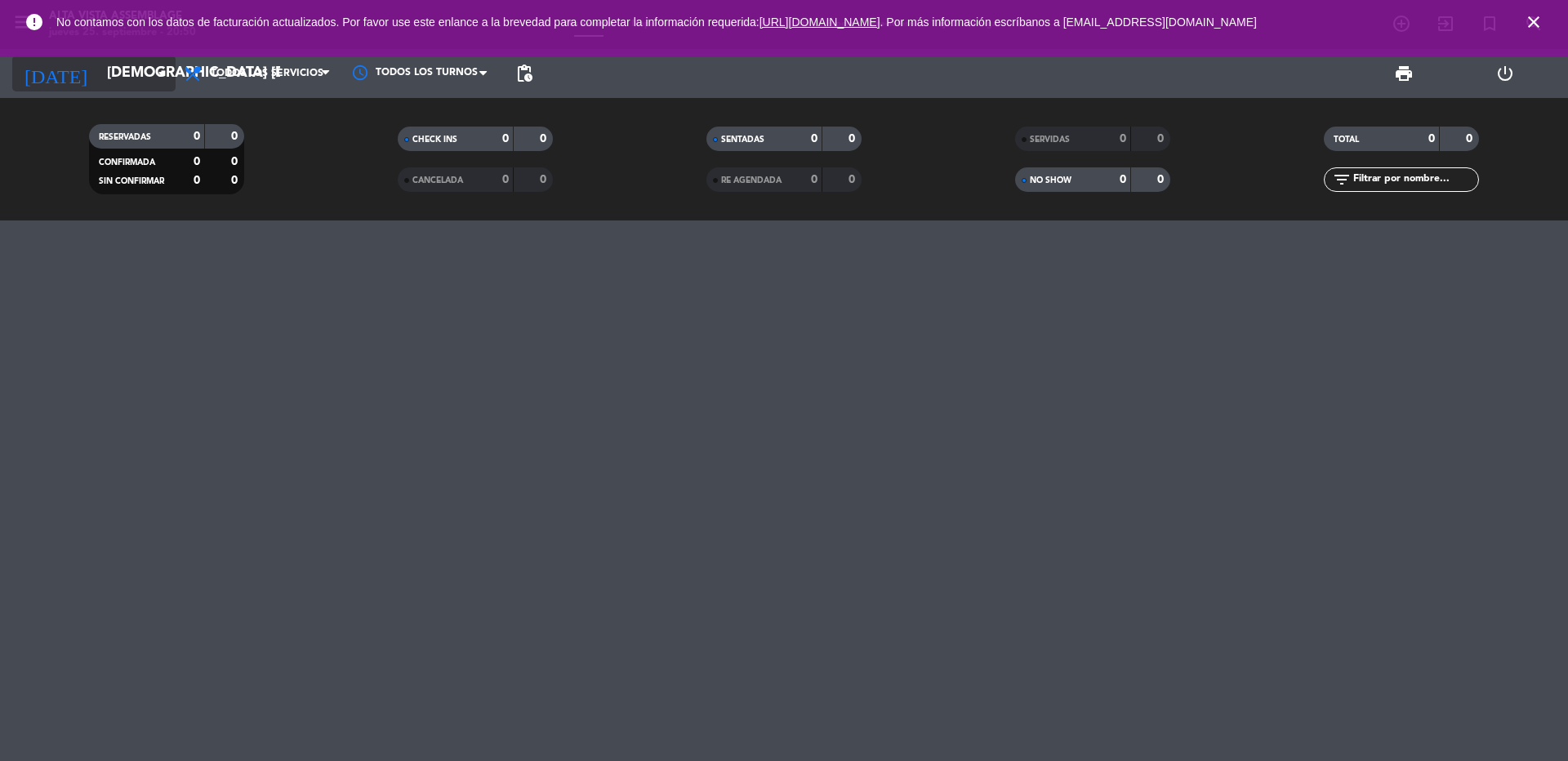
click at [152, 72] on icon "arrow_drop_down" at bounding box center [162, 73] width 20 height 20
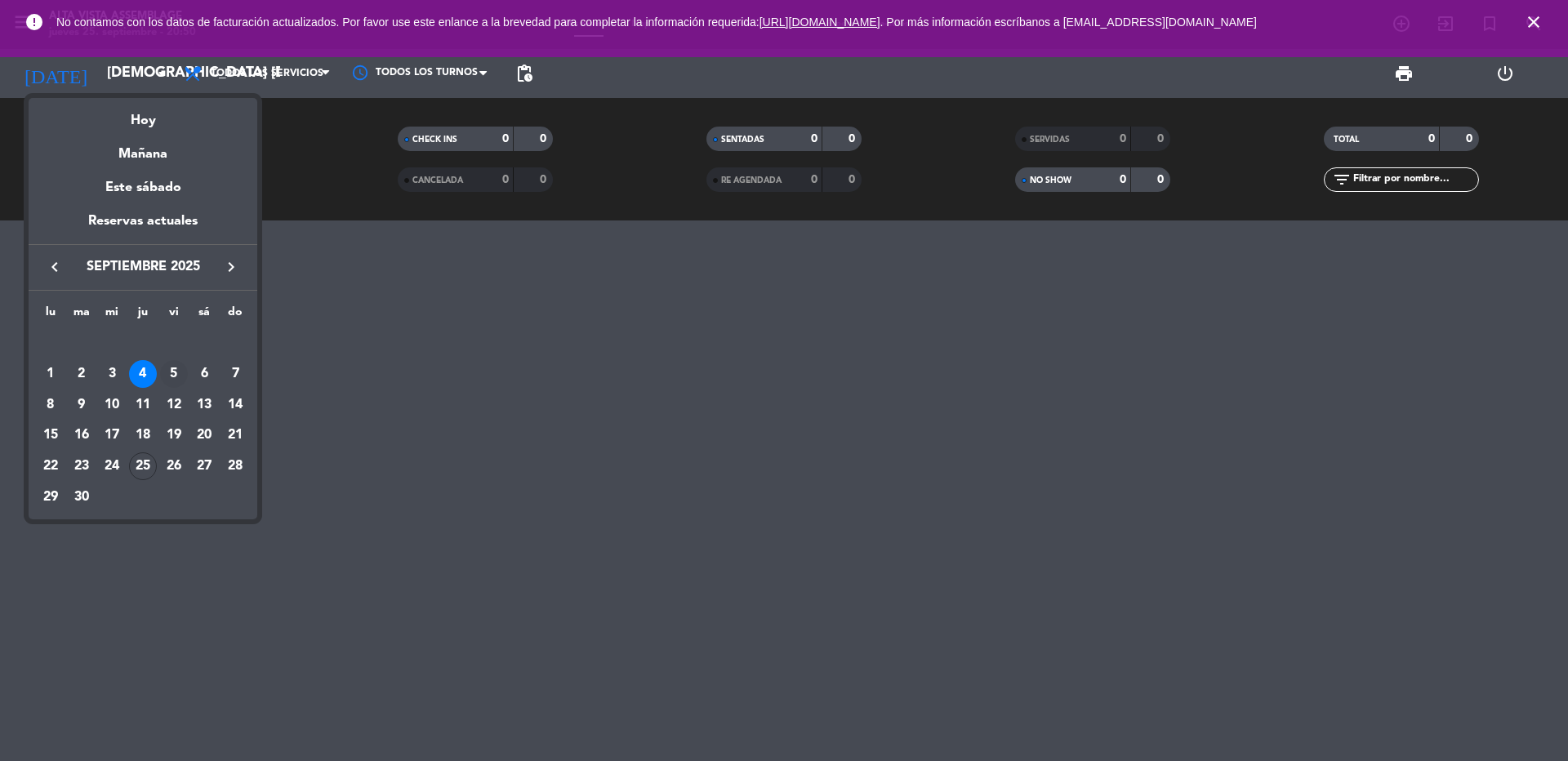
click at [171, 368] on div "5" at bounding box center [173, 374] width 28 height 28
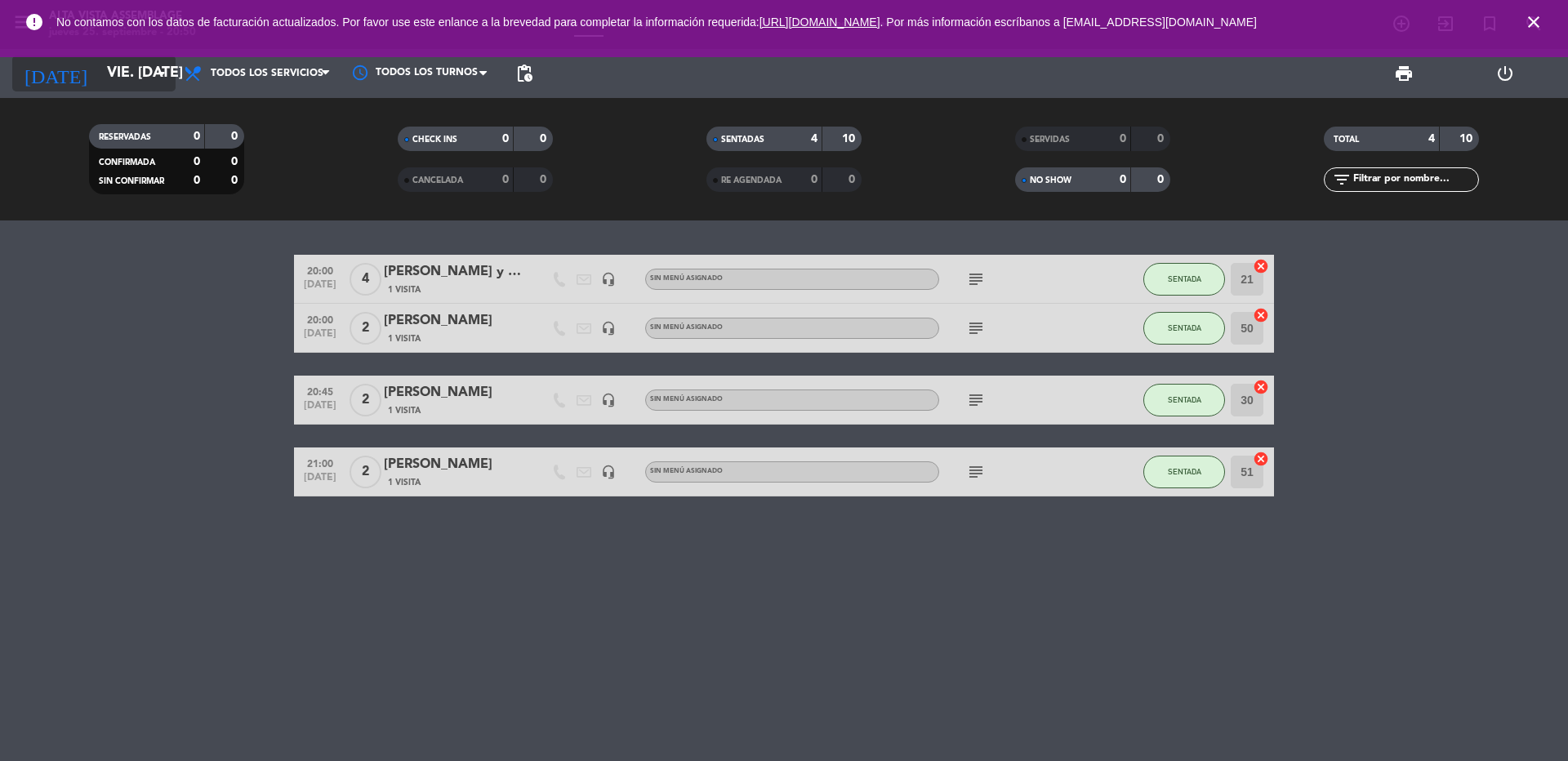
click at [147, 81] on input "vie. [DATE]" at bounding box center [194, 73] width 189 height 33
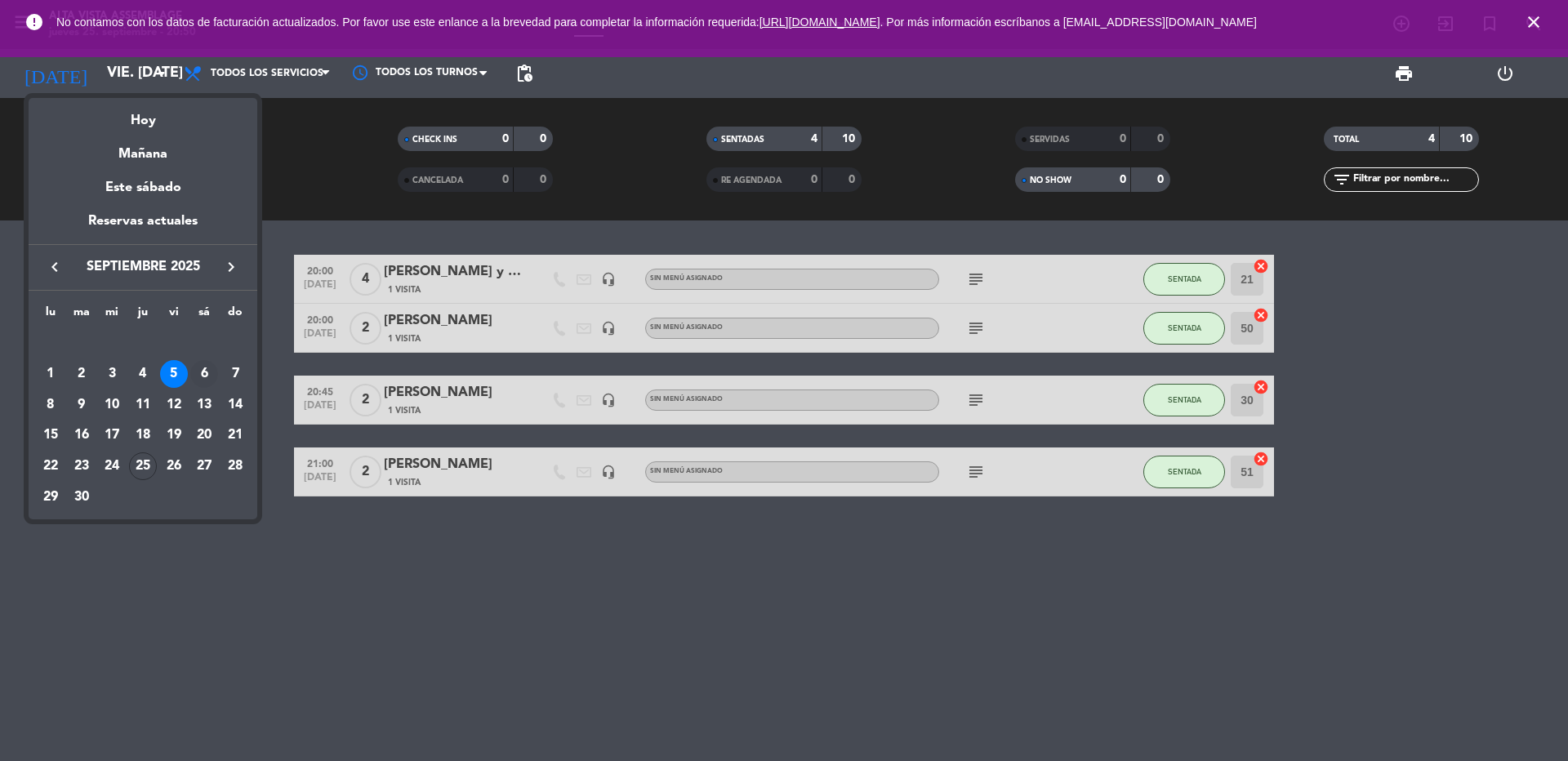
click at [212, 375] on div "6" at bounding box center [203, 374] width 28 height 28
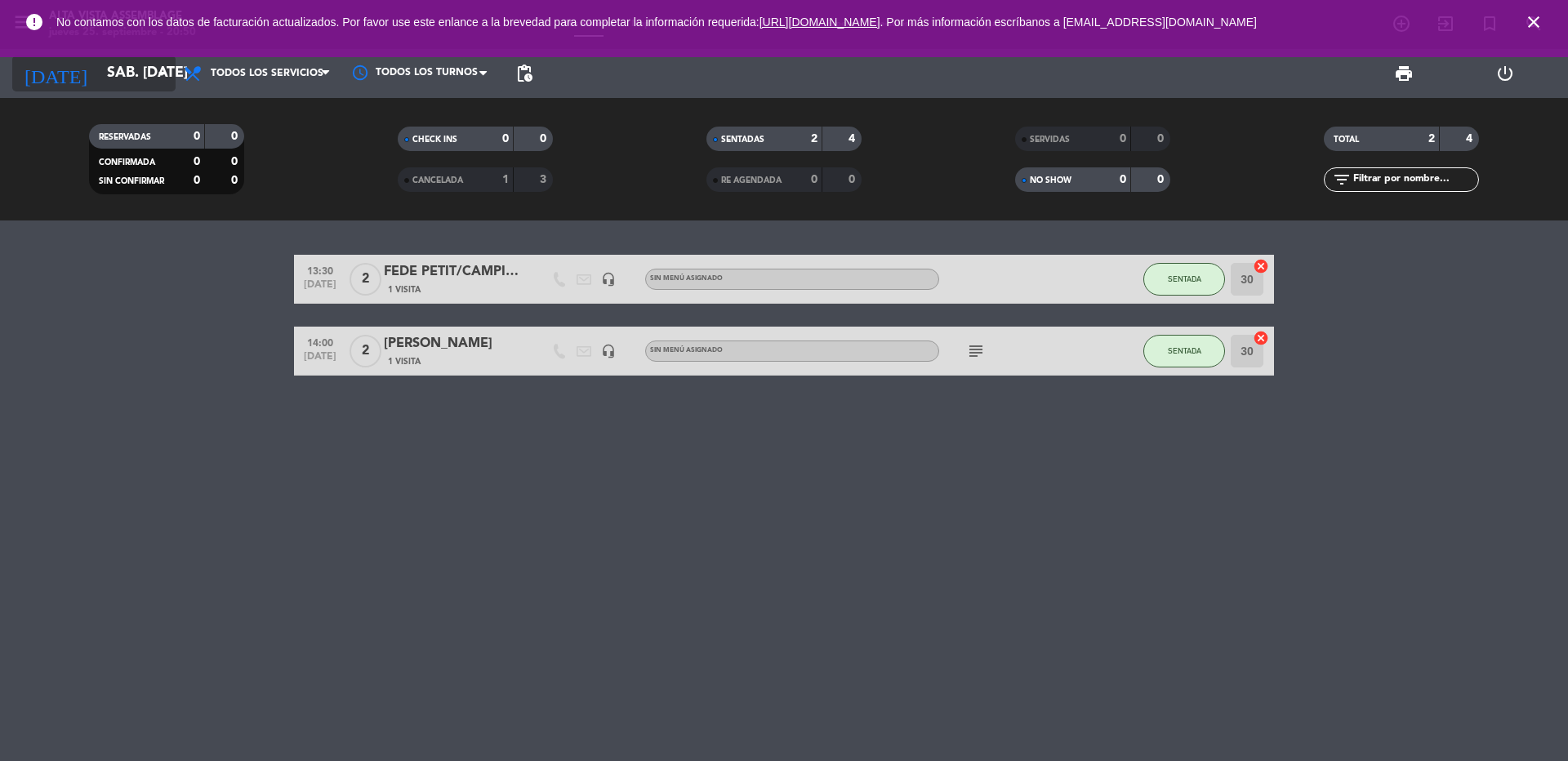
click at [157, 68] on icon "arrow_drop_down" at bounding box center [162, 73] width 20 height 20
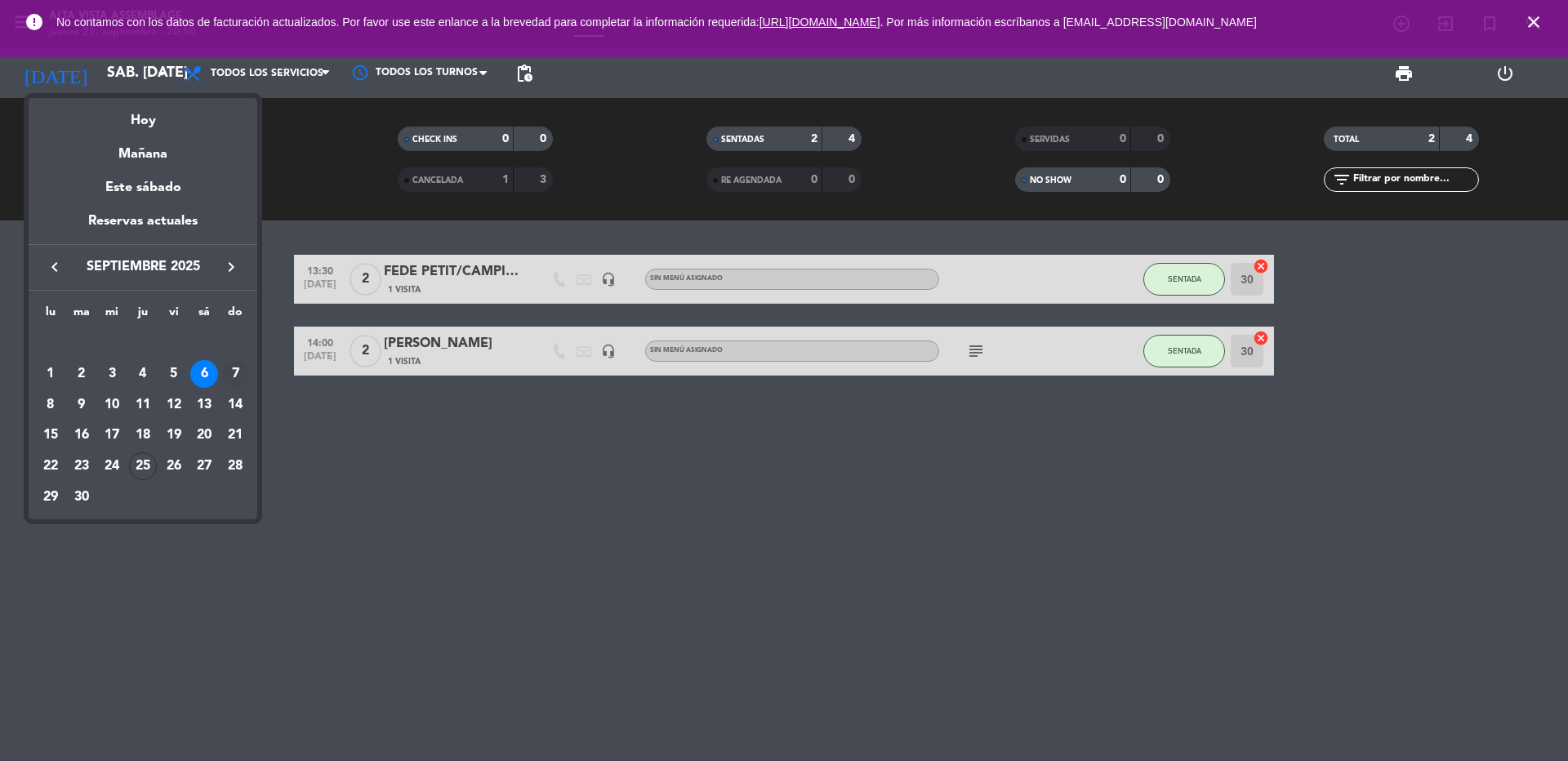
click at [240, 381] on div "7" at bounding box center [235, 374] width 28 height 28
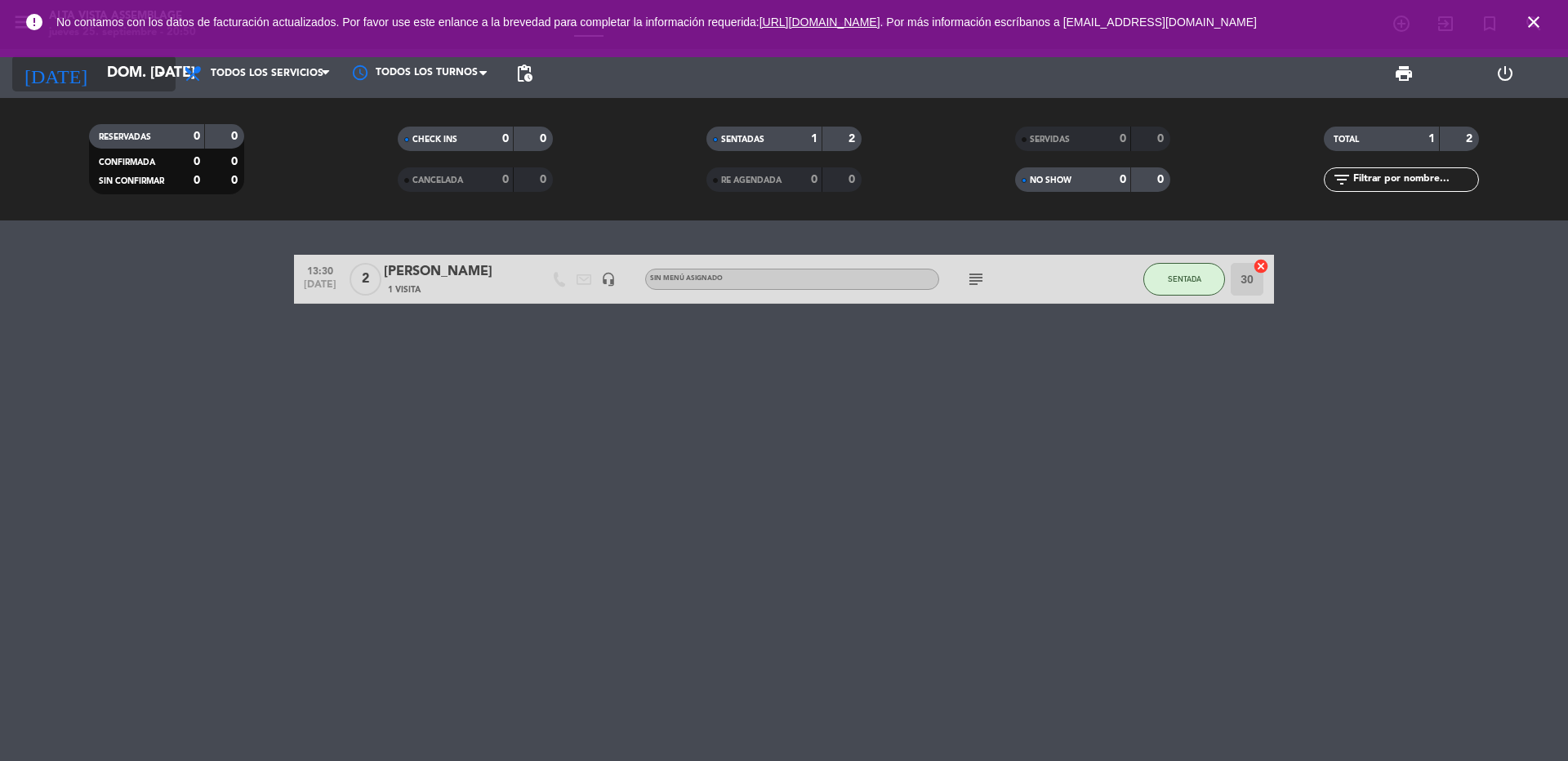
click at [136, 73] on input "dom. [DATE]" at bounding box center [194, 73] width 189 height 33
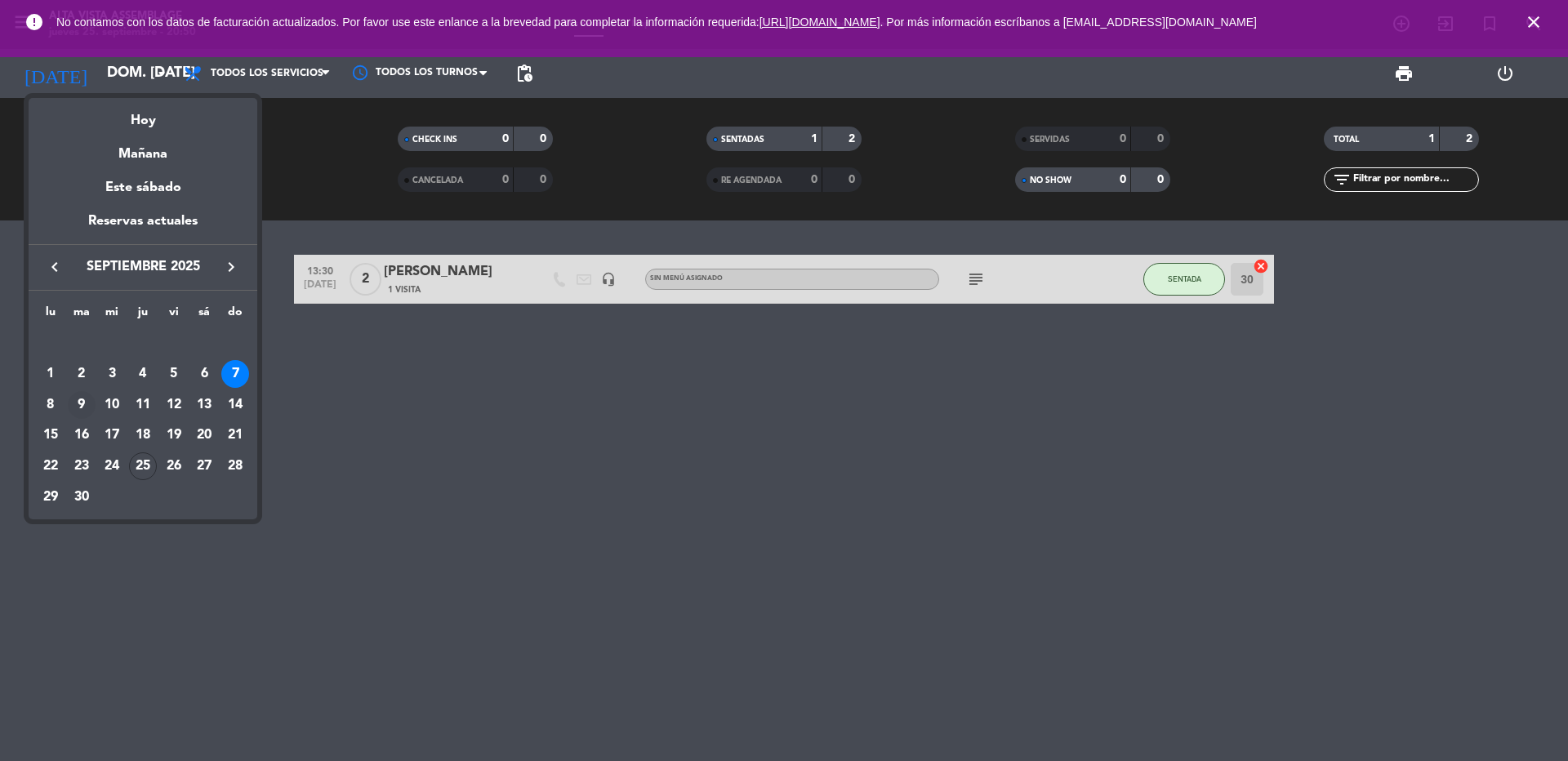
click at [84, 409] on div "9" at bounding box center [81, 404] width 28 height 28
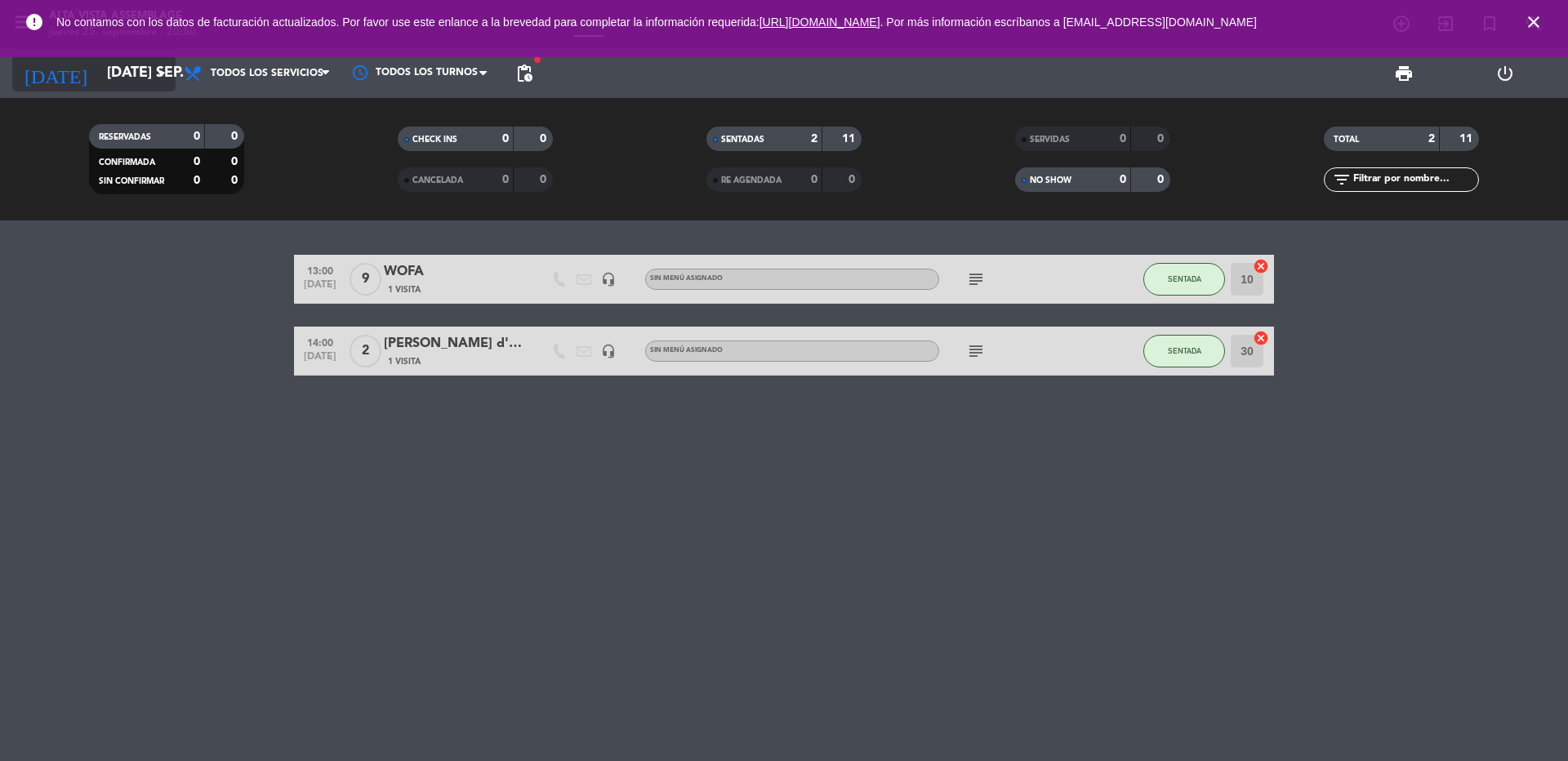
click at [136, 67] on input "[DATE] sep." at bounding box center [194, 73] width 189 height 33
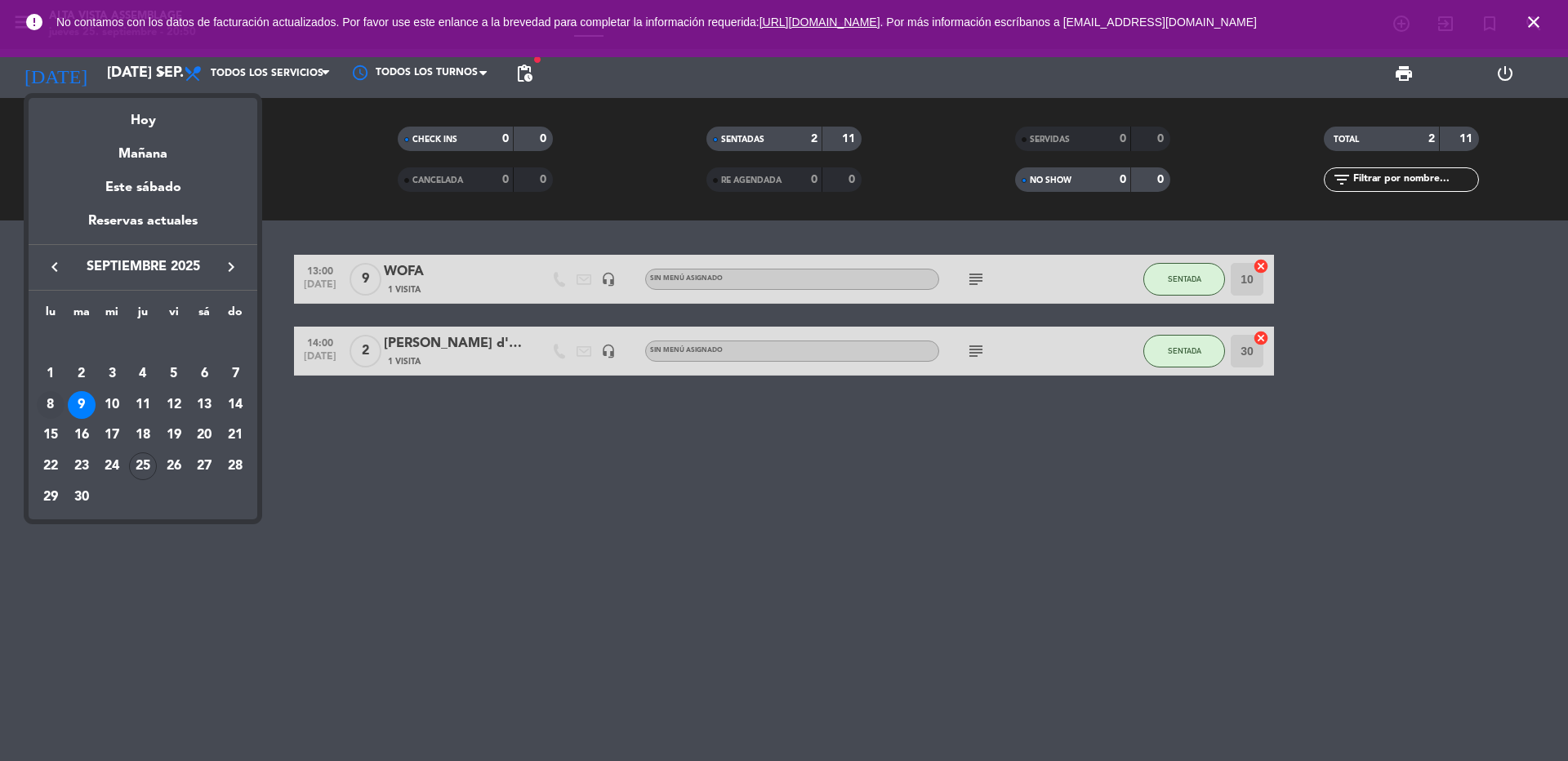
click at [46, 403] on div "8" at bounding box center [50, 404] width 28 height 28
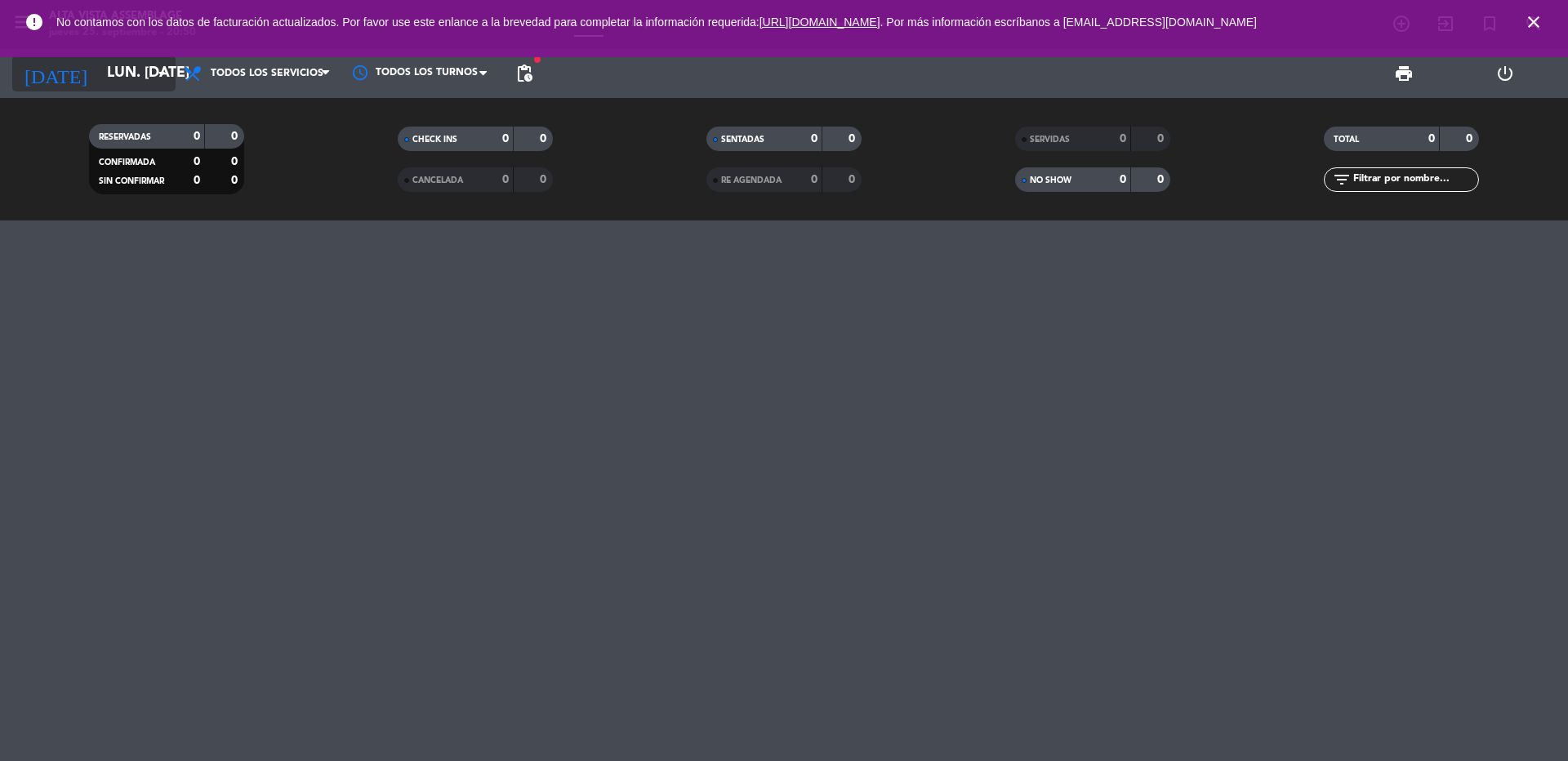
click at [99, 69] on input "lun. [DATE]" at bounding box center [194, 73] width 189 height 33
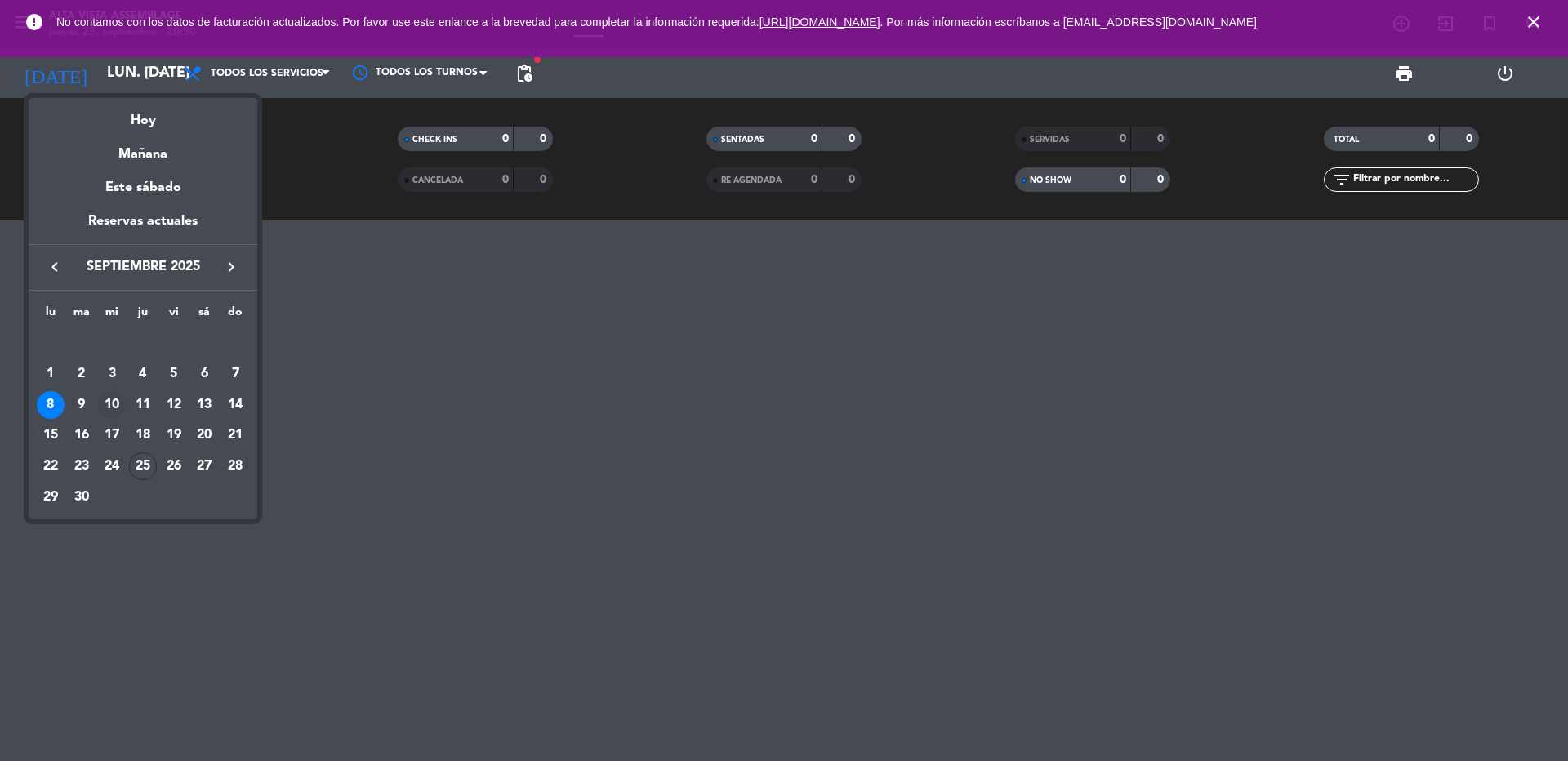
click at [120, 400] on div "10" at bounding box center [112, 404] width 28 height 28
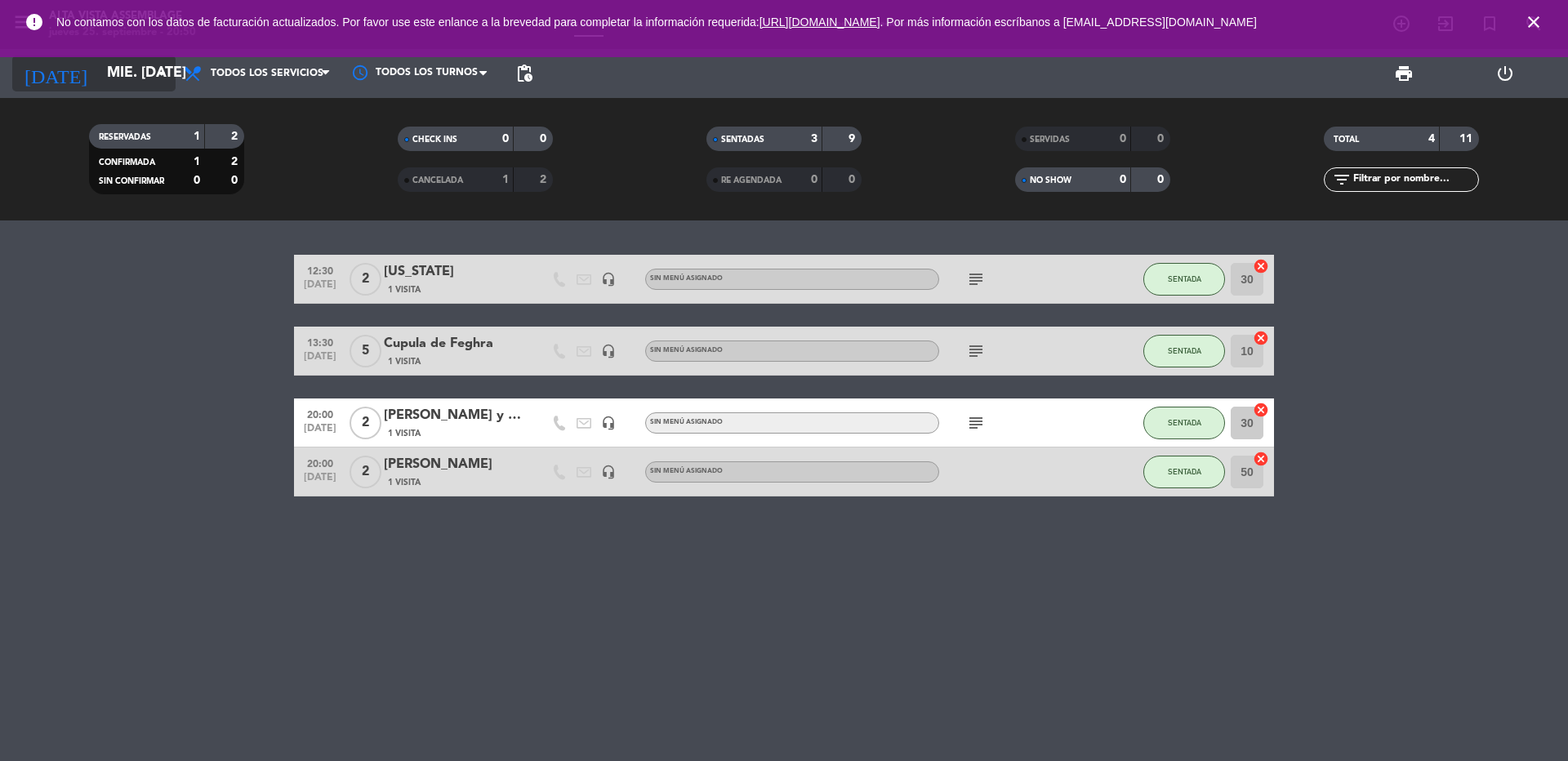
click at [112, 69] on input "mié. [DATE]" at bounding box center [194, 73] width 189 height 33
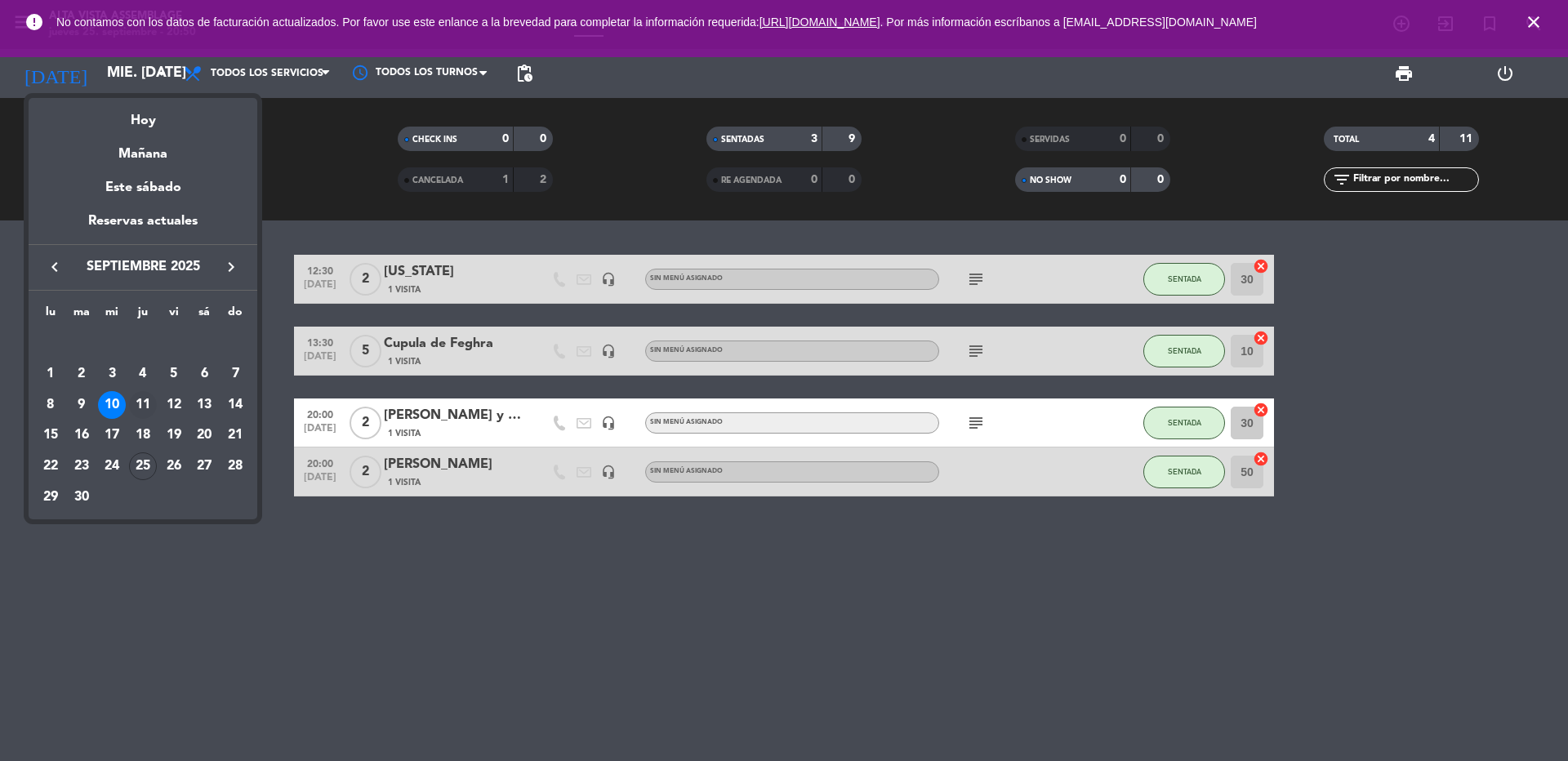
click at [148, 408] on div "11" at bounding box center [143, 404] width 28 height 28
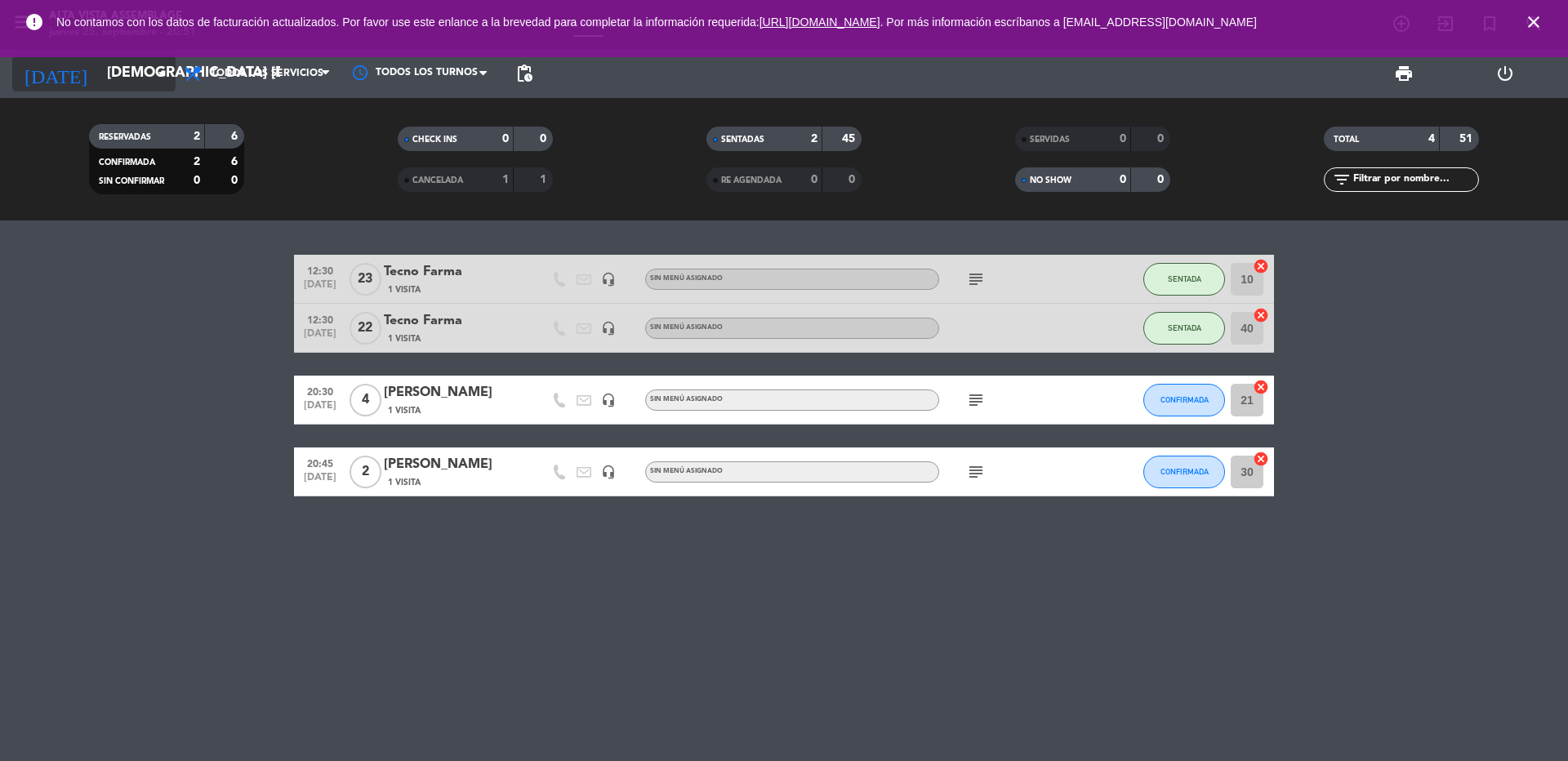
click at [118, 73] on input "[DEMOGRAPHIC_DATA] [DATE]" at bounding box center [194, 73] width 189 height 33
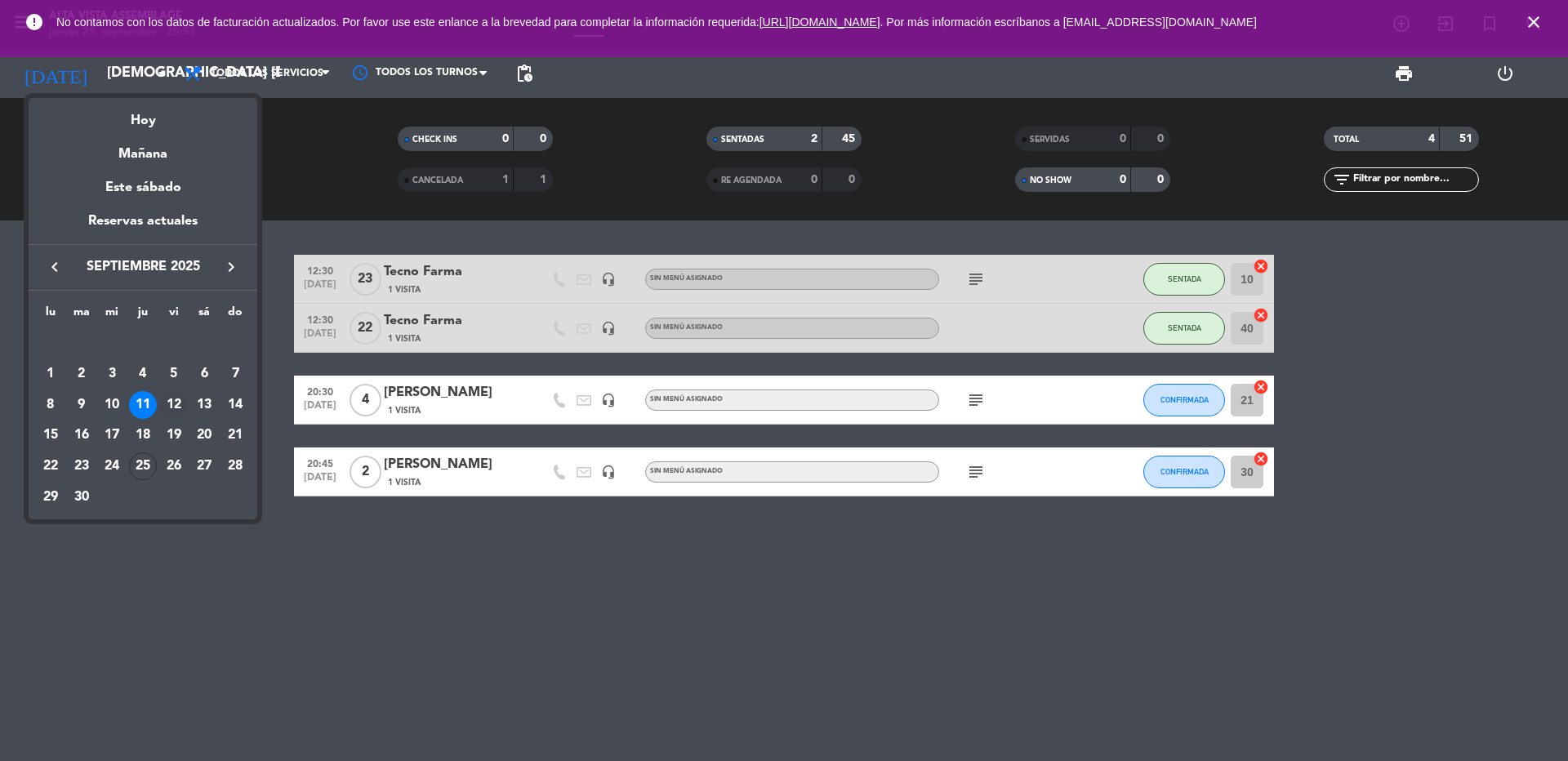
click at [180, 401] on div "12" at bounding box center [173, 404] width 28 height 28
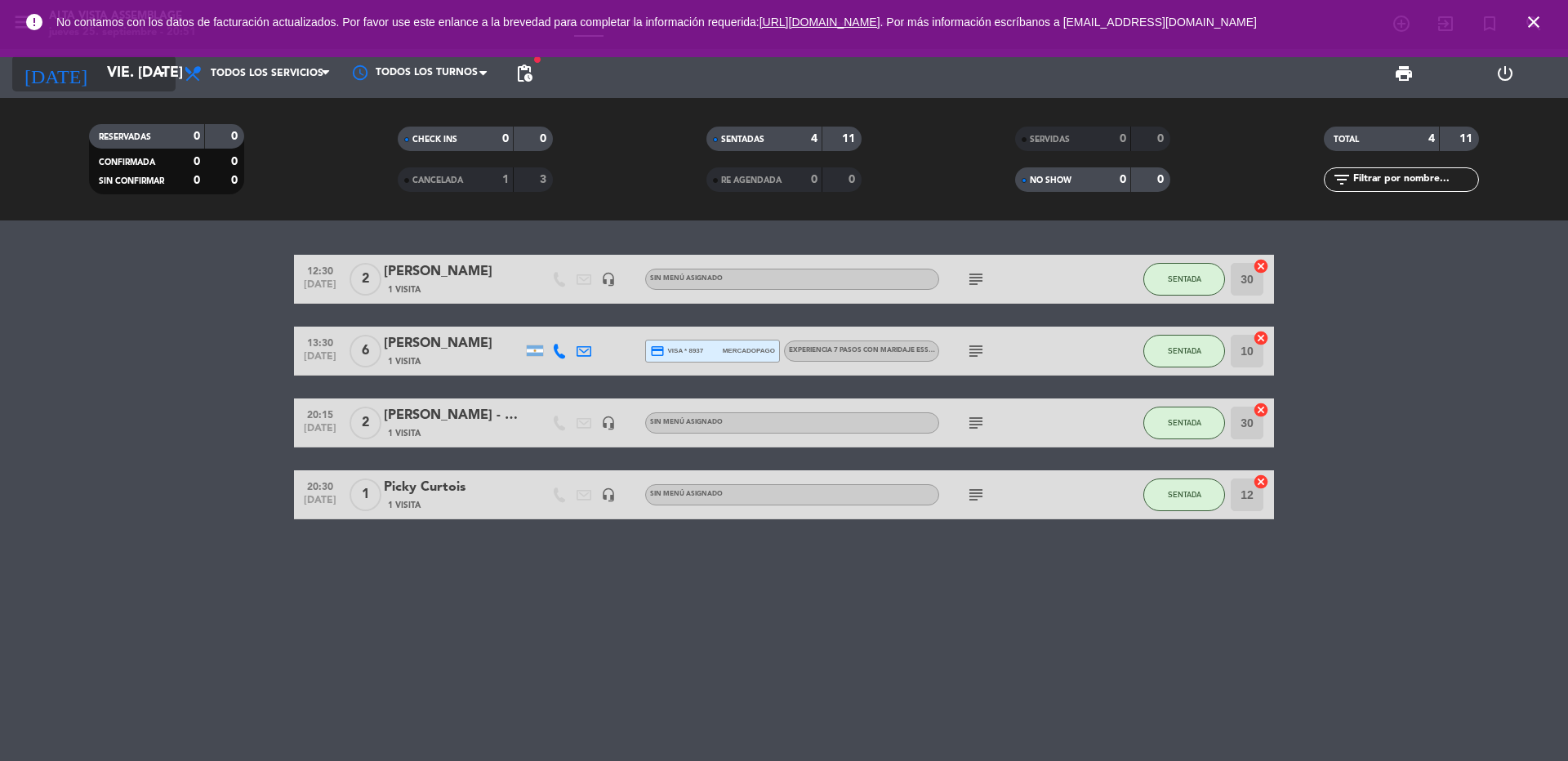
click at [138, 63] on input "vie. [DATE]" at bounding box center [194, 73] width 189 height 33
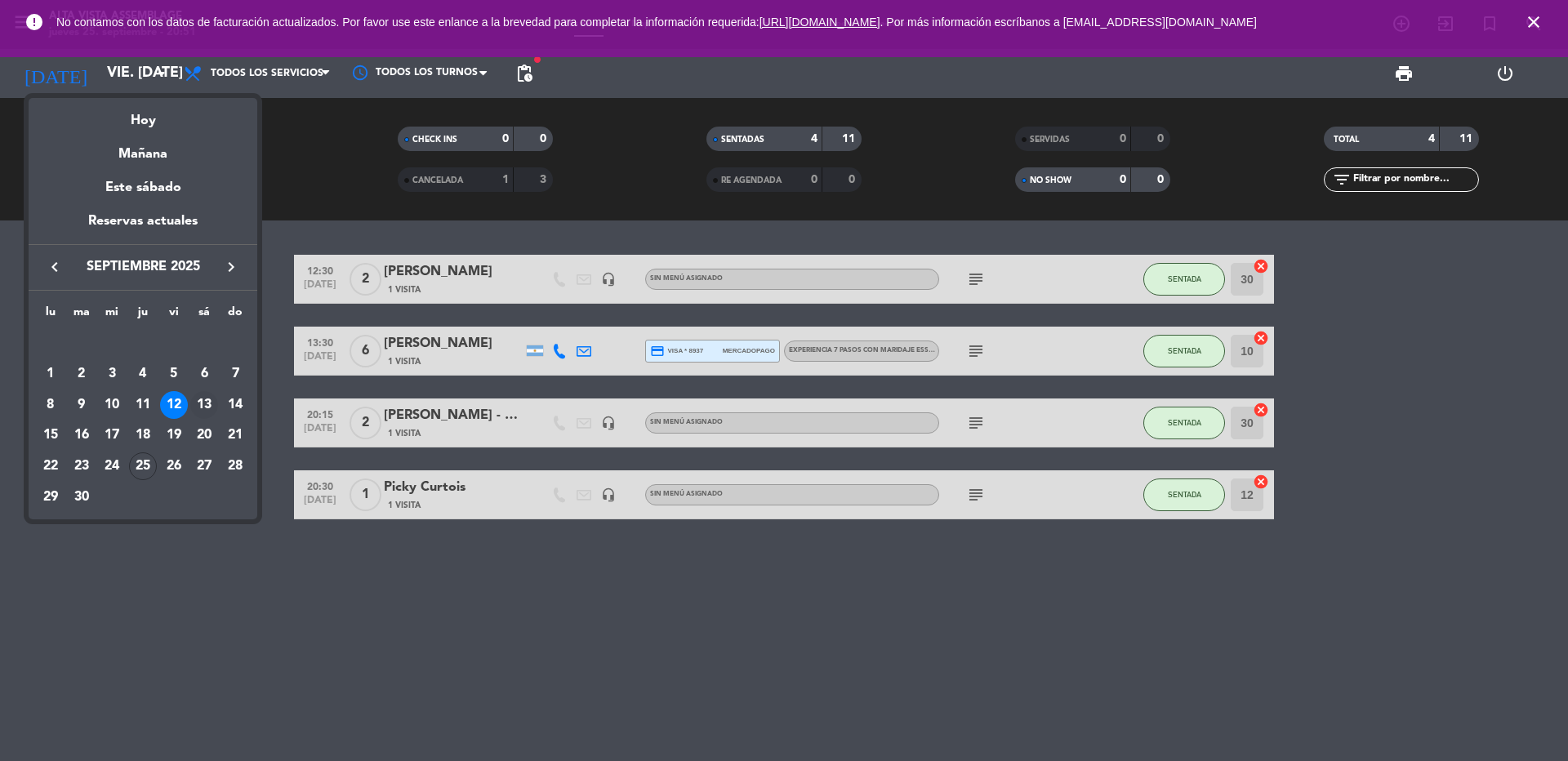
click at [204, 405] on div "13" at bounding box center [203, 404] width 28 height 28
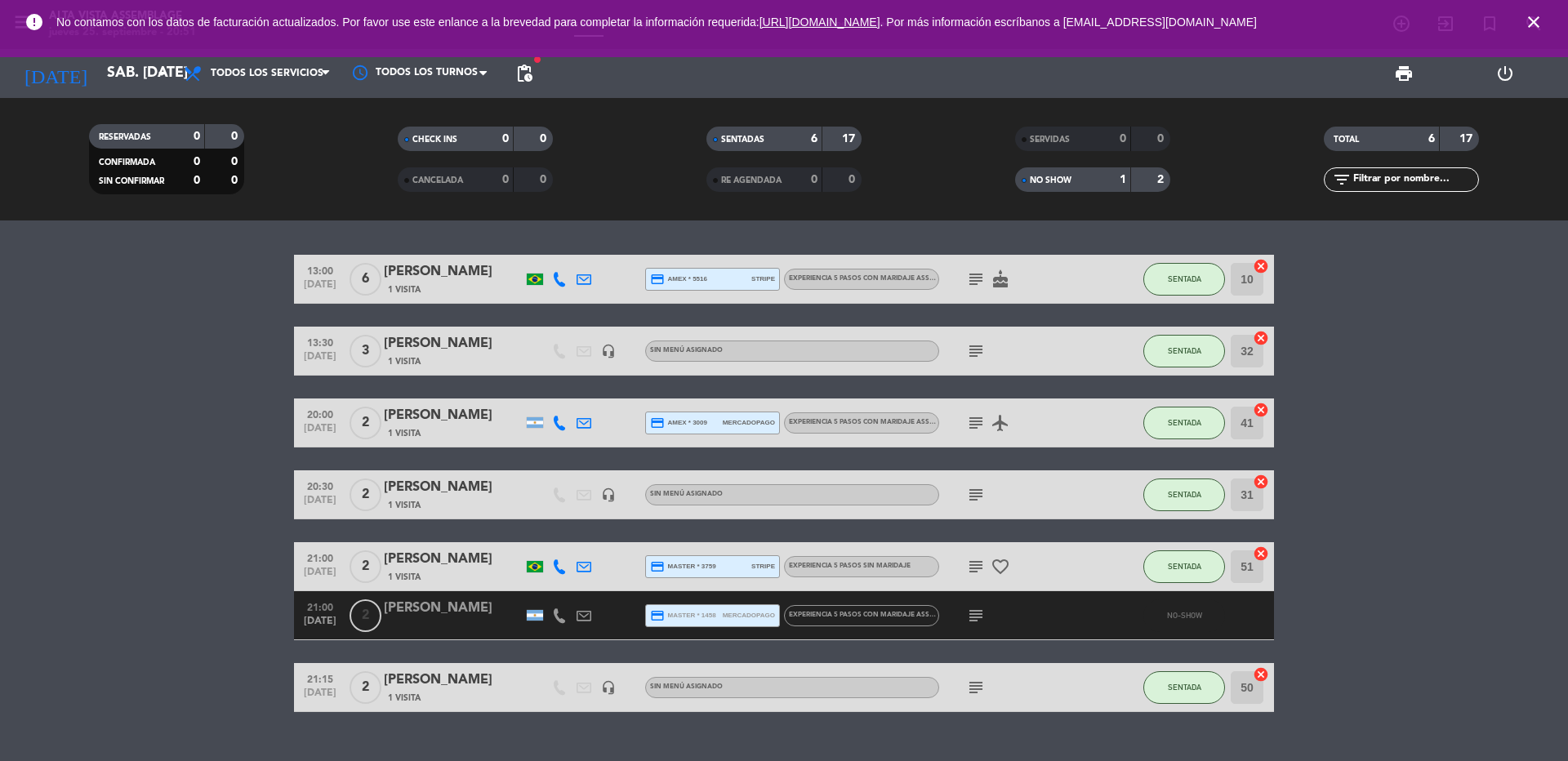
click at [444, 609] on div "[PERSON_NAME]" at bounding box center [453, 608] width 139 height 21
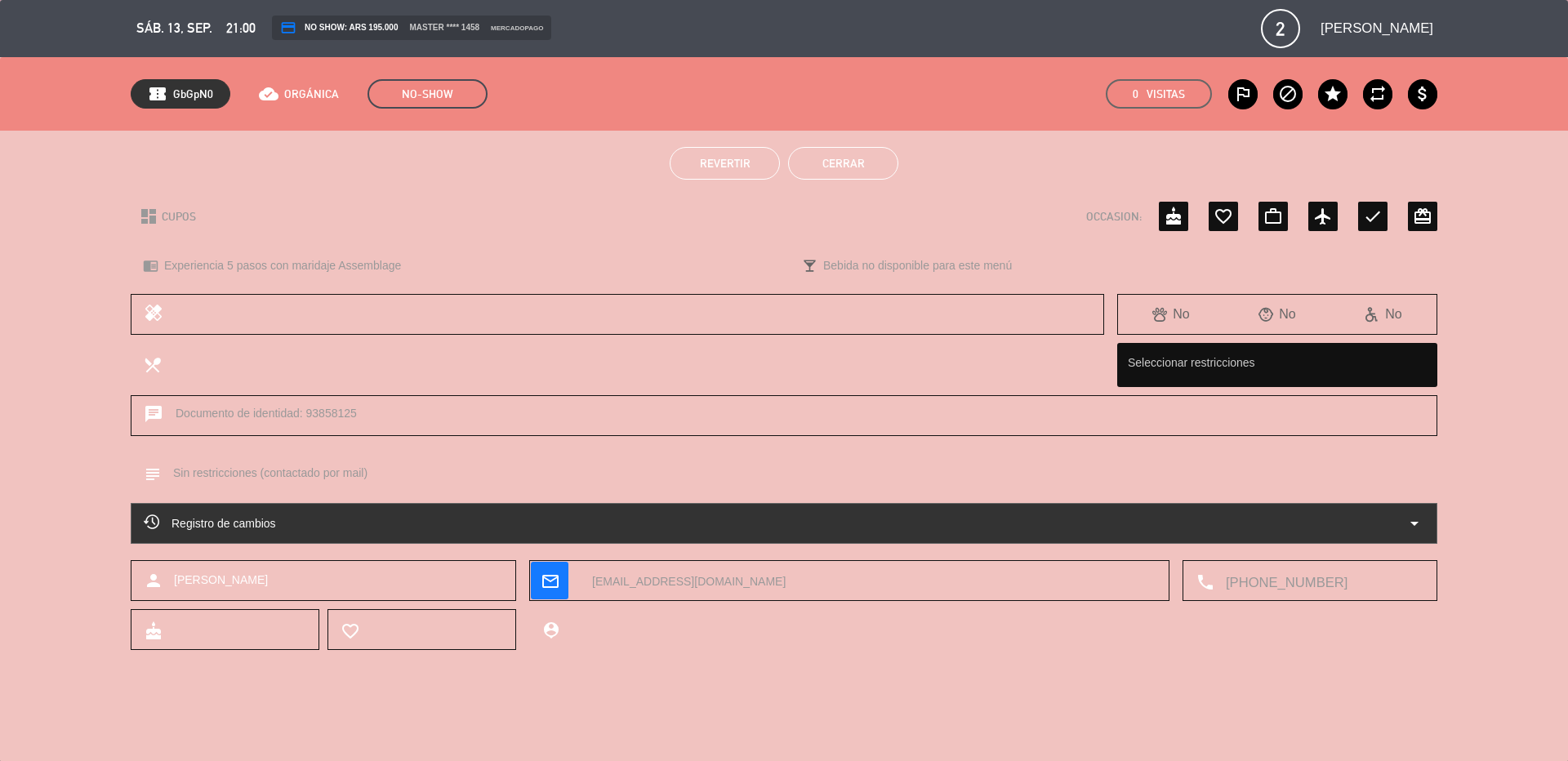
click at [846, 153] on button "Cerrar" at bounding box center [843, 163] width 111 height 33
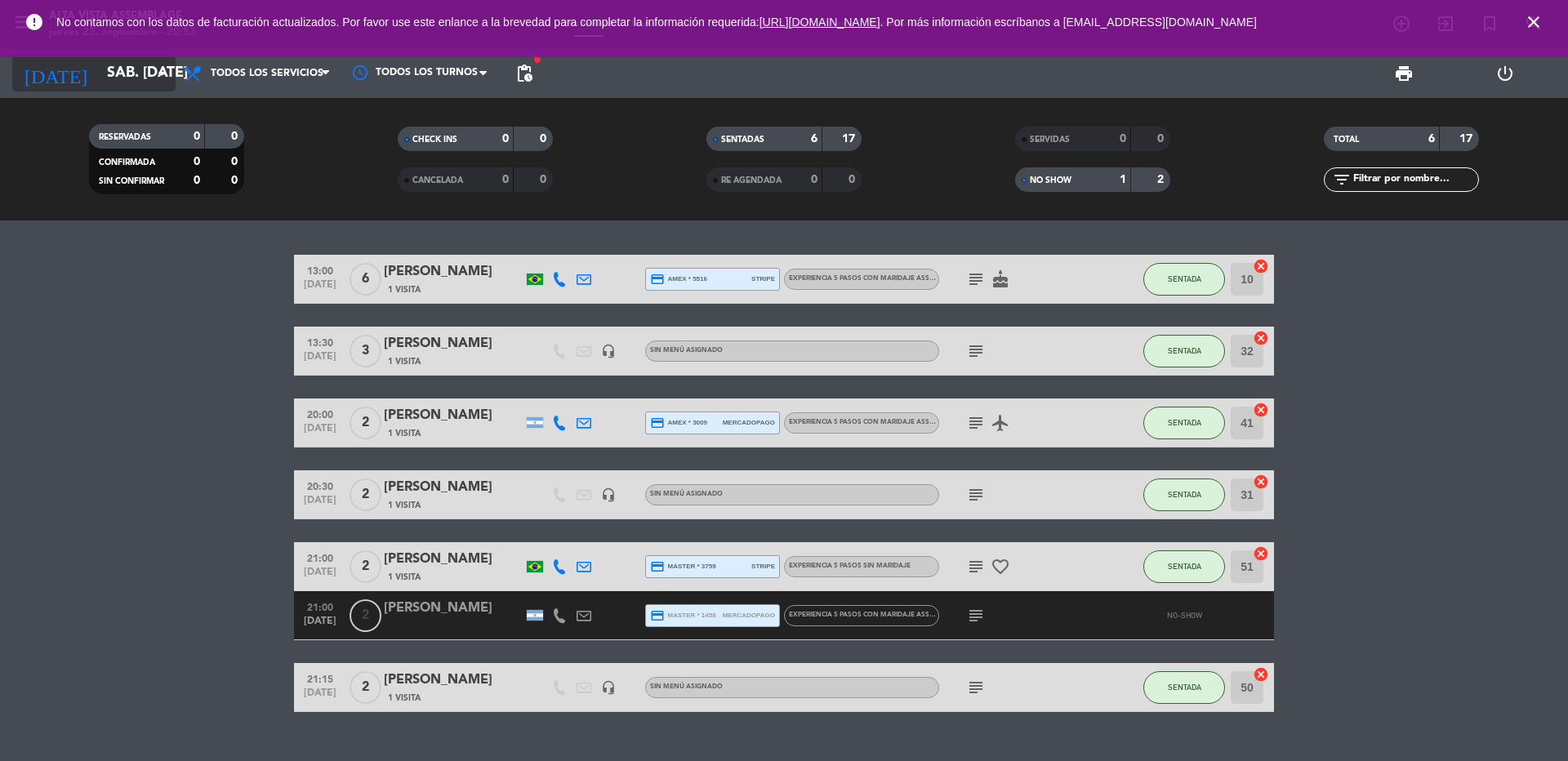
click at [135, 64] on input "sáb. [DATE]" at bounding box center [194, 73] width 189 height 33
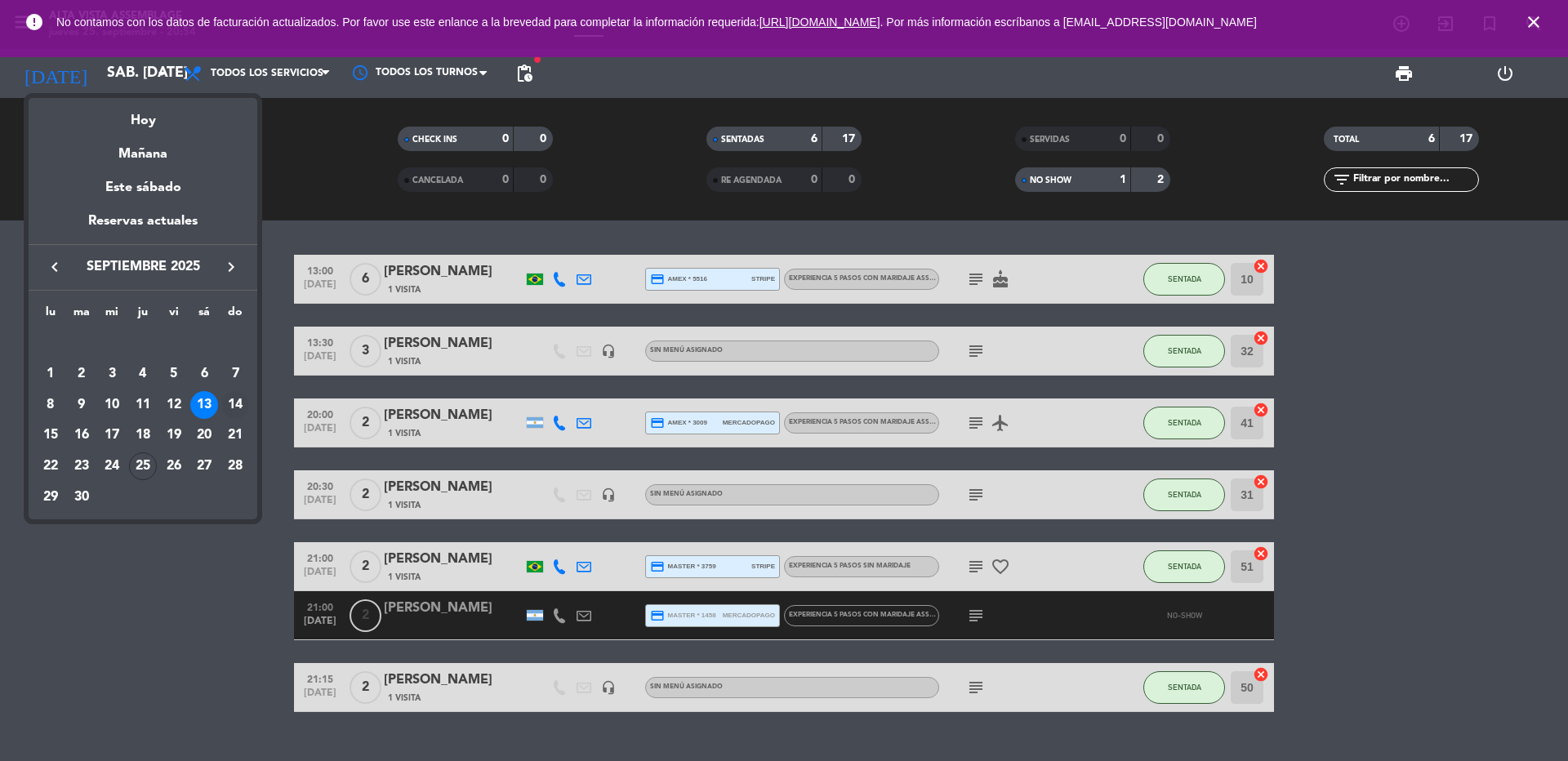
click at [233, 403] on div "14" at bounding box center [235, 404] width 28 height 28
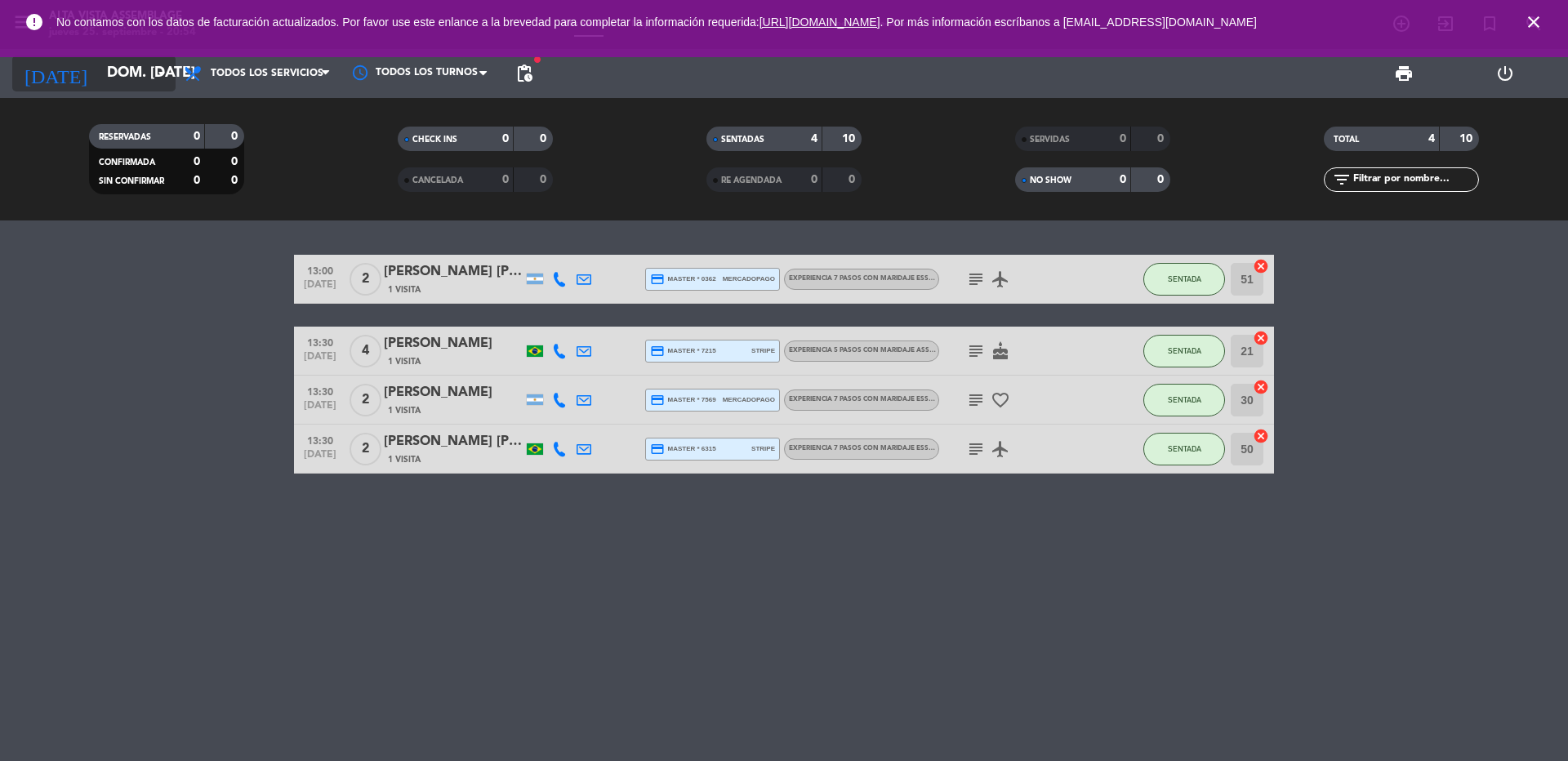
click at [108, 72] on input "dom. [DATE]" at bounding box center [194, 73] width 189 height 33
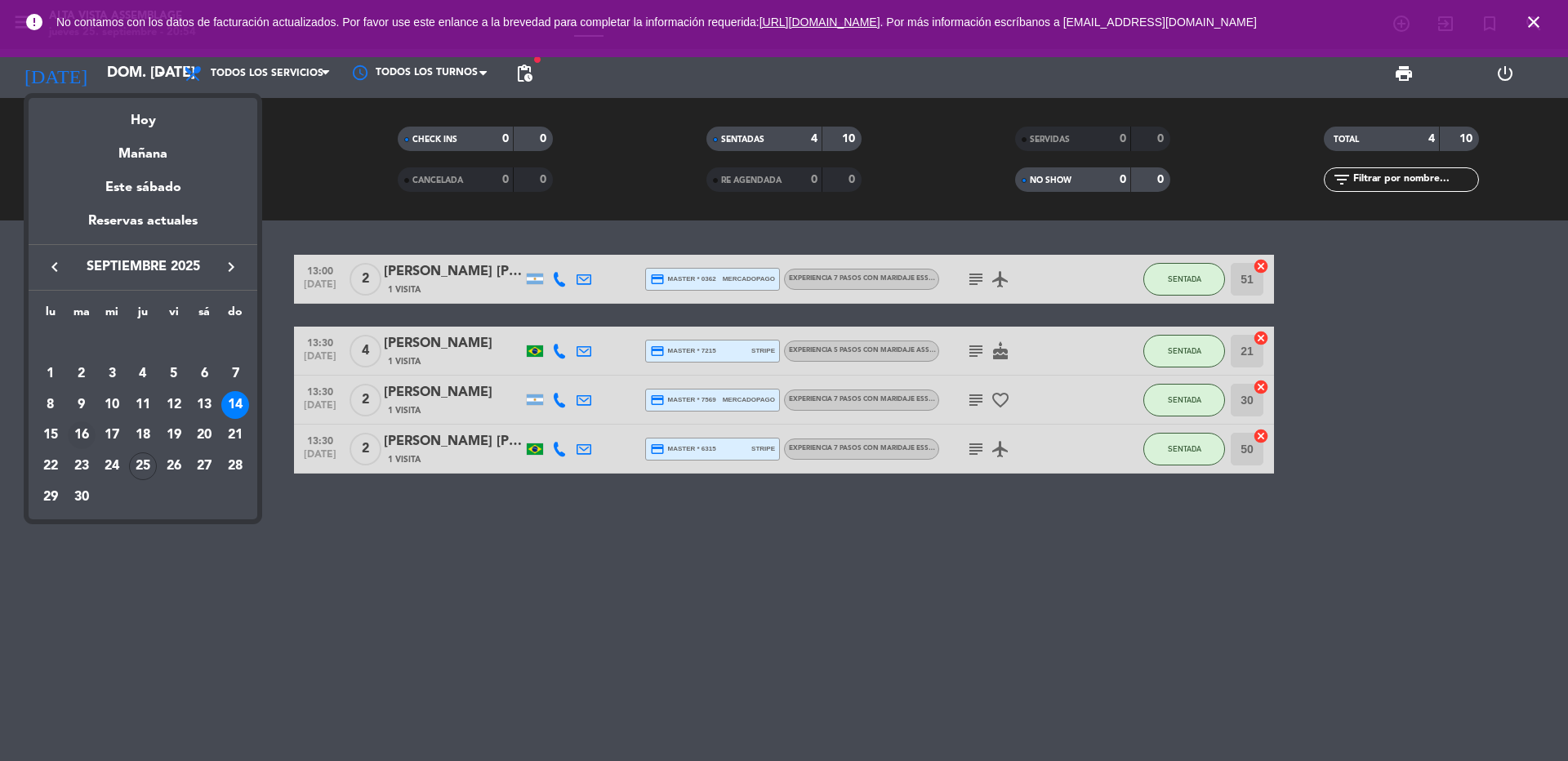
click at [85, 437] on div "16" at bounding box center [81, 434] width 28 height 28
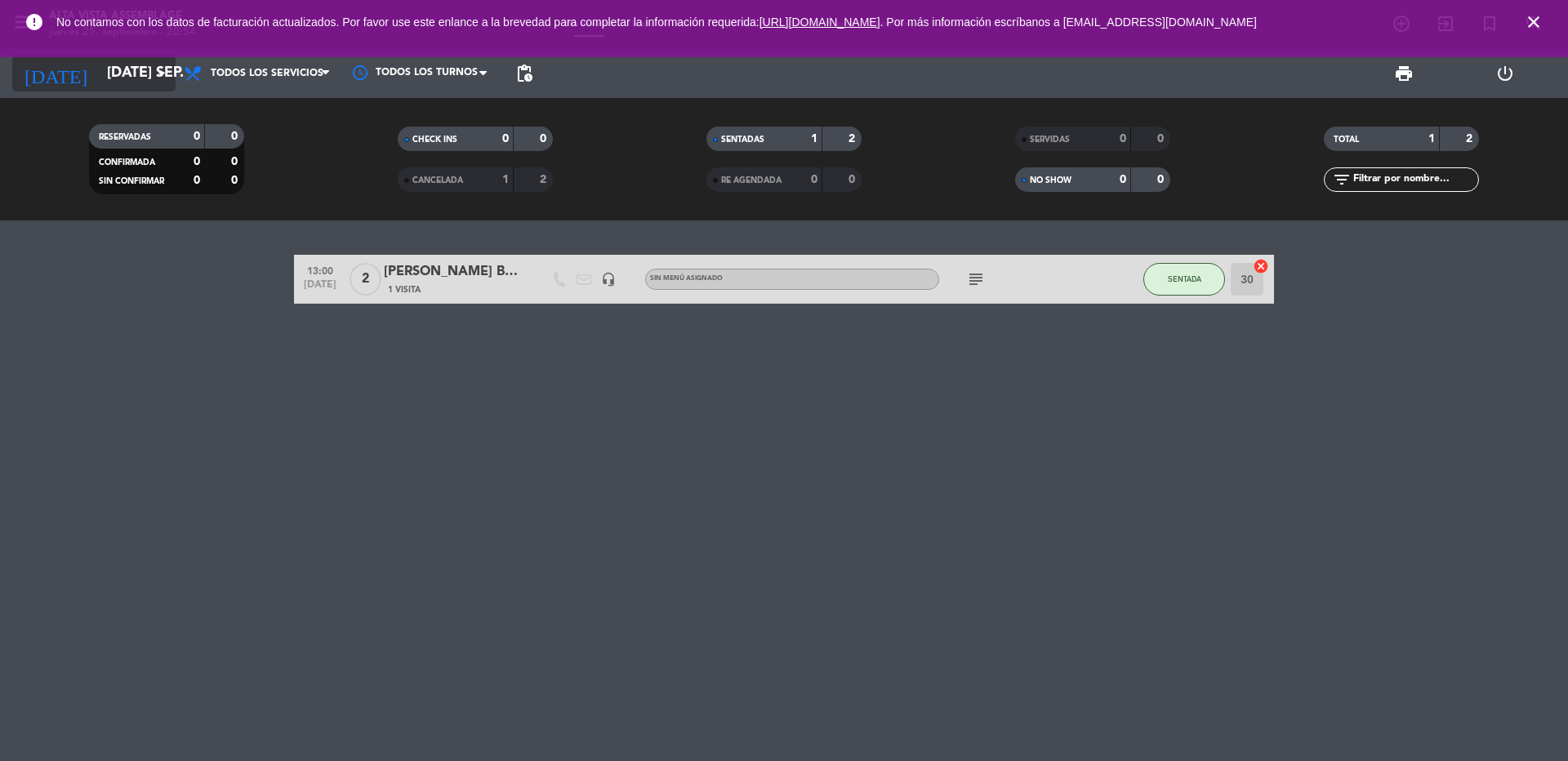
click at [110, 72] on input "[DATE] sep." at bounding box center [194, 73] width 189 height 33
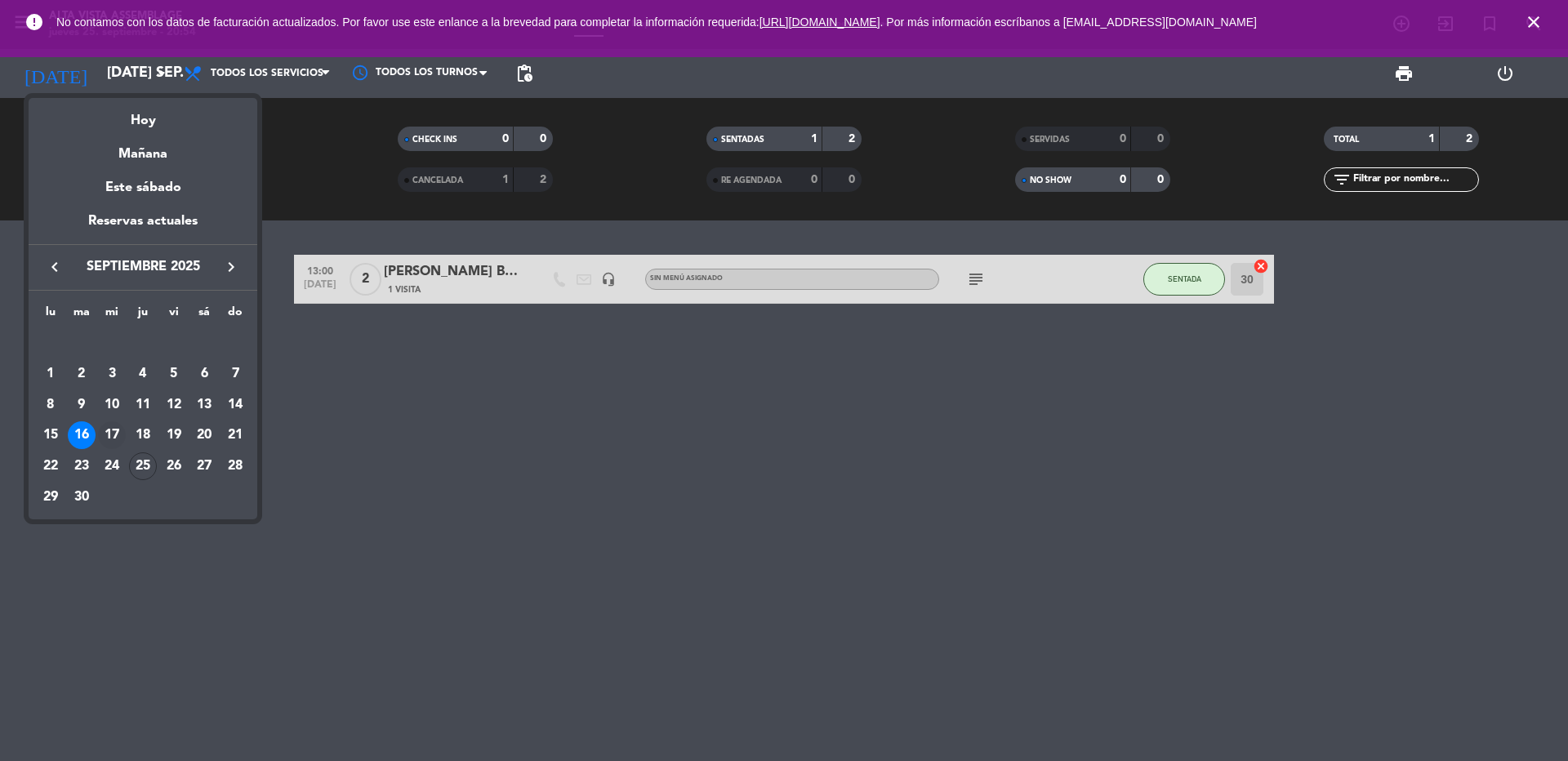
click at [108, 436] on div "17" at bounding box center [112, 434] width 28 height 28
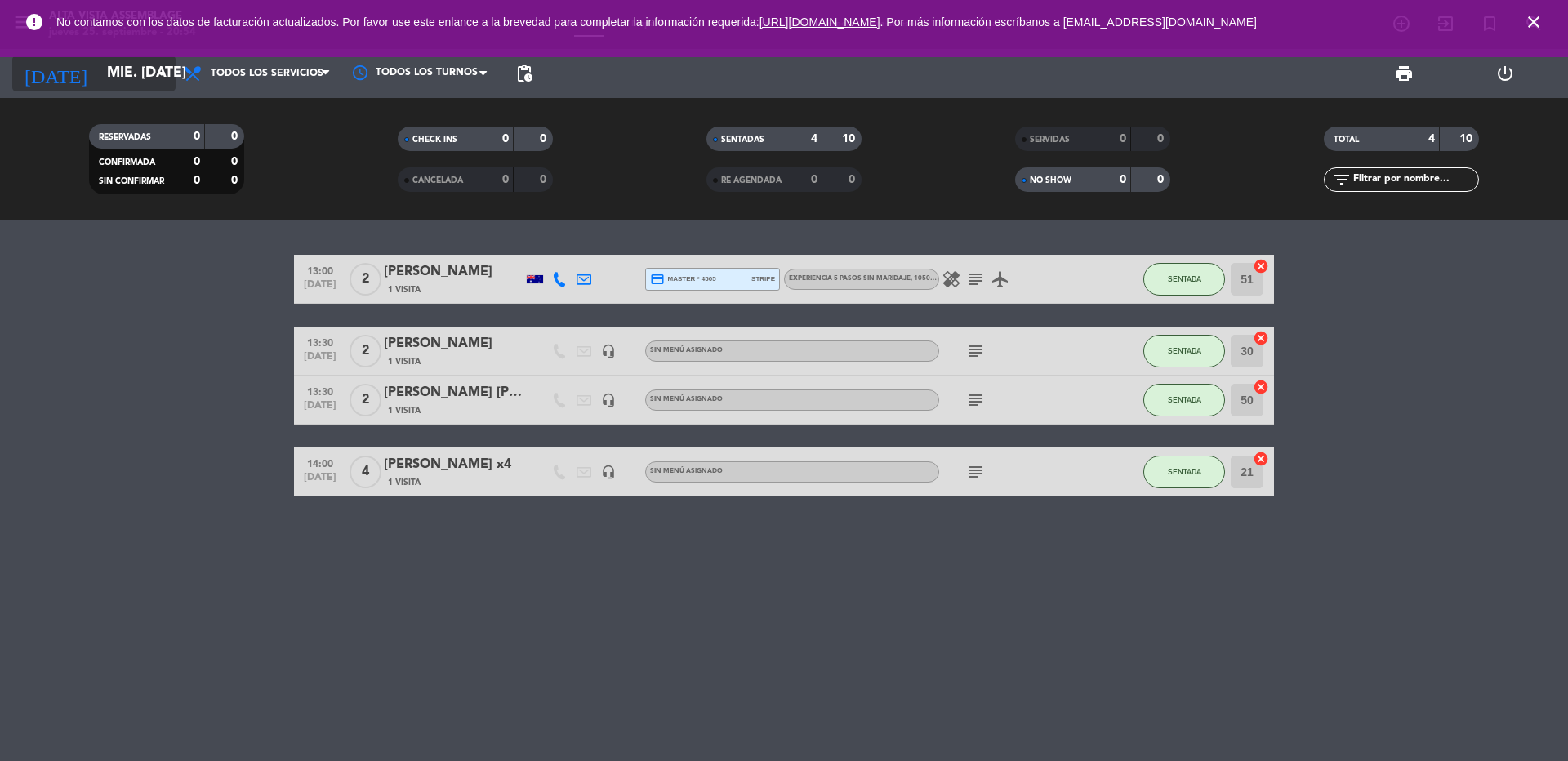
click at [118, 68] on input "mié. [DATE]" at bounding box center [194, 73] width 189 height 33
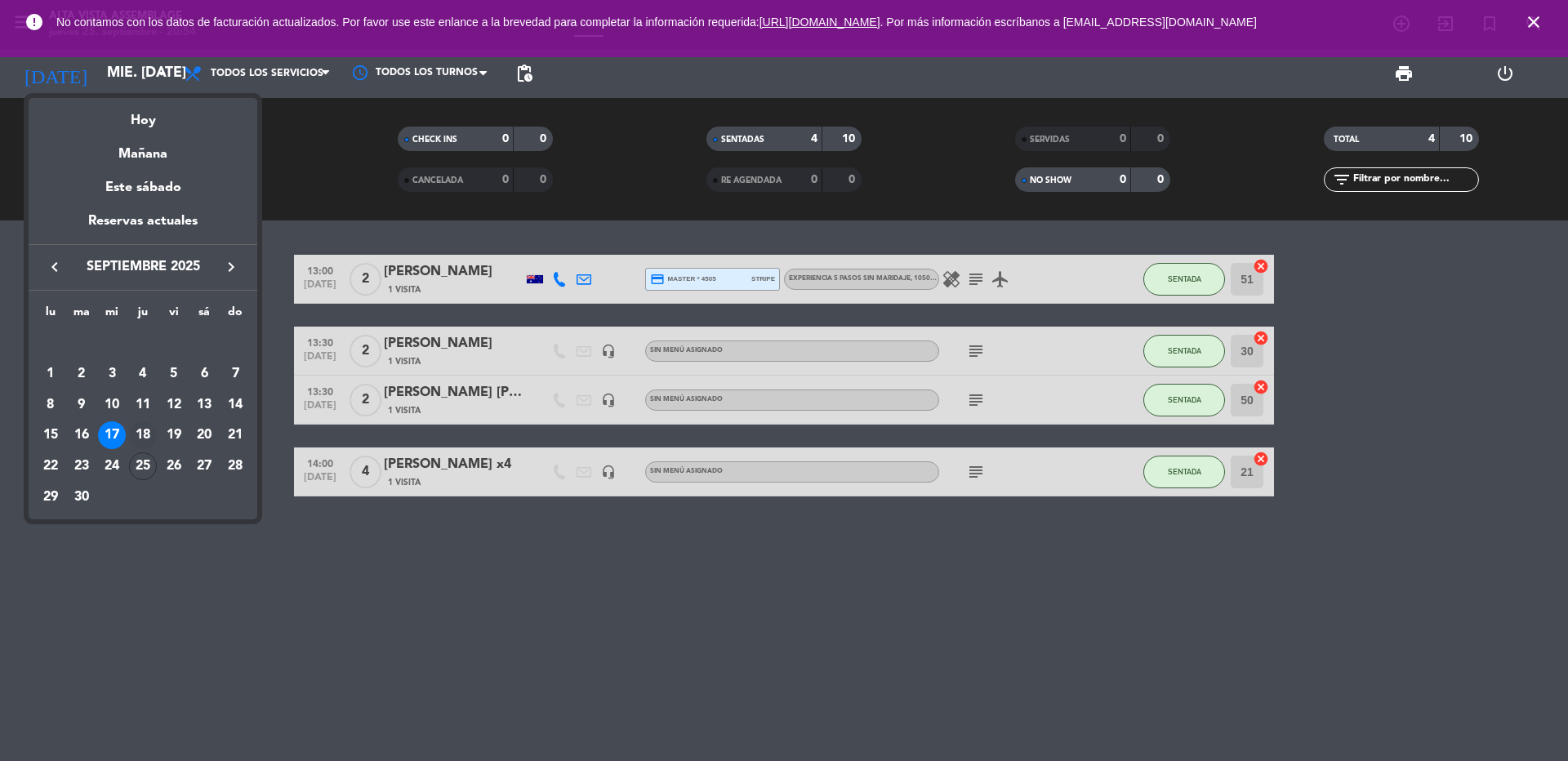
click at [141, 438] on div "18" at bounding box center [143, 434] width 28 height 28
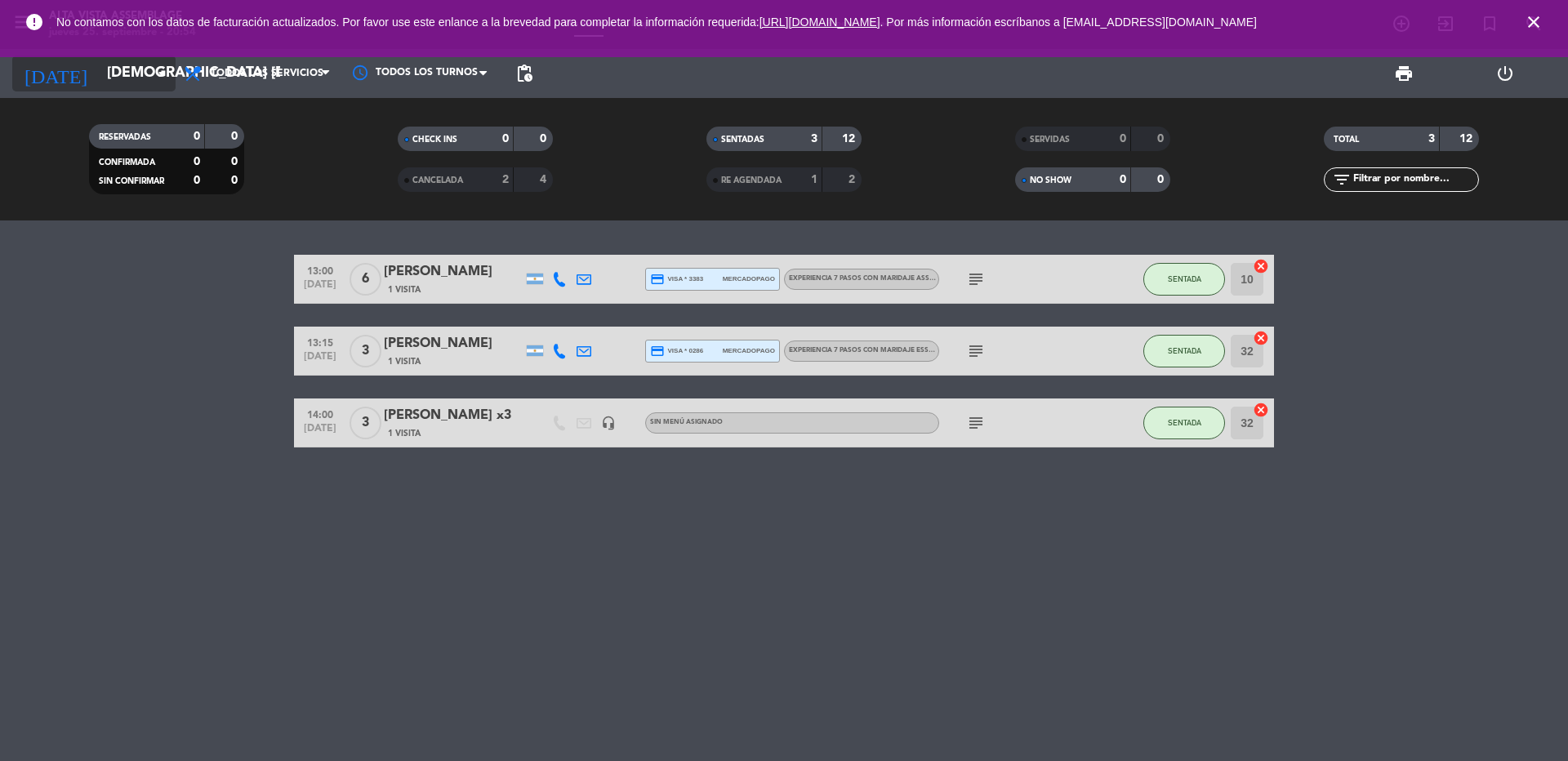
click at [125, 69] on input "[DEMOGRAPHIC_DATA] [DATE]" at bounding box center [194, 73] width 189 height 33
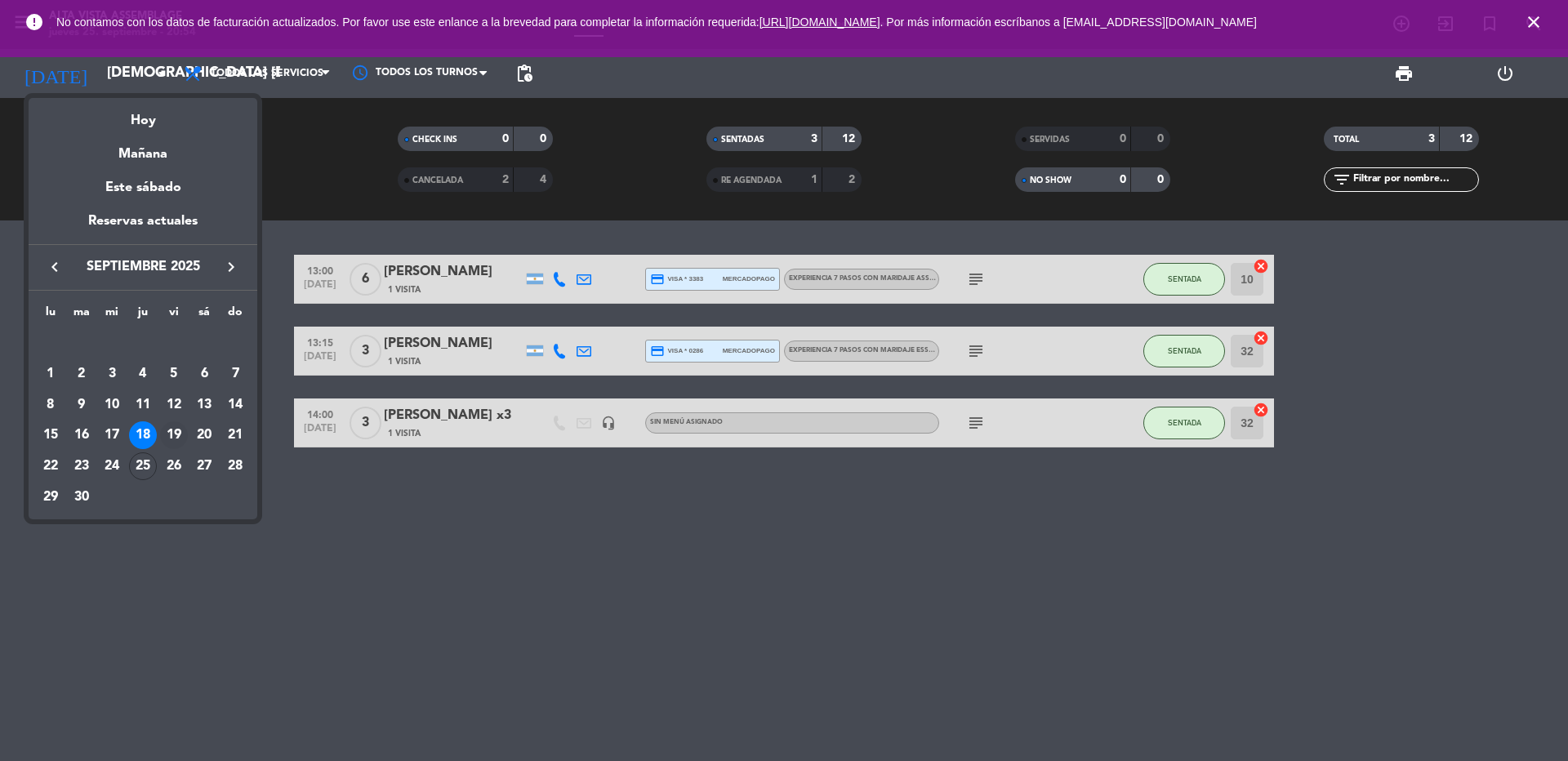
click at [177, 434] on div "19" at bounding box center [173, 434] width 28 height 28
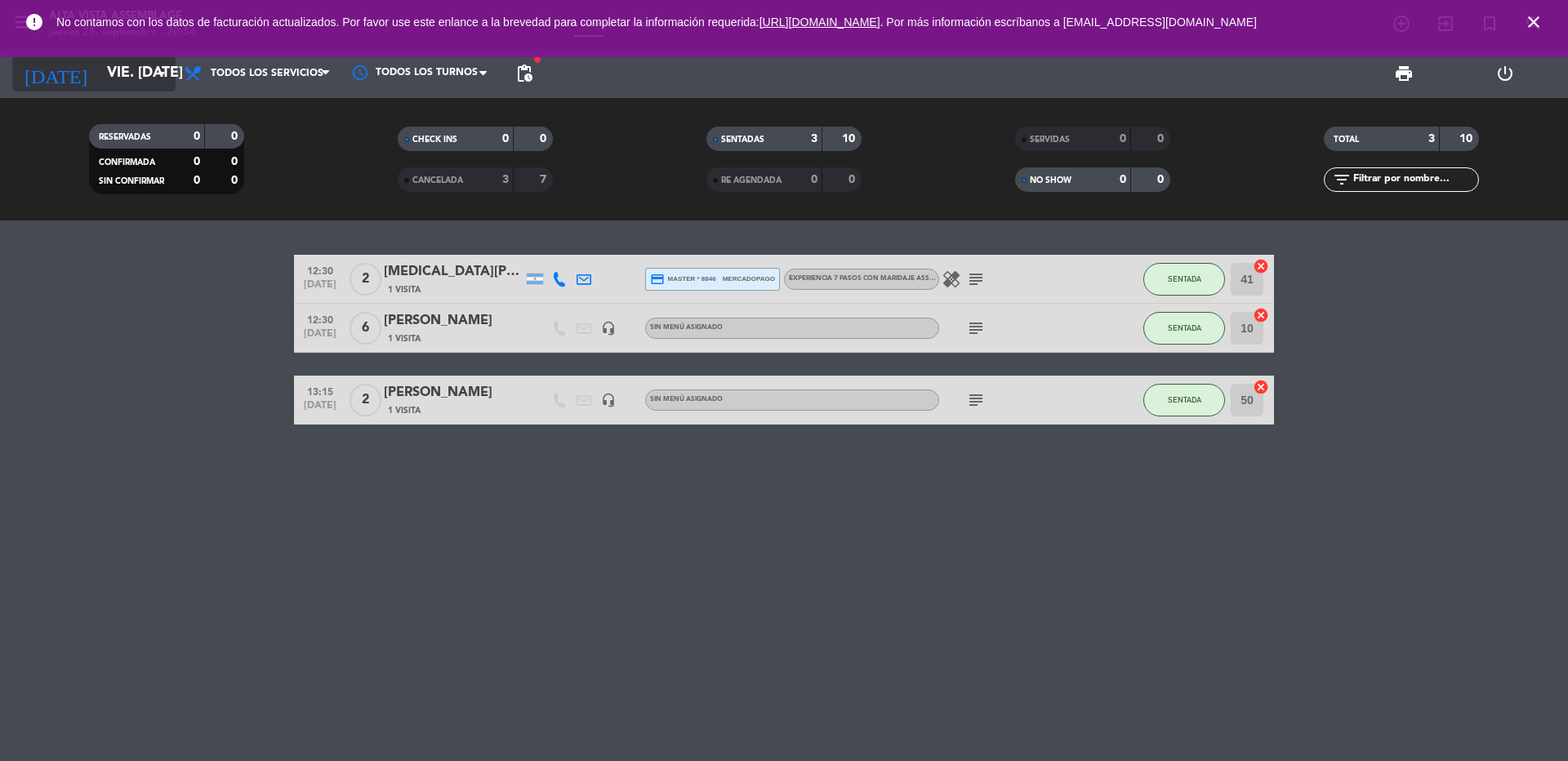
click at [116, 76] on input "vie. [DATE]" at bounding box center [194, 73] width 189 height 33
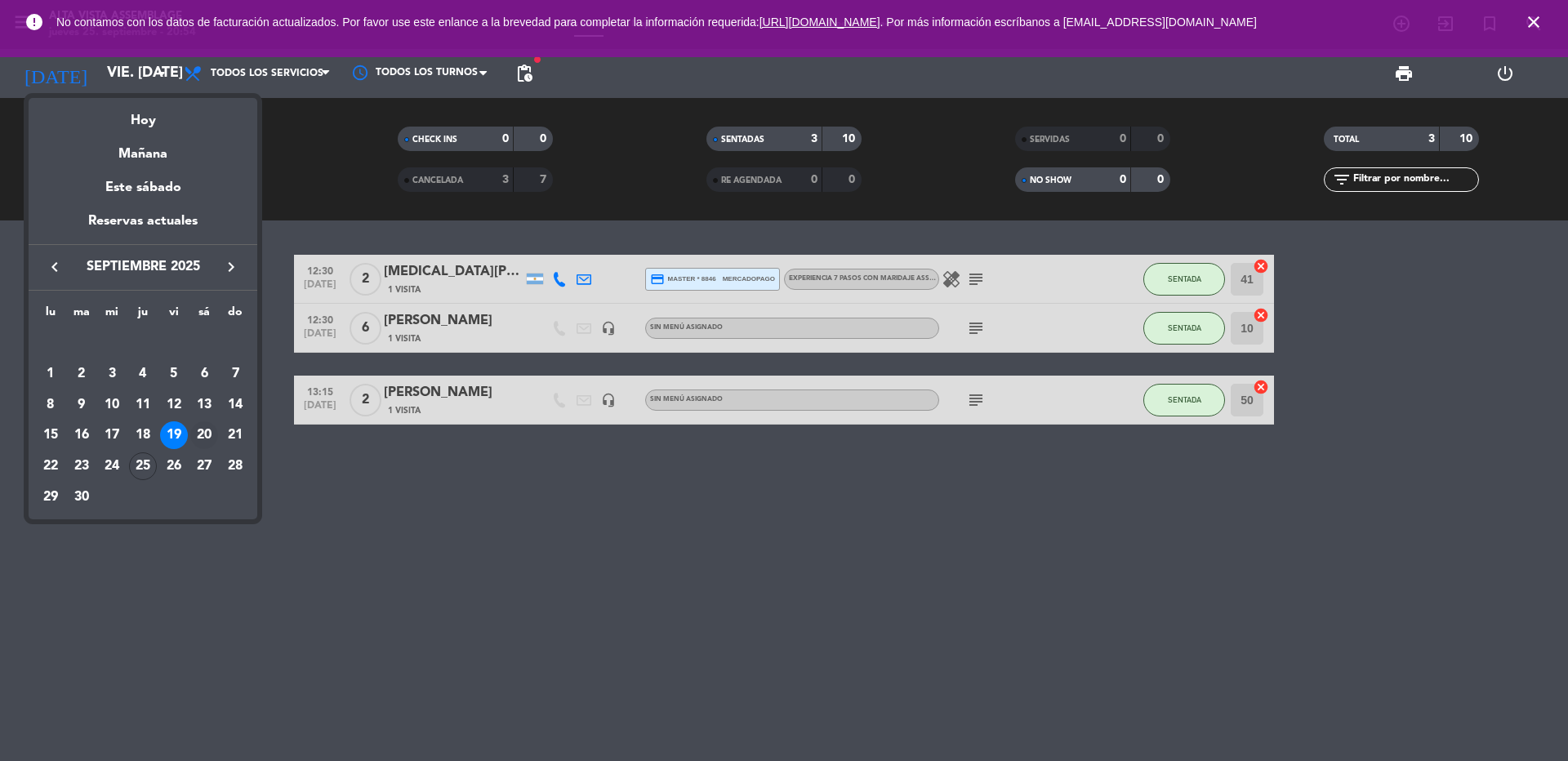
click at [207, 430] on div "20" at bounding box center [203, 434] width 28 height 28
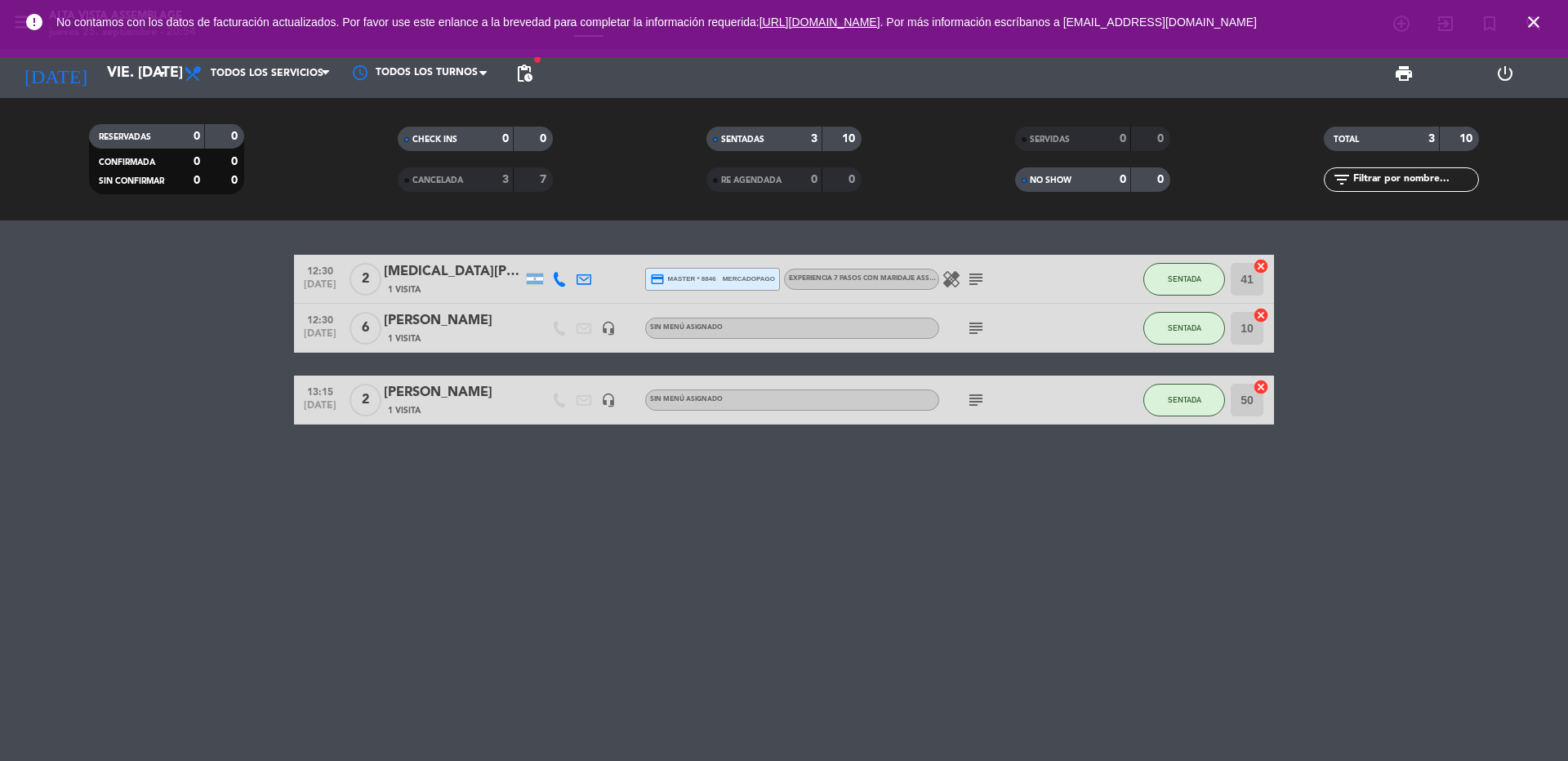
type input "sáb. [DATE]"
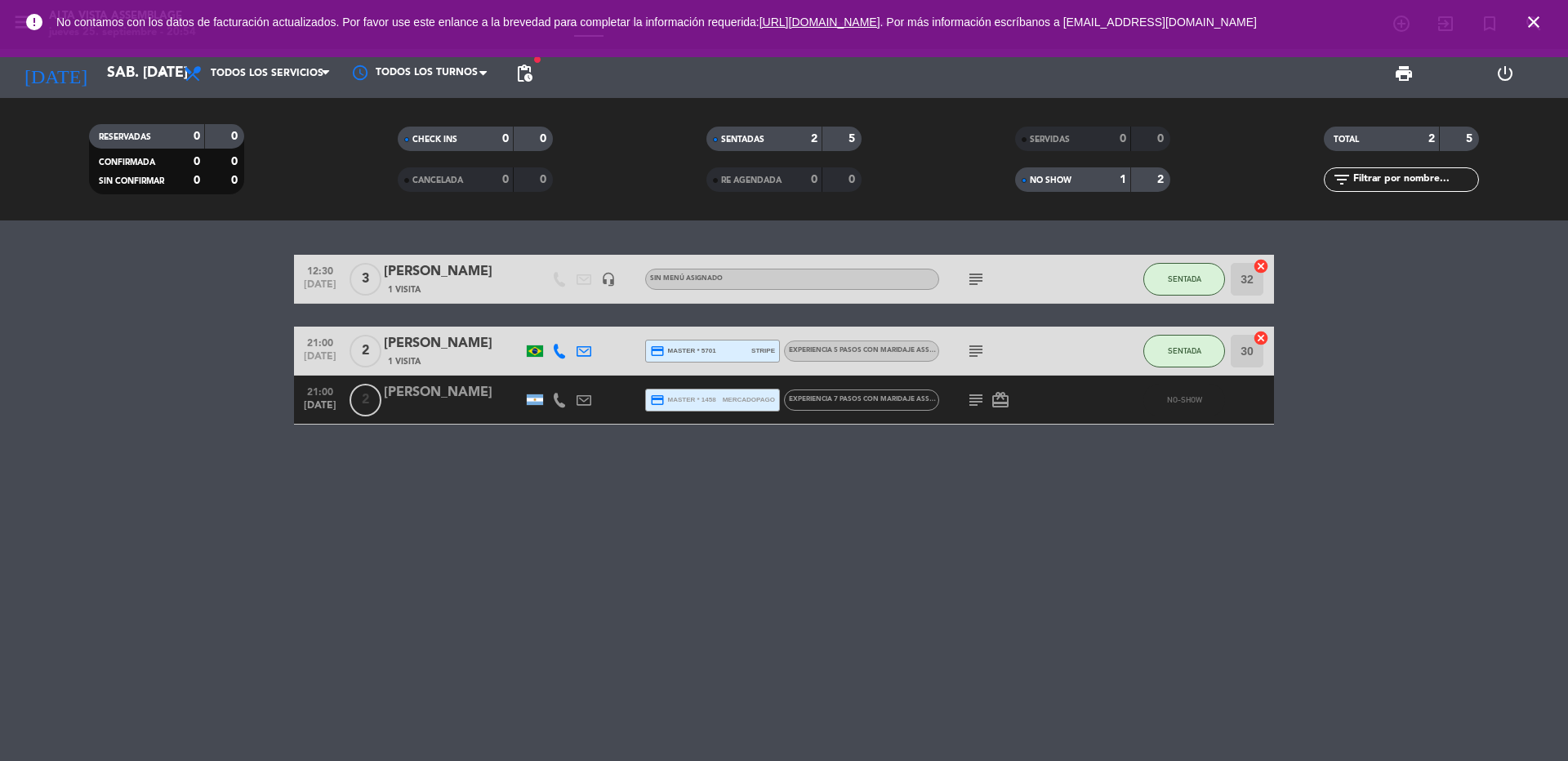
click at [458, 400] on div "[PERSON_NAME]" at bounding box center [453, 393] width 139 height 21
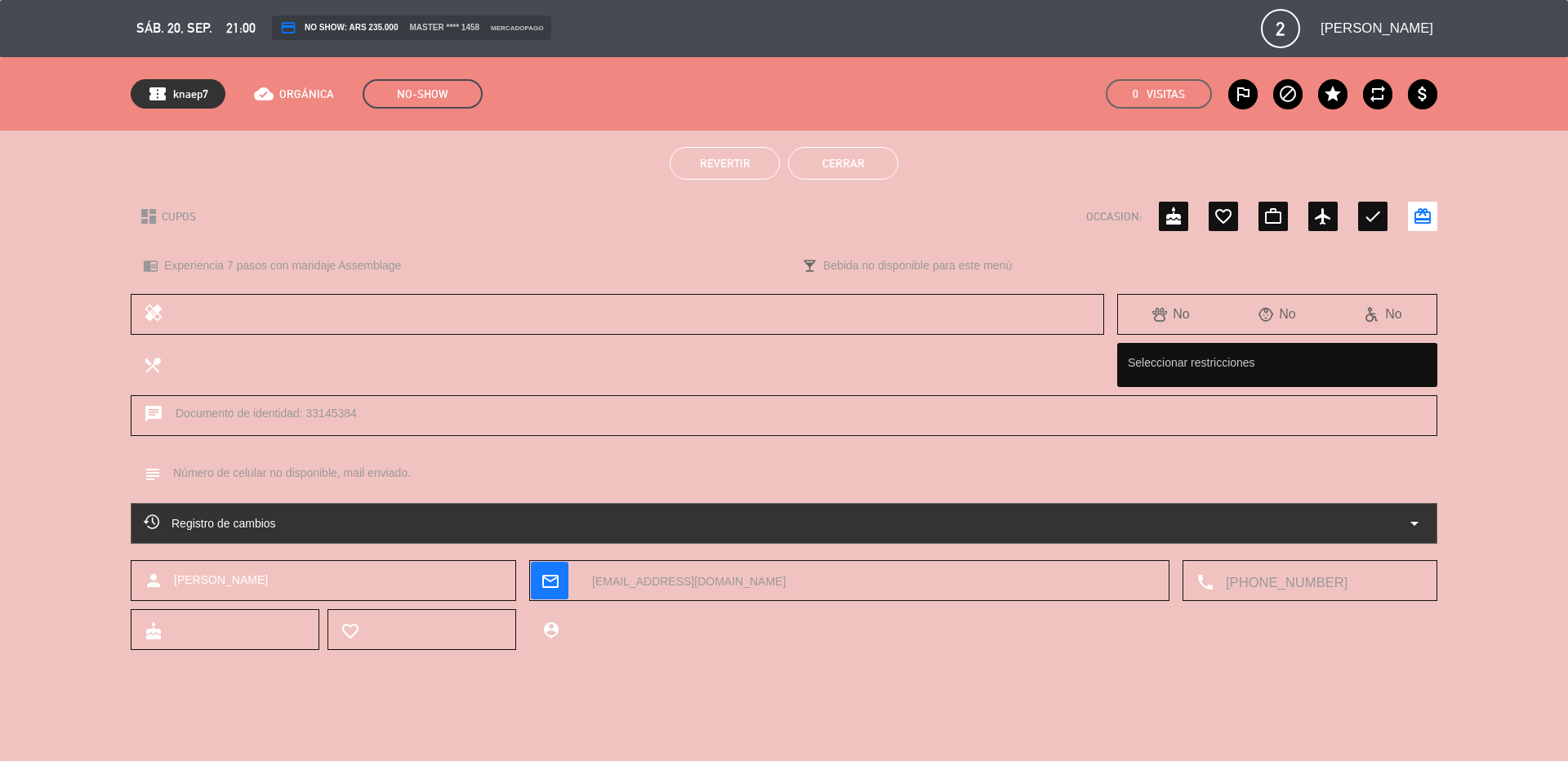
click at [856, 170] on button "Cerrar" at bounding box center [843, 163] width 111 height 33
